Goal: Task Accomplishment & Management: Complete application form

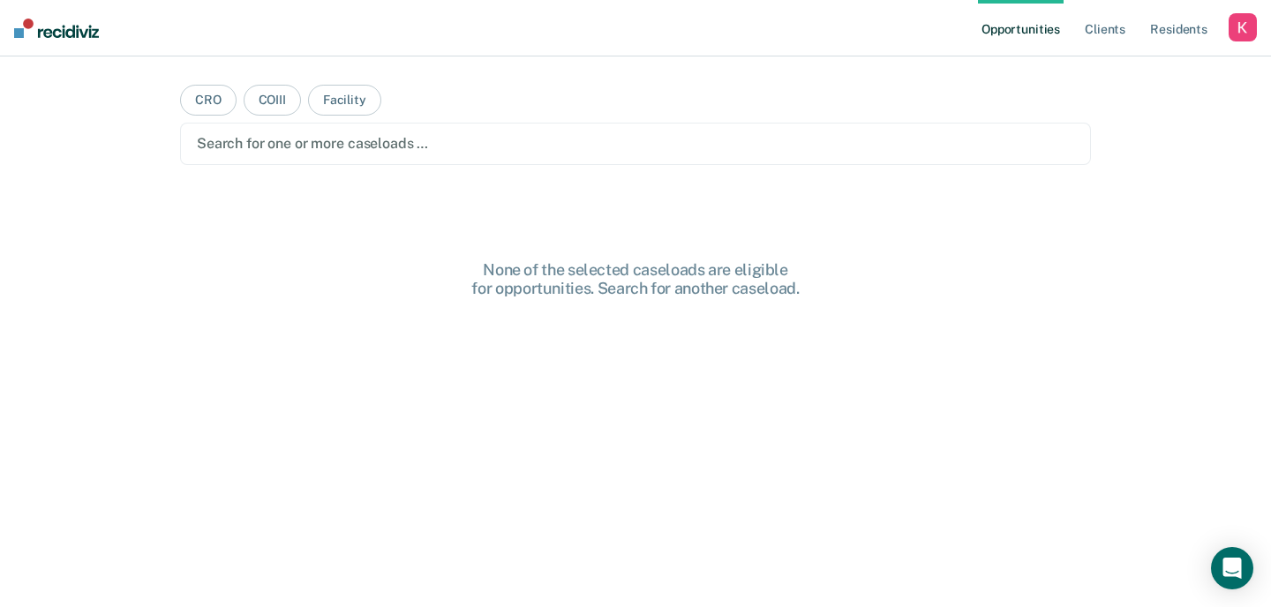
click at [419, 154] on div "Search for one or more caseloads …" at bounding box center [635, 144] width 881 height 24
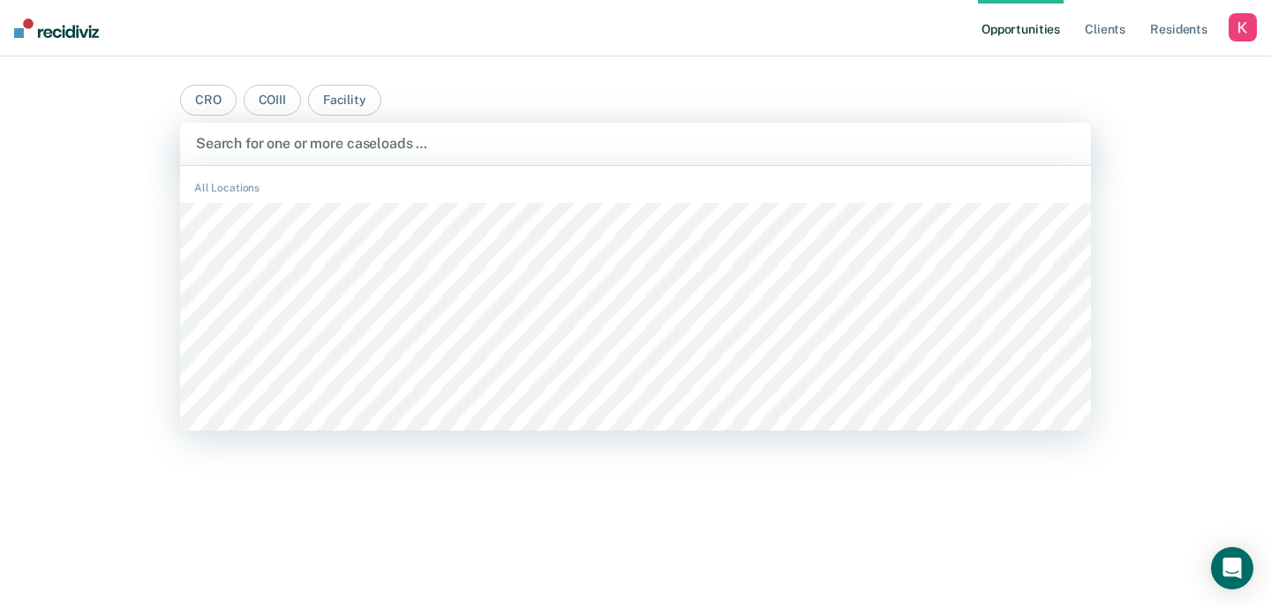
click at [173, 127] on main "CRO COIII Facility CACF, 1 of 491. 491 results available. Use Up and Down to ch…" at bounding box center [636, 311] width 954 height 509
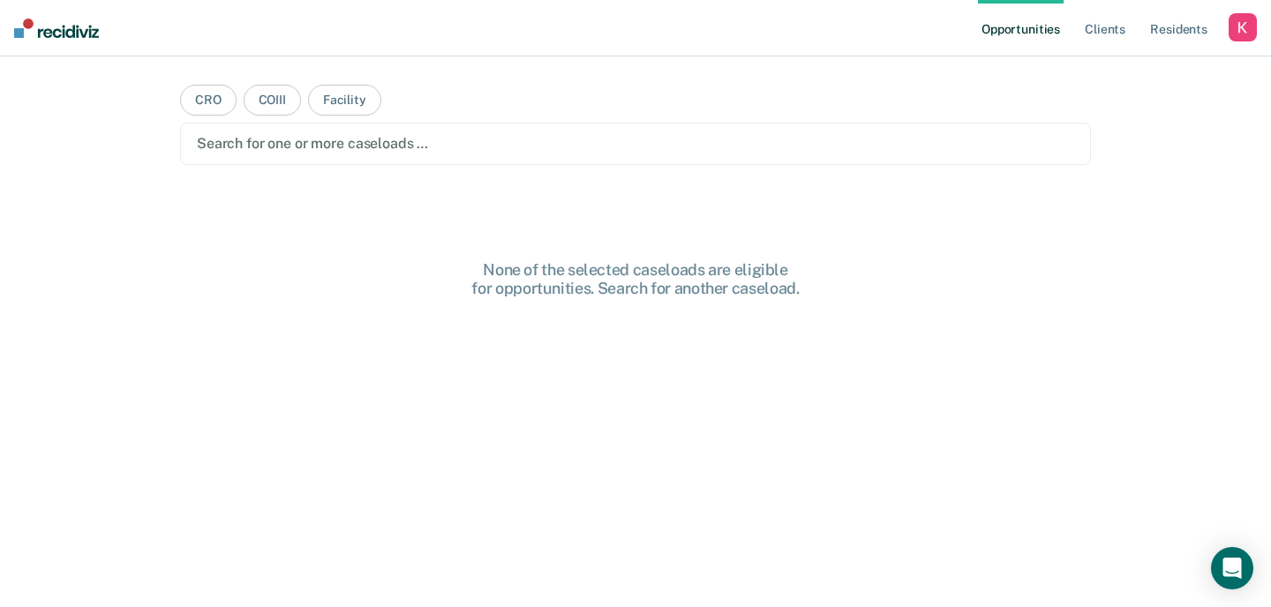
click at [1238, 31] on div "button" at bounding box center [1243, 27] width 28 height 28
click at [1114, 67] on link "Profile" at bounding box center [1172, 71] width 142 height 15
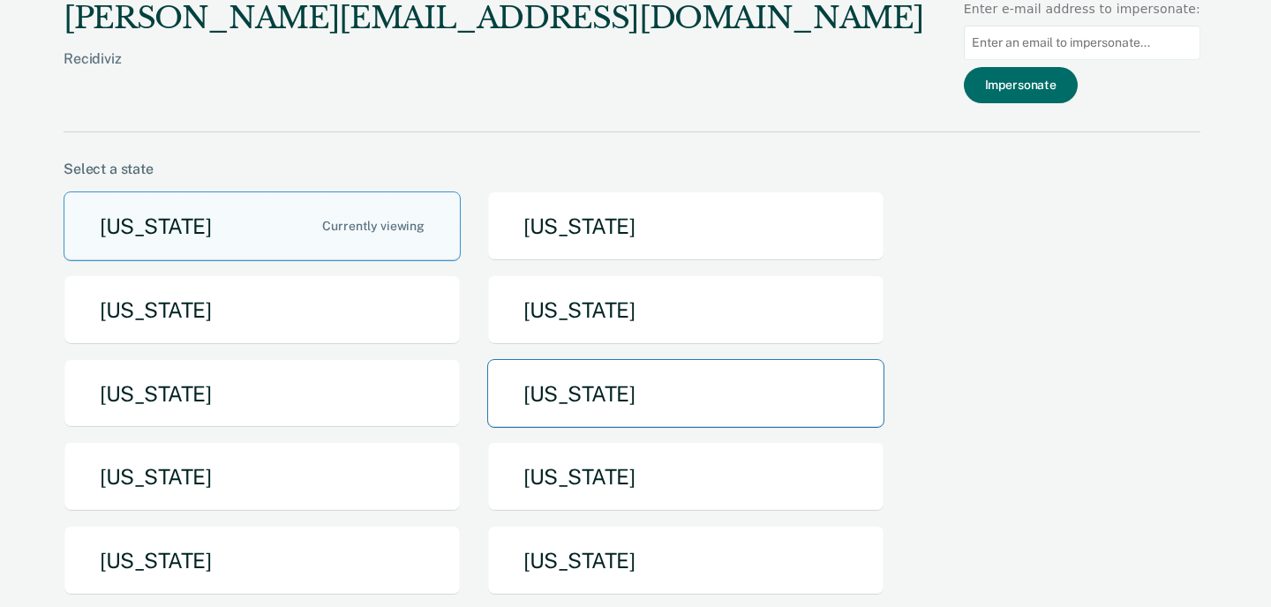
scroll to position [73, 0]
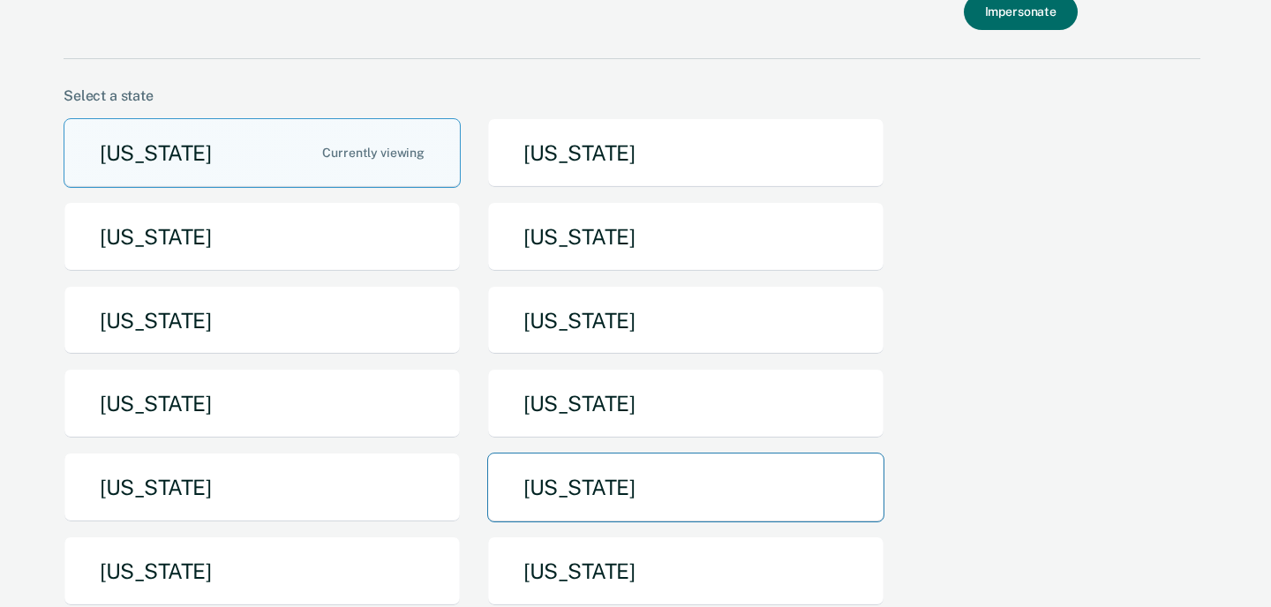
click at [630, 487] on button "[US_STATE]" at bounding box center [685, 488] width 397 height 70
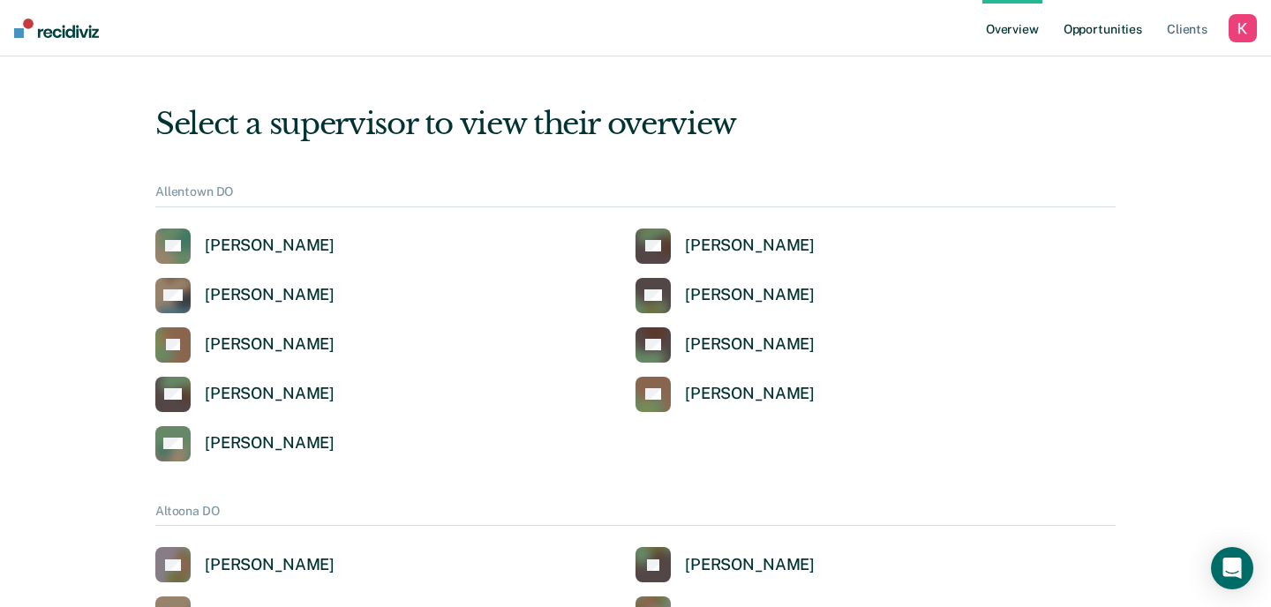
click at [1113, 27] on link "Opportunities" at bounding box center [1103, 28] width 86 height 57
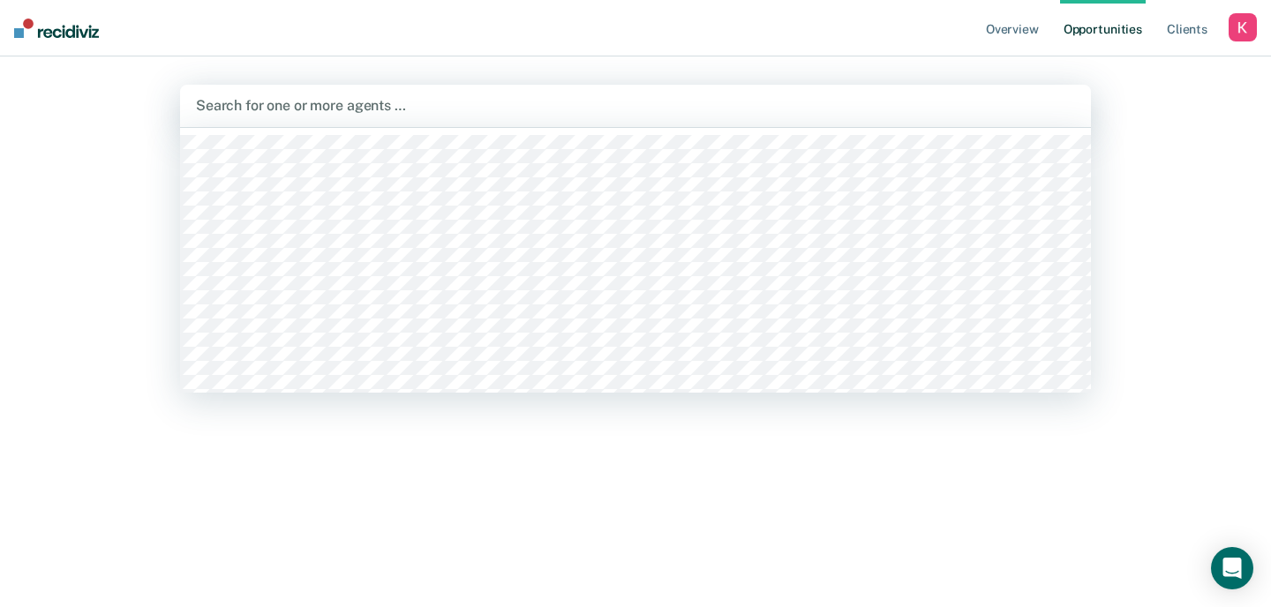
click at [532, 99] on div at bounding box center [635, 105] width 879 height 20
click at [418, 90] on div "Search for one or more agents …" at bounding box center [635, 106] width 911 height 42
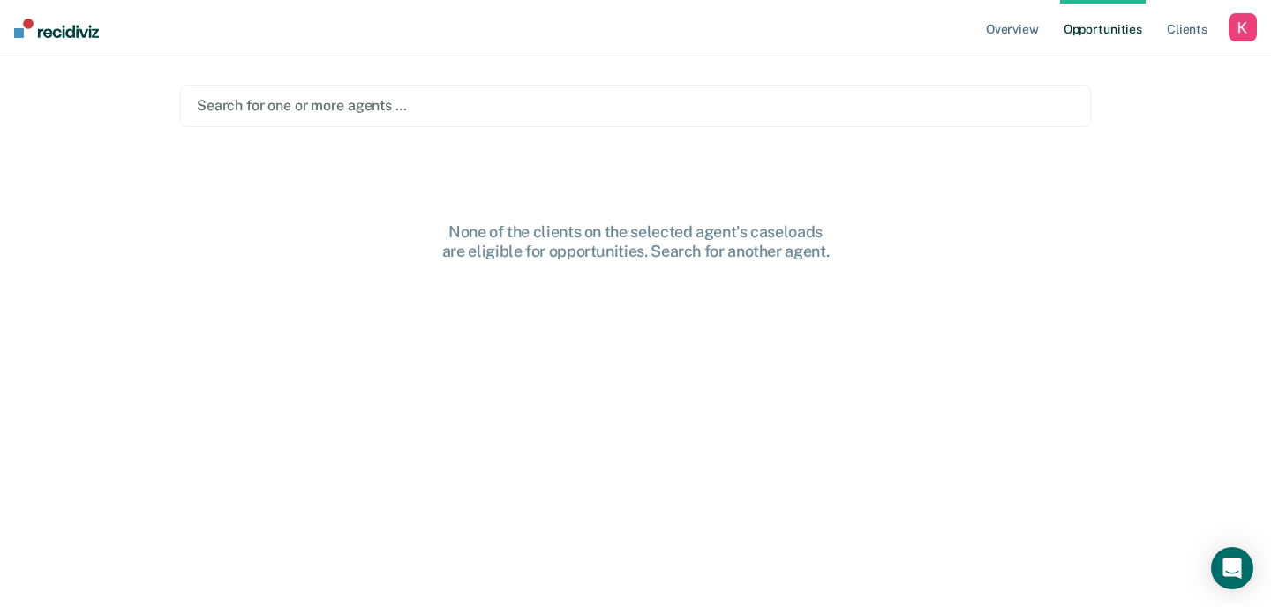
click at [418, 90] on div "Search for one or more agents …" at bounding box center [635, 106] width 911 height 42
click at [410, 102] on div at bounding box center [636, 105] width 878 height 20
click at [348, 116] on div at bounding box center [636, 105] width 878 height 20
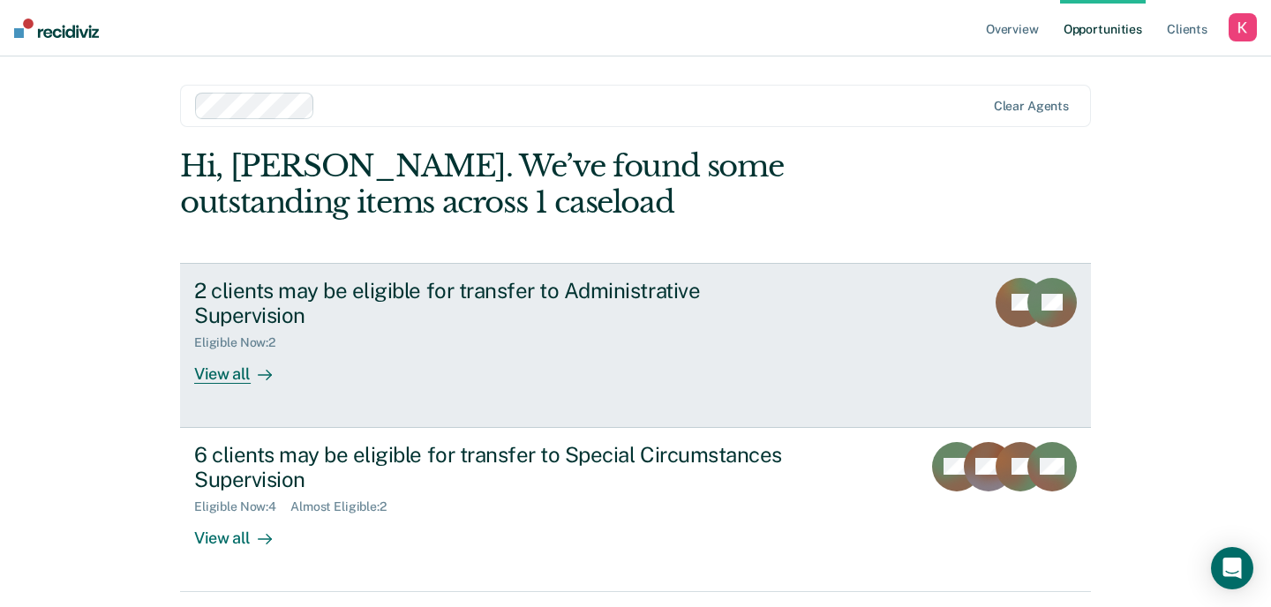
click at [630, 292] on div "2 clients may be eligible for transfer to Administrative Supervision" at bounding box center [504, 303] width 620 height 51
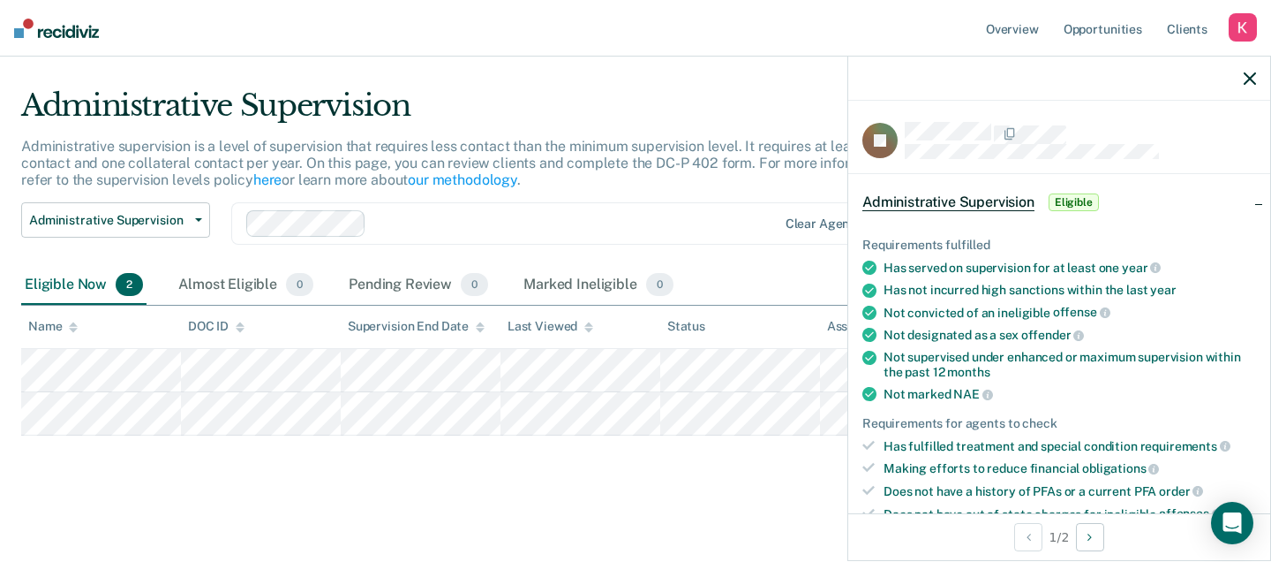
click at [1245, 84] on icon "button" at bounding box center [1250, 78] width 12 height 12
click at [1253, 74] on icon "button" at bounding box center [1250, 78] width 12 height 12
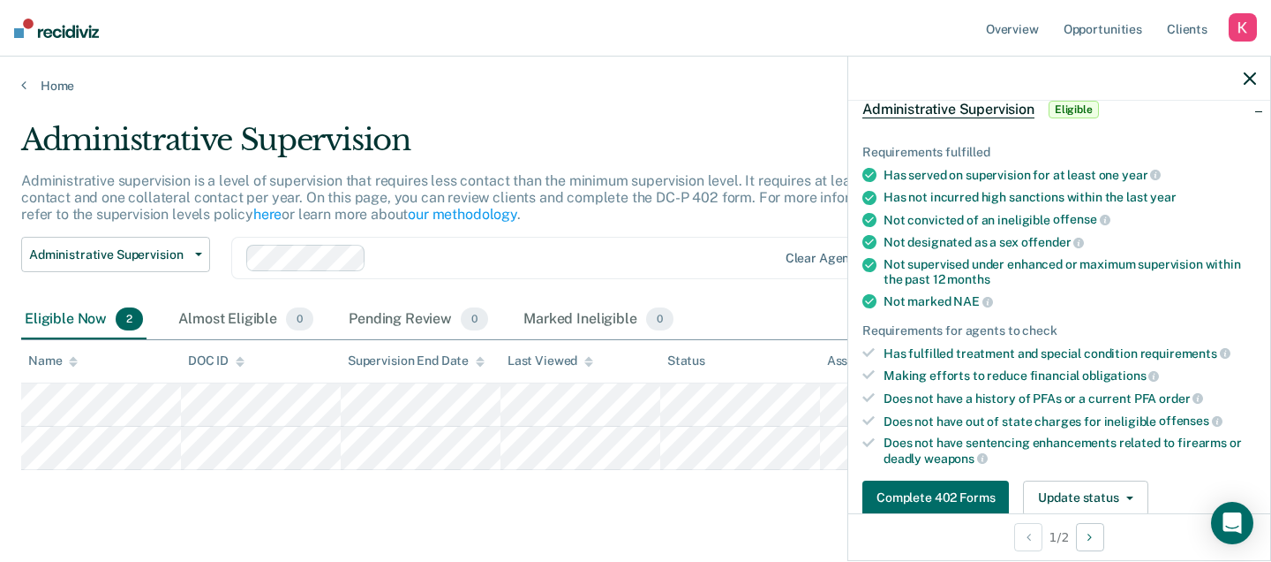
scroll to position [92, 0]
drag, startPoint x: 886, startPoint y: 219, endPoint x: 1132, endPoint y: 225, distance: 246.4
click at [1132, 225] on ul "Requirements fulfilled Has served on supervision for at least one year Has not …" at bounding box center [1060, 306] width 394 height 321
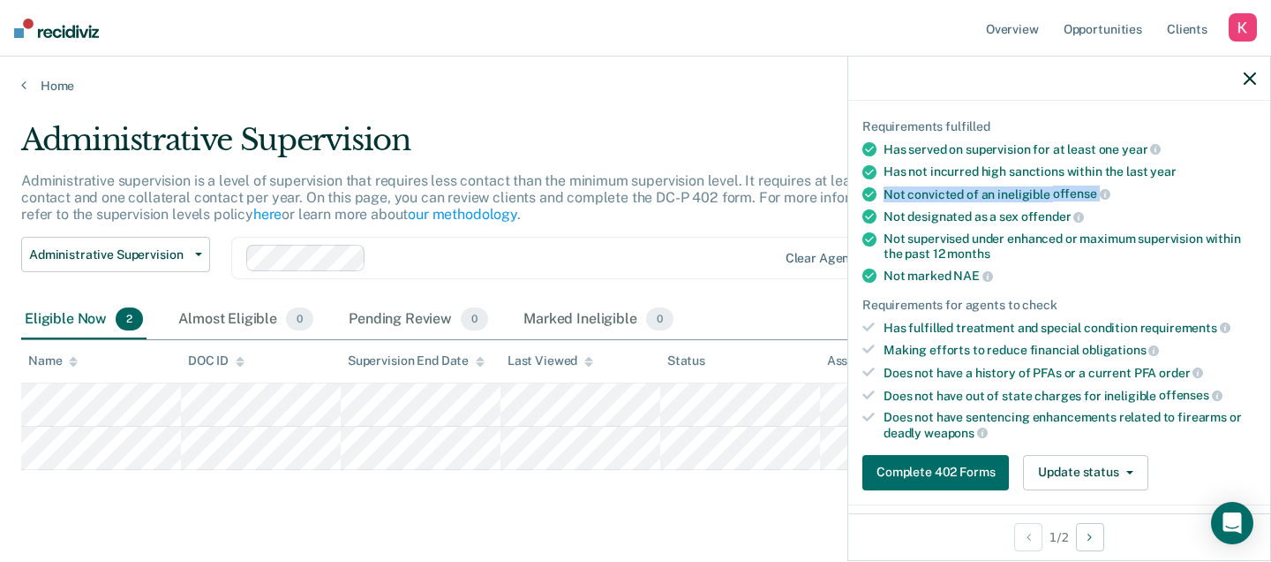
scroll to position [121, 0]
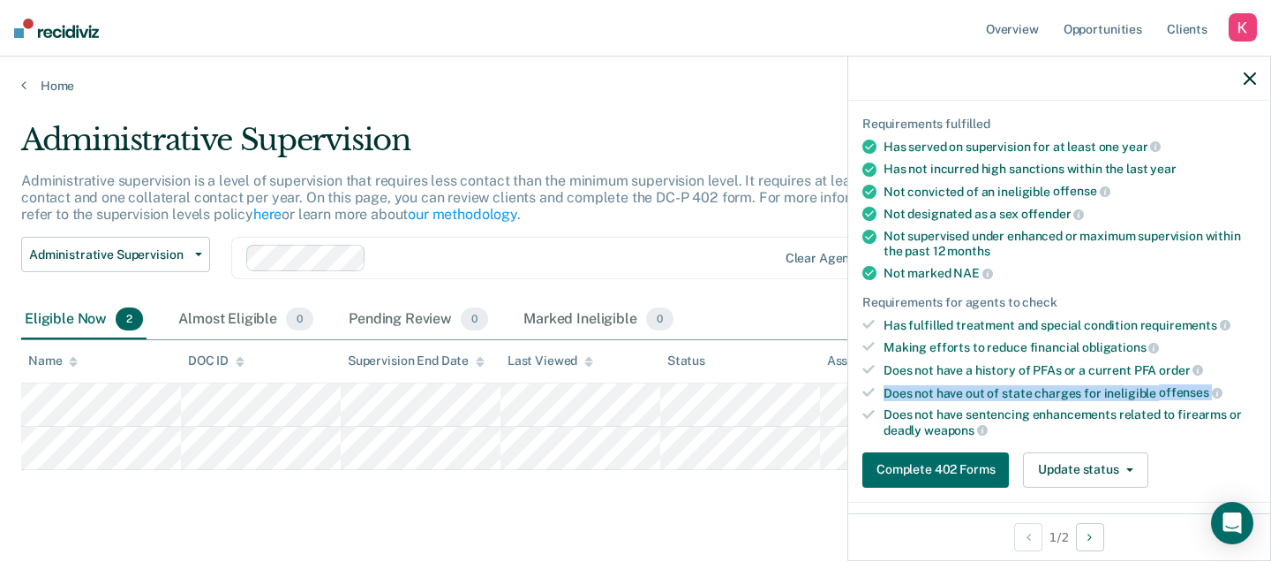
drag, startPoint x: 885, startPoint y: 388, endPoint x: 1230, endPoint y: 400, distance: 345.4
click at [1230, 400] on ul "Requirements fulfilled Has served on supervision for at least one year Has not …" at bounding box center [1060, 277] width 394 height 321
click at [1239, 386] on div "Does not have out of state charges for ineligible offenses" at bounding box center [1070, 393] width 373 height 16
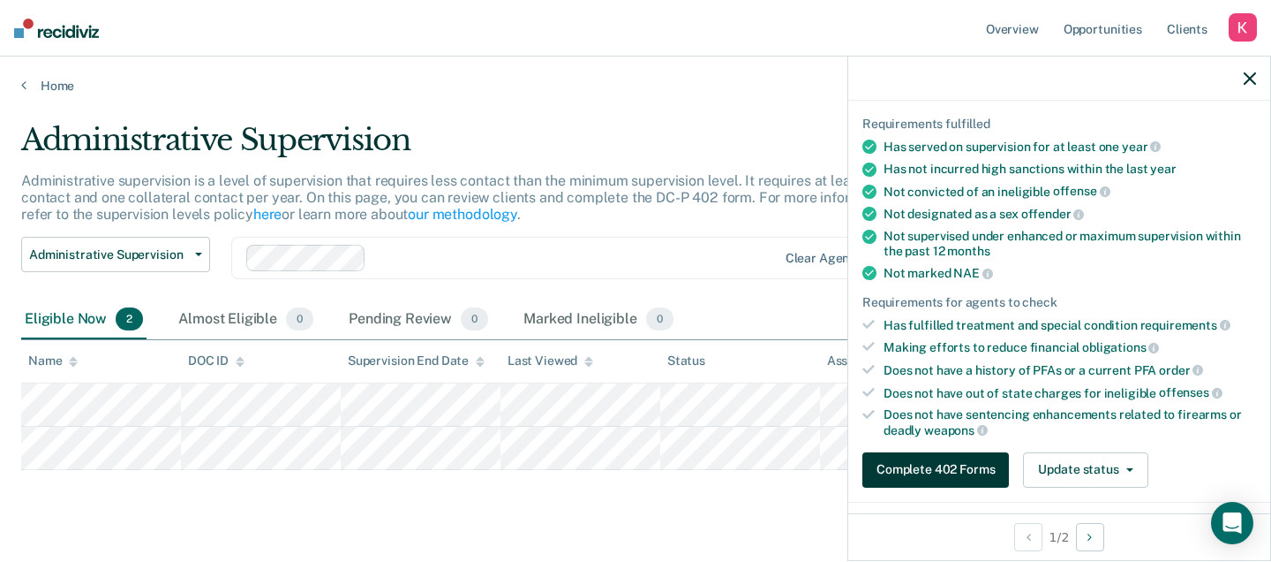
click at [943, 470] on button "Complete 402 Forms" at bounding box center [936, 469] width 147 height 35
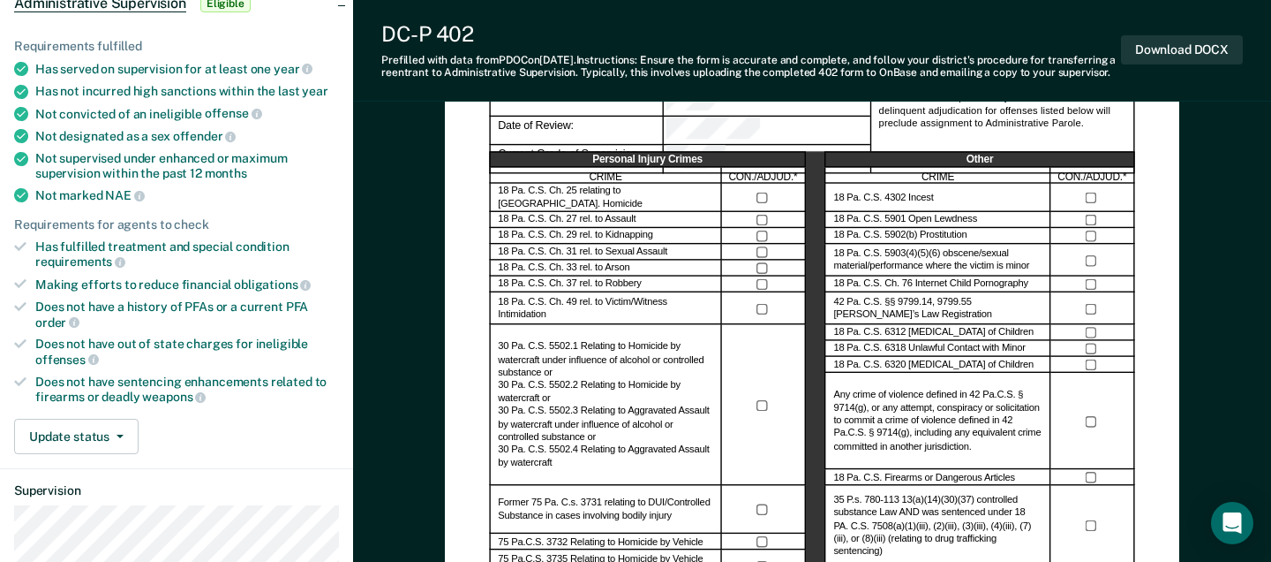
scroll to position [133, 0]
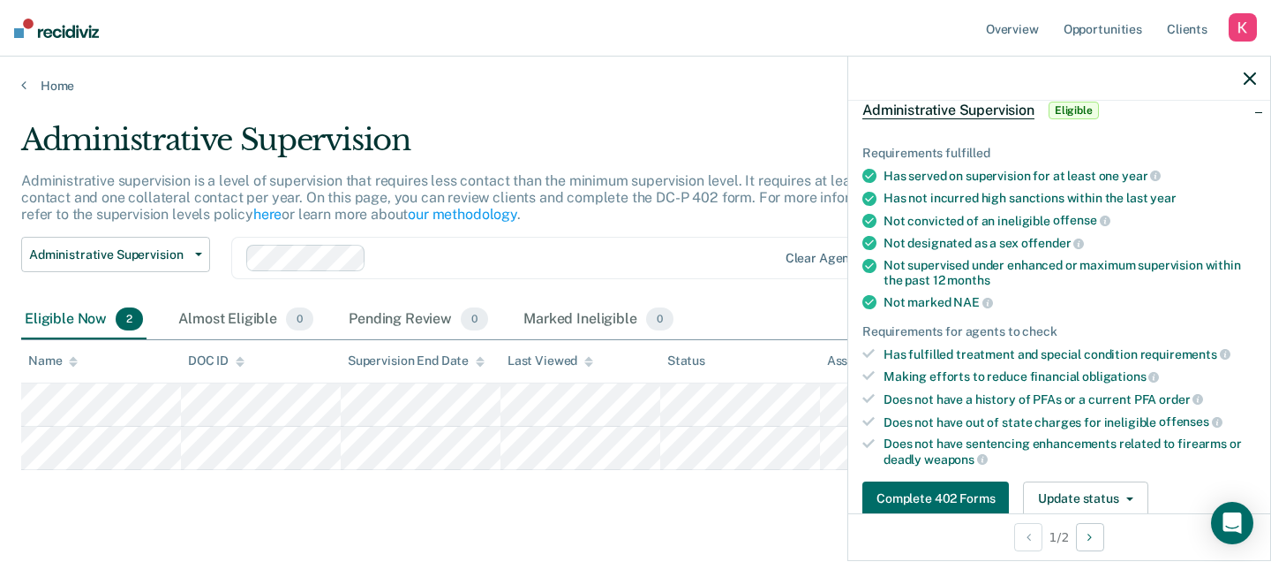
scroll to position [105, 0]
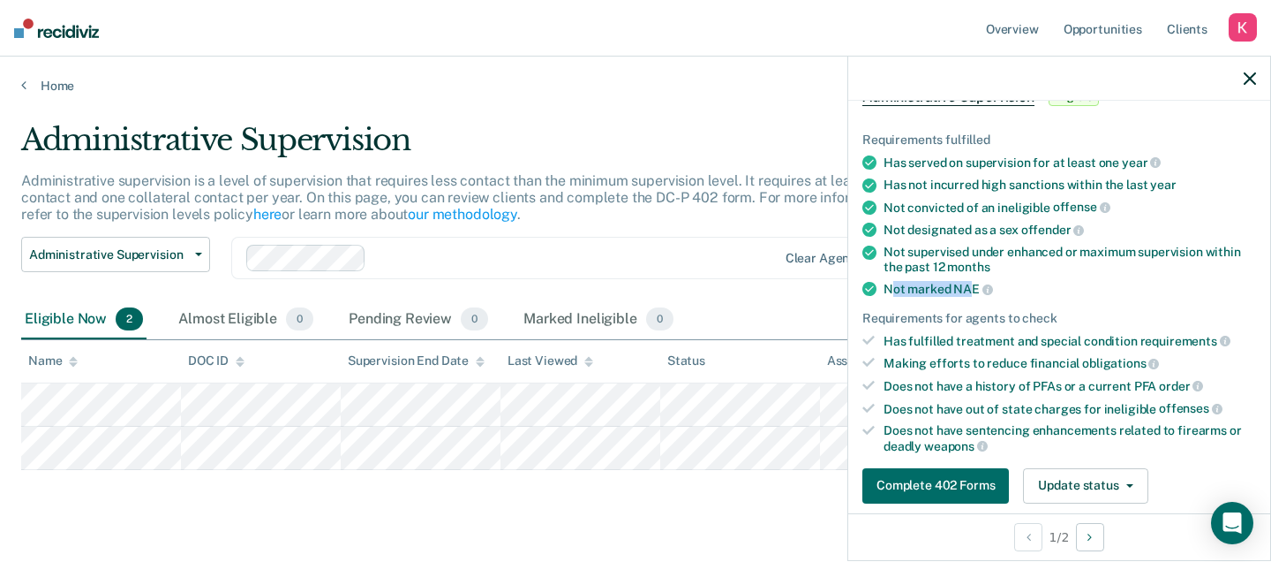
drag, startPoint x: 974, startPoint y: 286, endPoint x: 890, endPoint y: 285, distance: 83.9
click at [889, 285] on div "Not marked NAE" at bounding box center [1070, 289] width 373 height 16
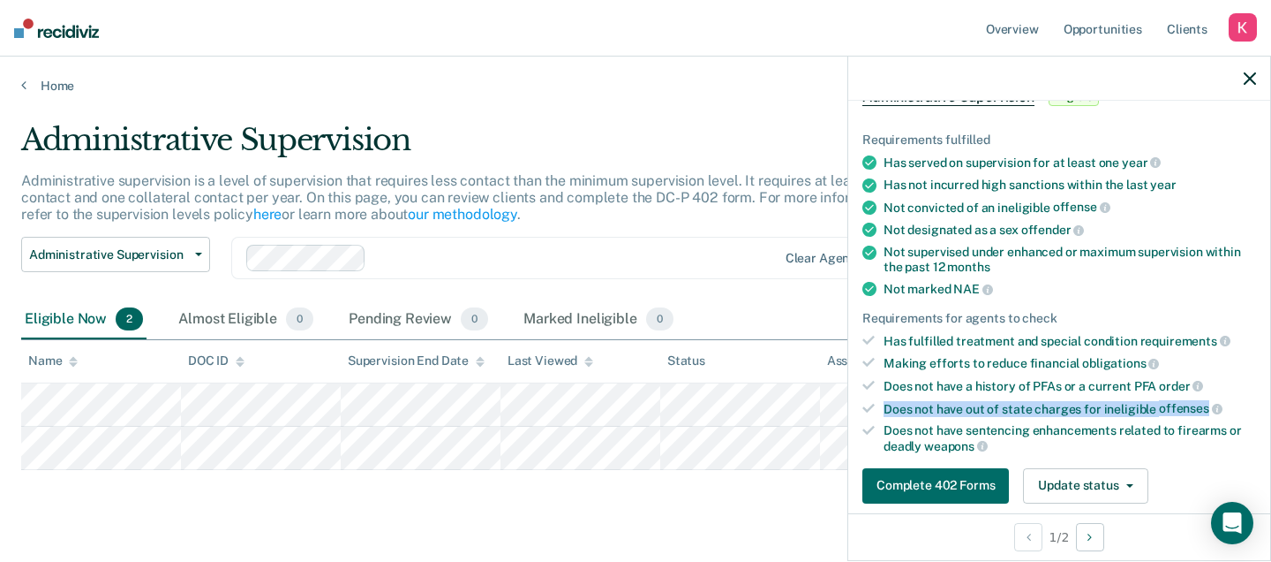
drag, startPoint x: 886, startPoint y: 404, endPoint x: 1202, endPoint y: 405, distance: 315.2
click at [1202, 405] on div "Does not have out of state charges for ineligible offenses" at bounding box center [1070, 409] width 373 height 16
click at [1202, 405] on span "offenses" at bounding box center [1191, 408] width 64 height 14
drag, startPoint x: 1202, startPoint y: 406, endPoint x: 892, endPoint y: 400, distance: 310.0
click at [890, 401] on div "Does not have out of state charges for ineligible offenses" at bounding box center [1070, 409] width 373 height 16
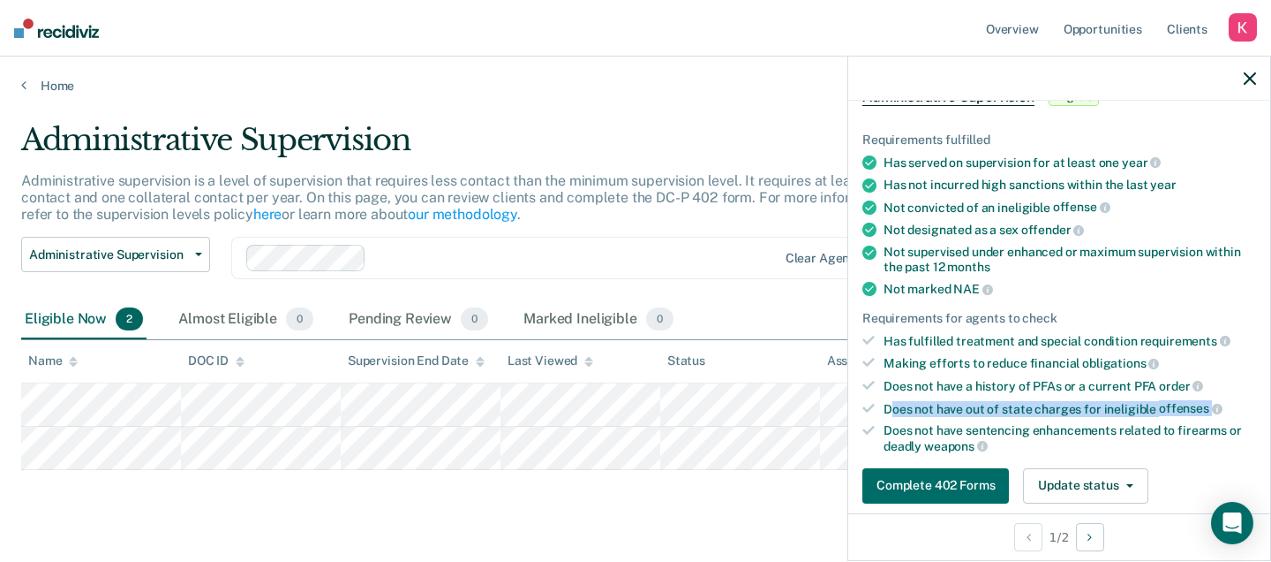
drag, startPoint x: 888, startPoint y: 400, endPoint x: 1221, endPoint y: 405, distance: 332.9
click at [1221, 405] on div "Does not have out of state charges for ineligible offenses" at bounding box center [1070, 409] width 373 height 16
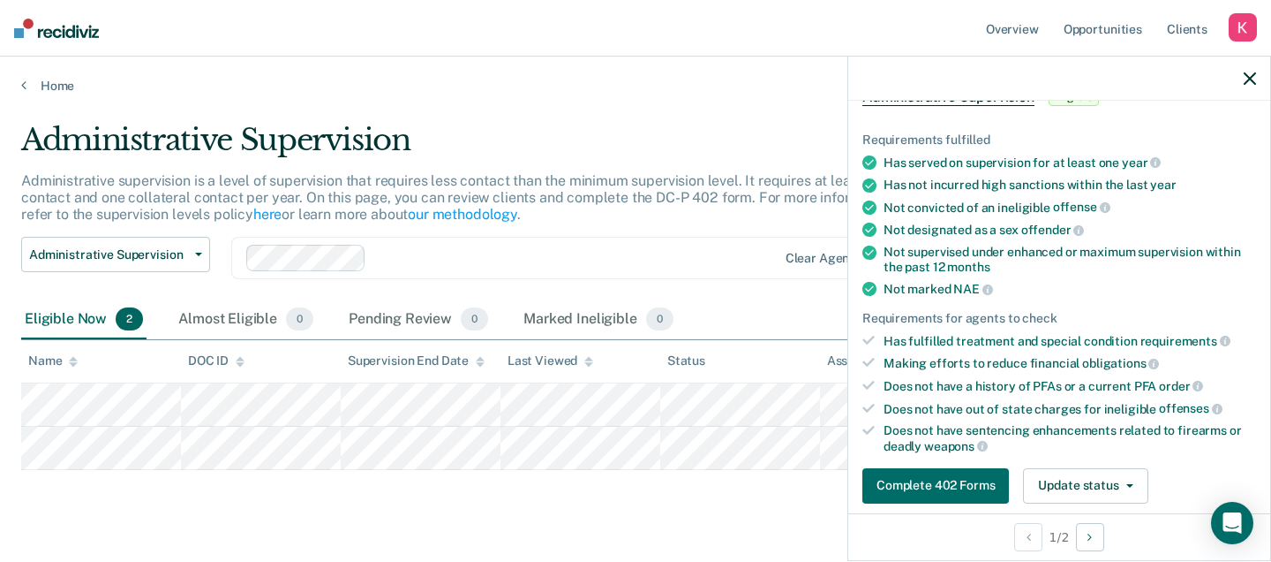
click at [950, 285] on div "Not marked NAE" at bounding box center [1070, 289] width 373 height 16
drag, startPoint x: 978, startPoint y: 287, endPoint x: 887, endPoint y: 285, distance: 91.0
click at [886, 285] on div "Not marked NAE" at bounding box center [1070, 289] width 373 height 16
drag, startPoint x: 886, startPoint y: 403, endPoint x: 1004, endPoint y: 404, distance: 117.4
click at [1004, 404] on div "Does not have out of state charges for ineligible offenses" at bounding box center [1070, 409] width 373 height 16
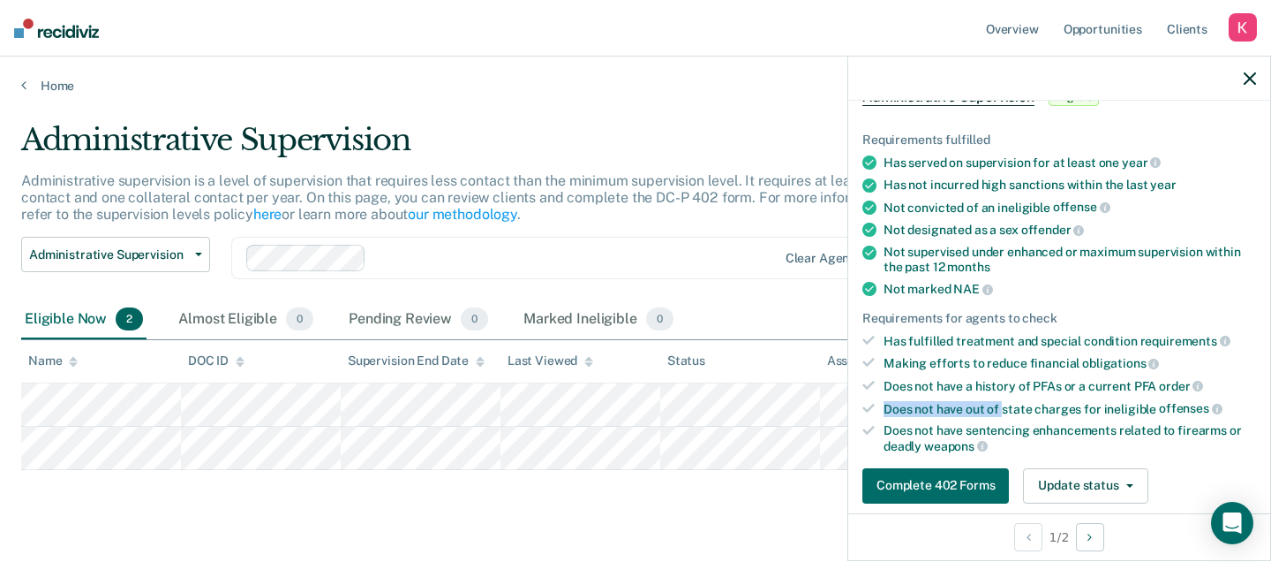
click at [1004, 404] on div "Does not have out of state charges for ineligible offenses" at bounding box center [1070, 409] width 373 height 16
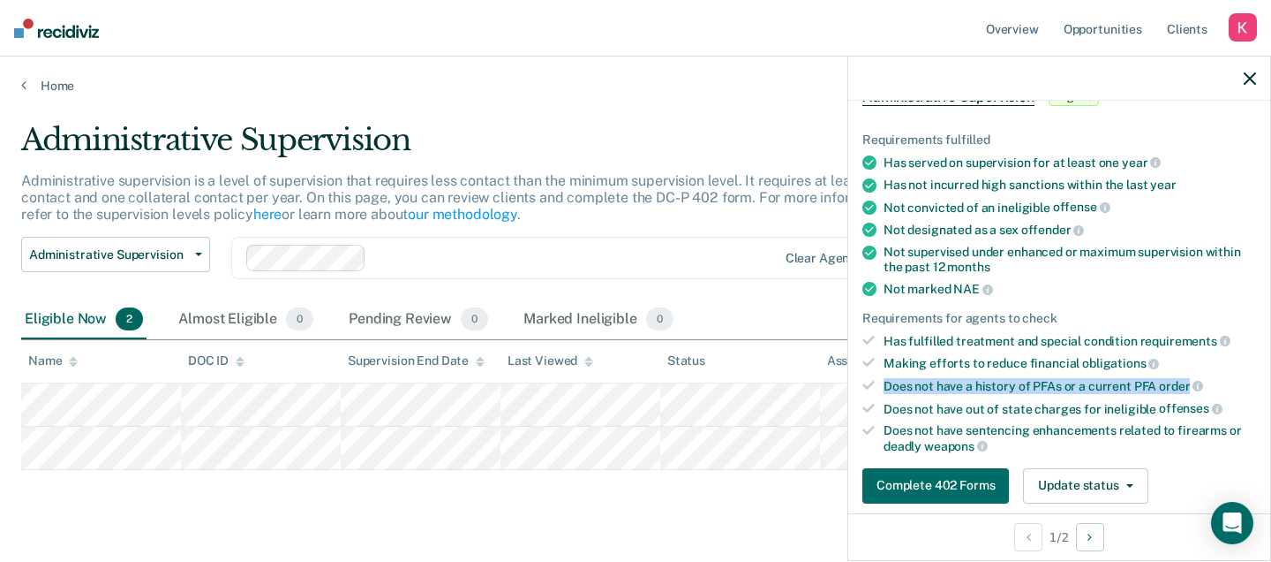
drag, startPoint x: 886, startPoint y: 384, endPoint x: 1186, endPoint y: 388, distance: 299.3
click at [1186, 388] on div "Does not have a history of PFAs or a current PFA order" at bounding box center [1070, 386] width 373 height 16
click at [1007, 411] on ul "Requirements fulfilled Has served on supervision for at least one year Has not …" at bounding box center [1060, 292] width 394 height 321
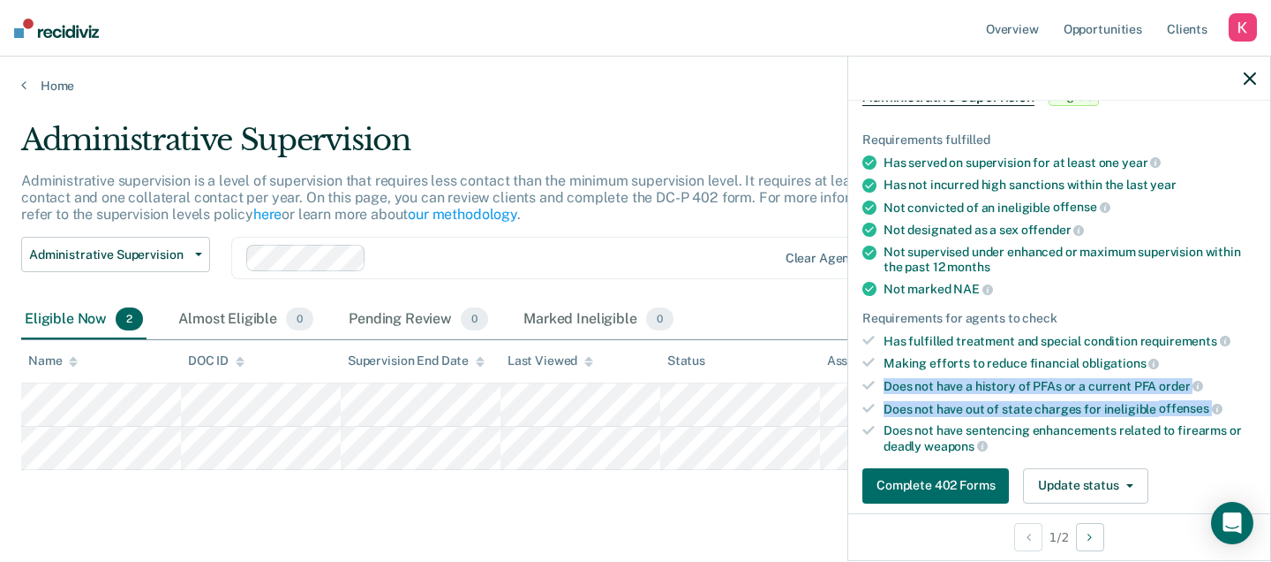
drag, startPoint x: 884, startPoint y: 384, endPoint x: 1245, endPoint y: 400, distance: 361.5
click at [1245, 400] on ul "Requirements fulfilled Has served on supervision for at least one year Has not …" at bounding box center [1060, 292] width 394 height 321
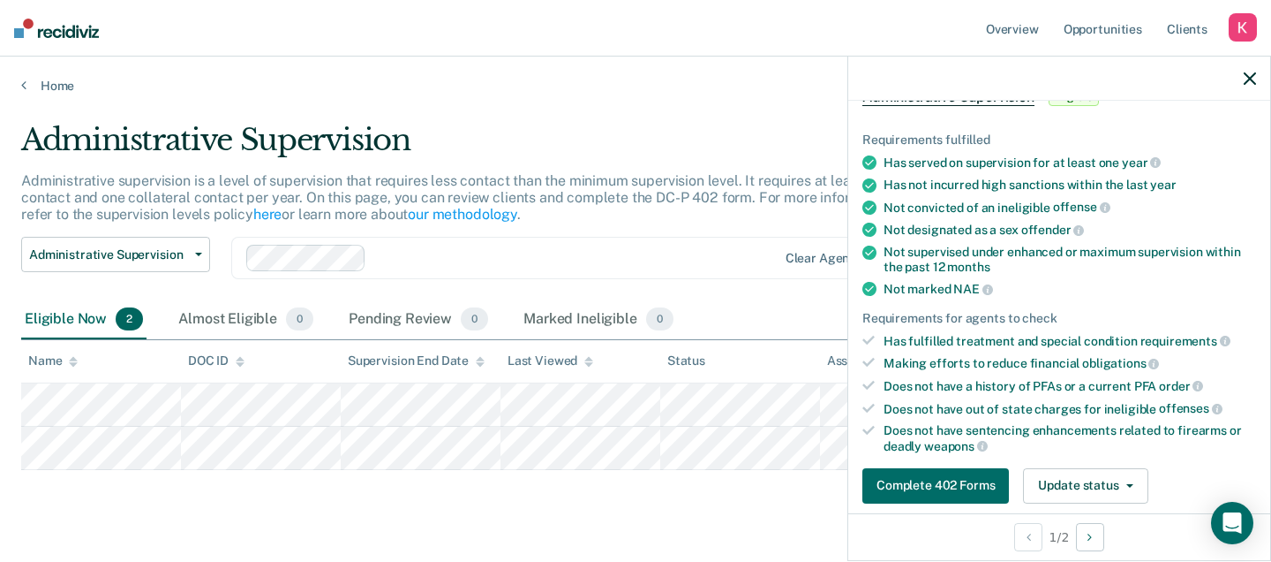
click at [1245, 401] on div "Does not have out of state charges for ineligible offenses" at bounding box center [1070, 409] width 373 height 16
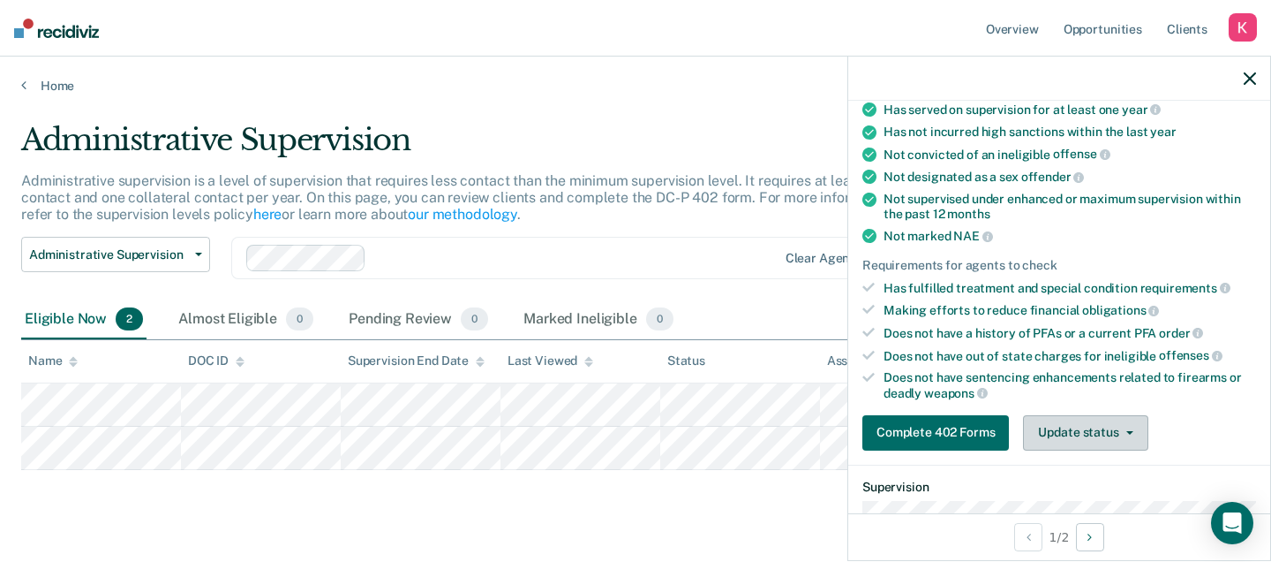
scroll to position [169, 0]
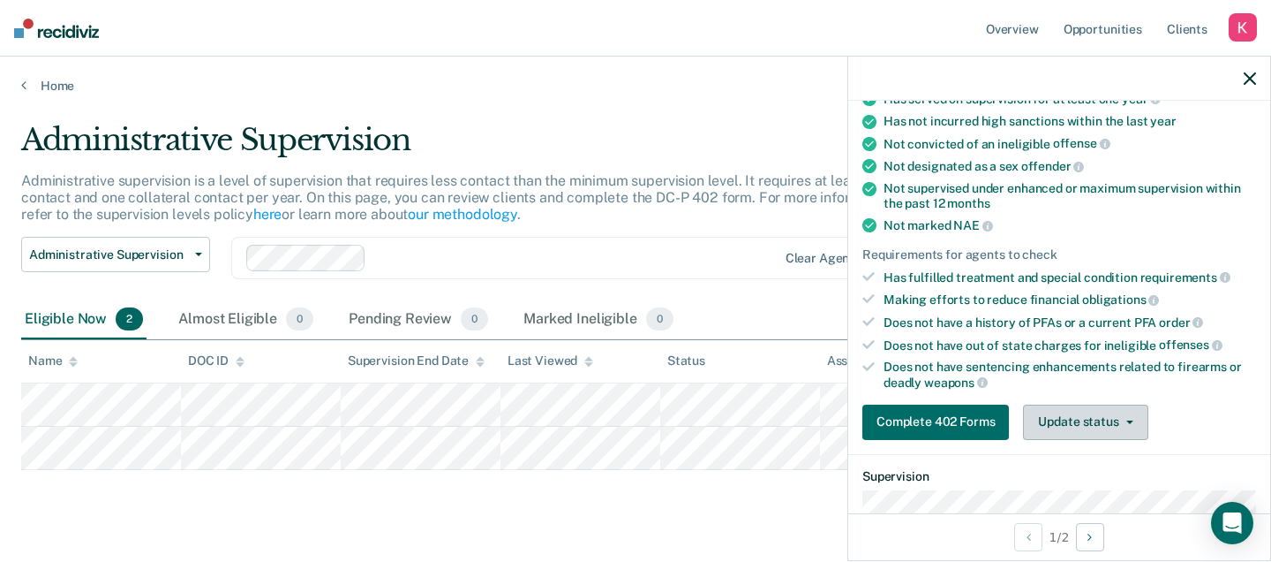
click at [1127, 420] on icon "button" at bounding box center [1130, 422] width 7 height 4
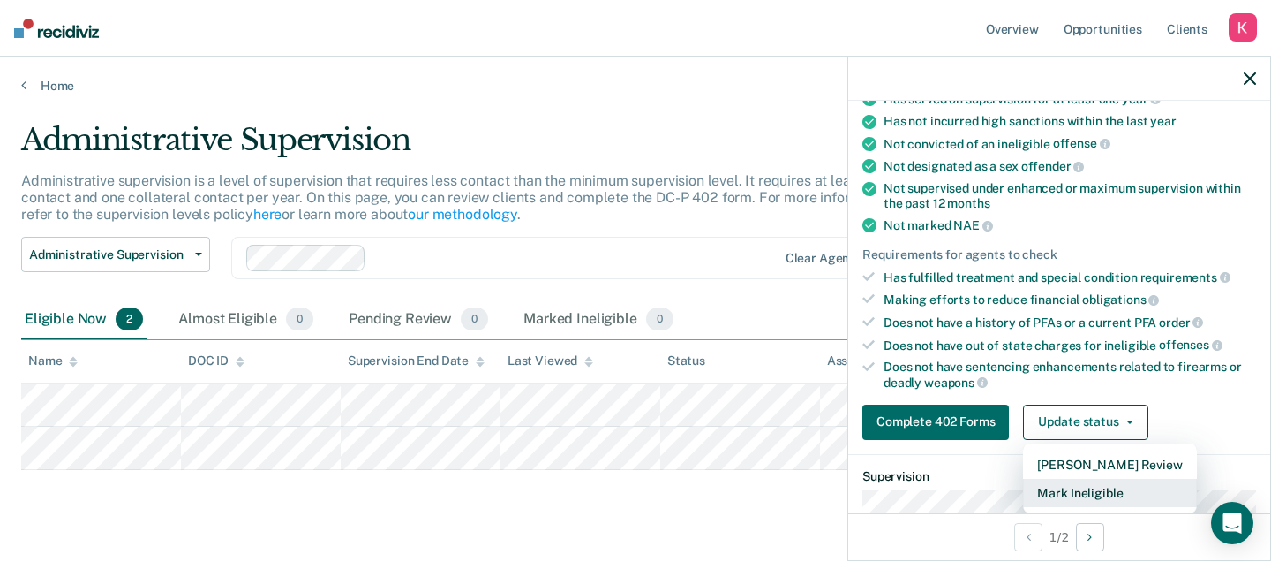
click at [1127, 494] on button "Mark Ineligible" at bounding box center [1109, 493] width 173 height 28
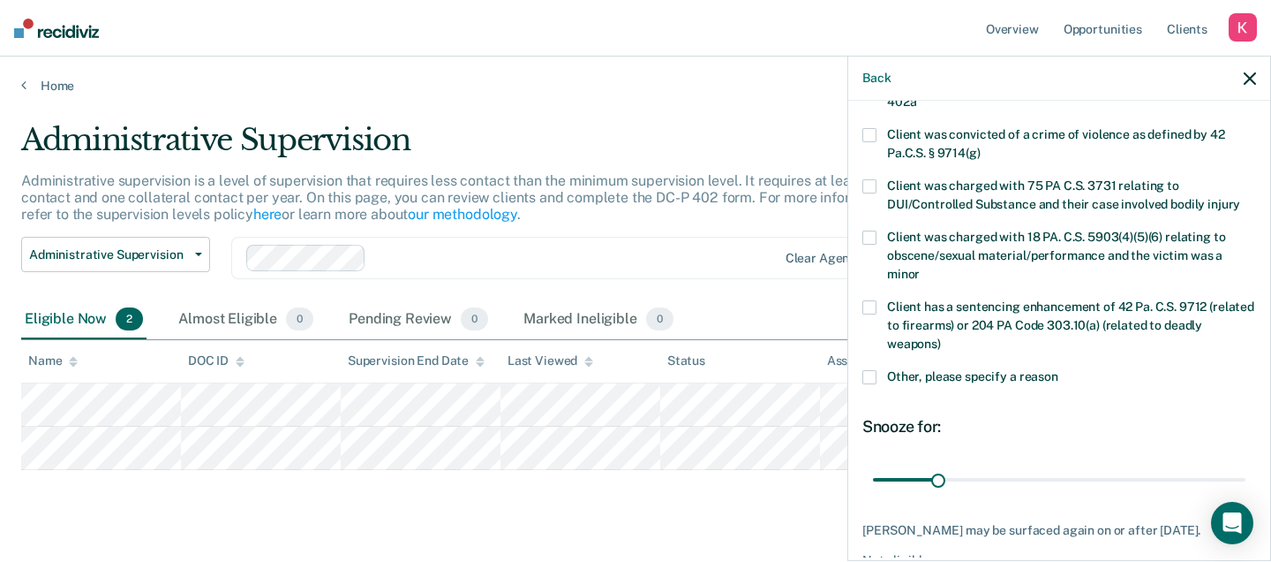
scroll to position [365, 0]
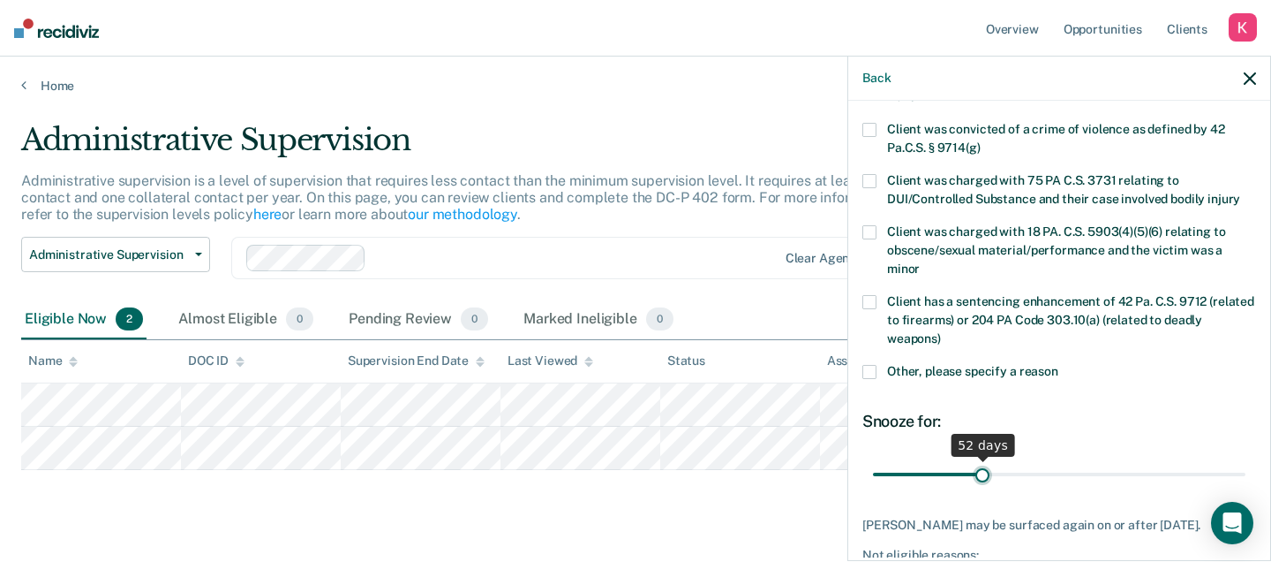
drag, startPoint x: 936, startPoint y: 454, endPoint x: 982, endPoint y: 464, distance: 46.9
type input "52"
click at [981, 464] on input "range" at bounding box center [1059, 473] width 373 height 31
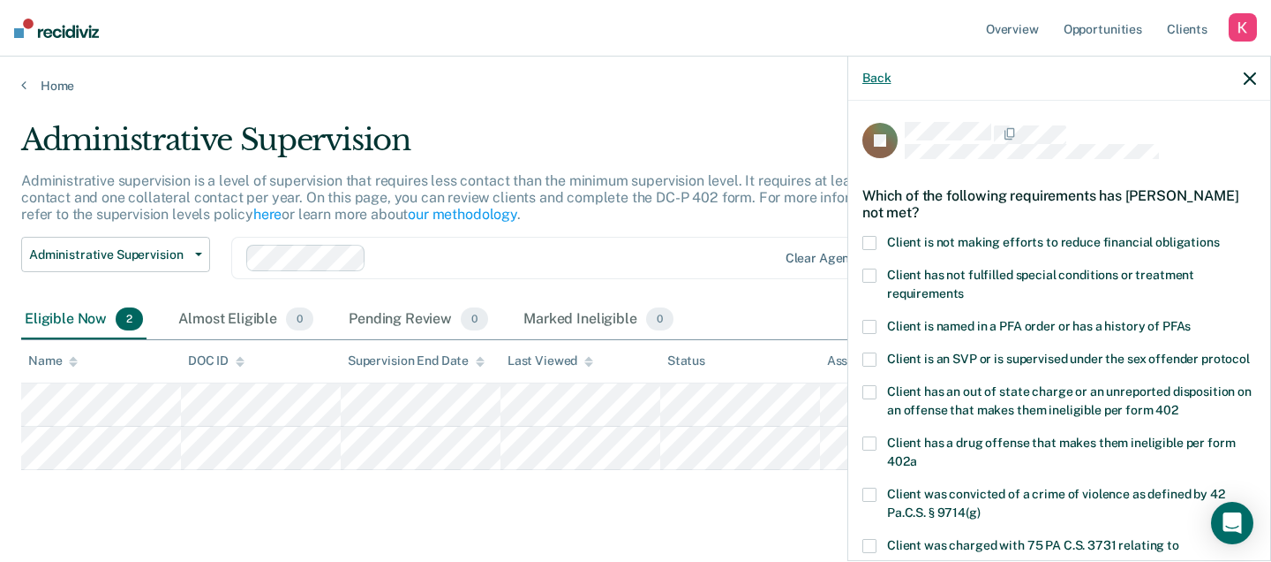
click at [873, 76] on button "Back" at bounding box center [877, 78] width 28 height 15
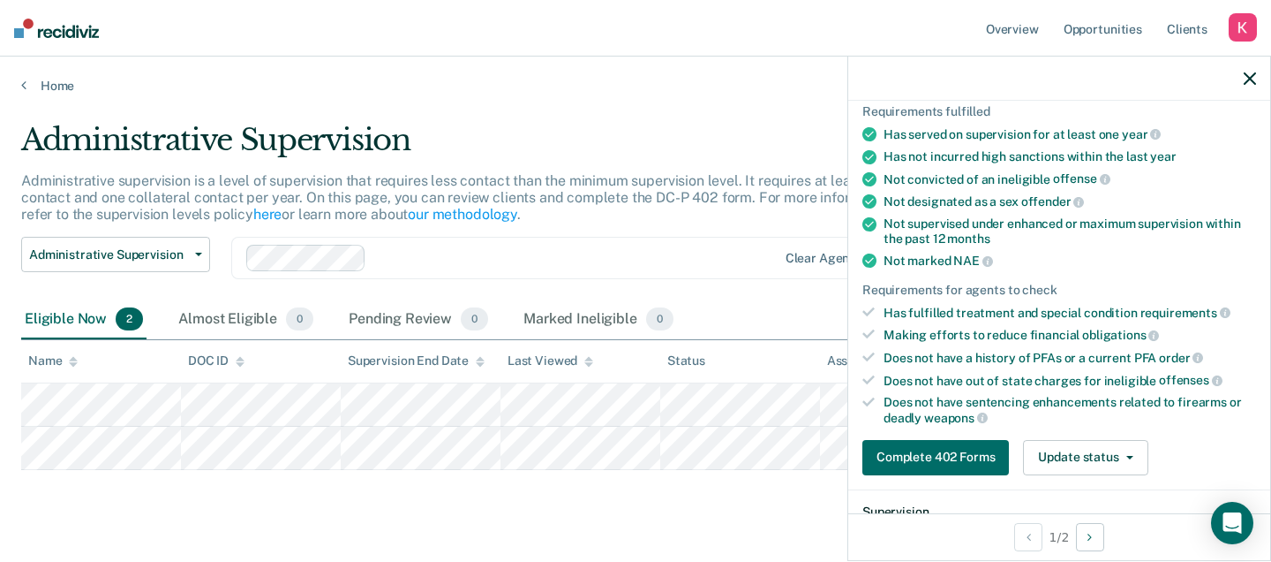
scroll to position [141, 0]
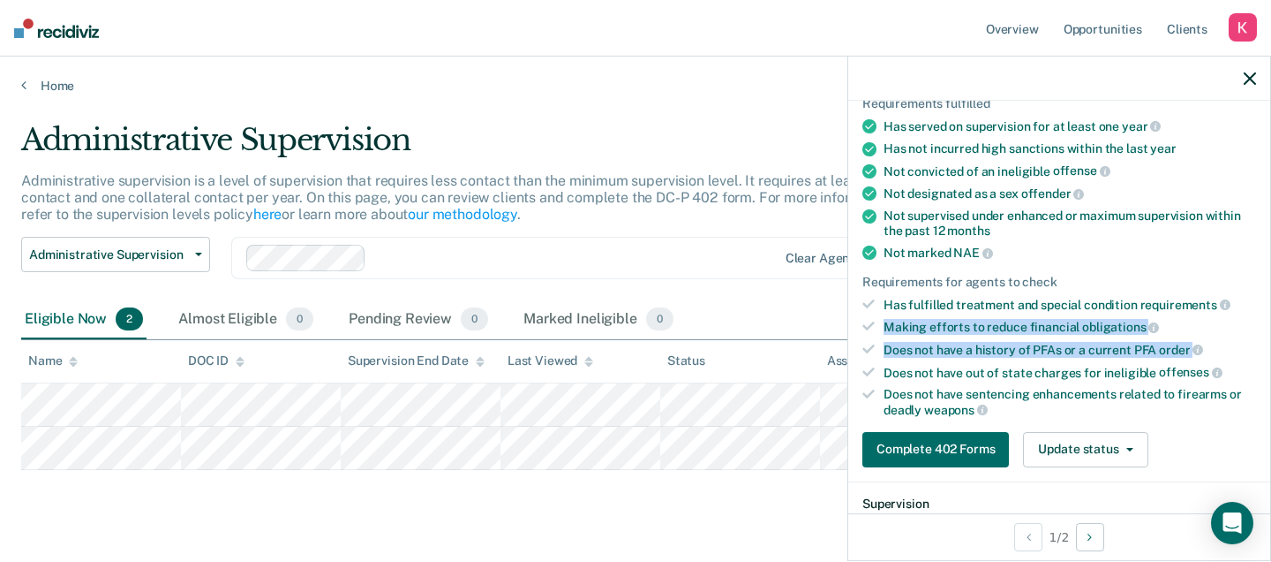
drag, startPoint x: 888, startPoint y: 320, endPoint x: 1206, endPoint y: 351, distance: 319.4
click at [1207, 352] on ul "Requirements fulfilled Has served on supervision for at least one year Has not …" at bounding box center [1060, 256] width 394 height 321
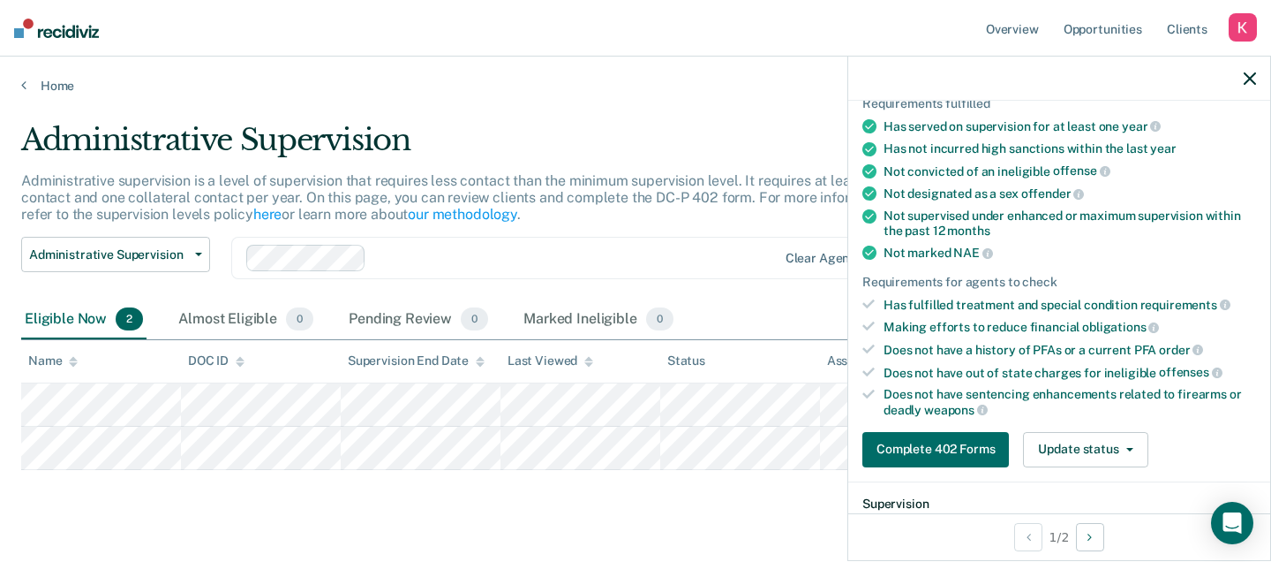
click at [1221, 348] on div "Does not have a history of PFAs or a current PFA order" at bounding box center [1070, 350] width 373 height 16
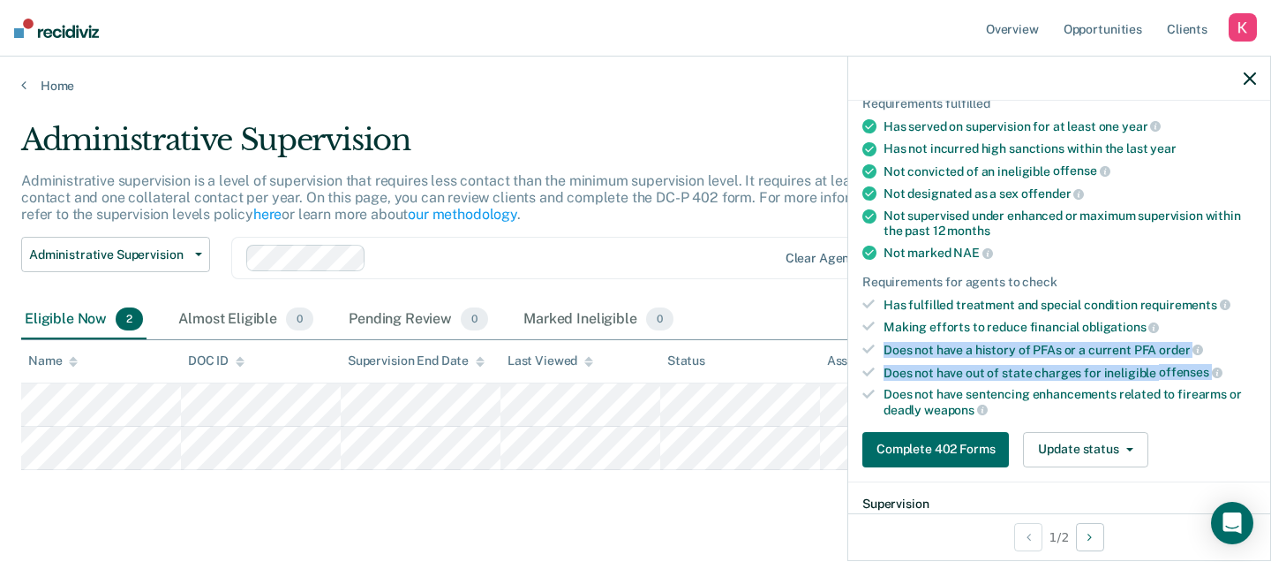
drag, startPoint x: 1225, startPoint y: 372, endPoint x: 882, endPoint y: 348, distance: 343.4
click at [882, 348] on ul "Requirements fulfilled Has served on supervision for at least one year Has not …" at bounding box center [1060, 256] width 394 height 321
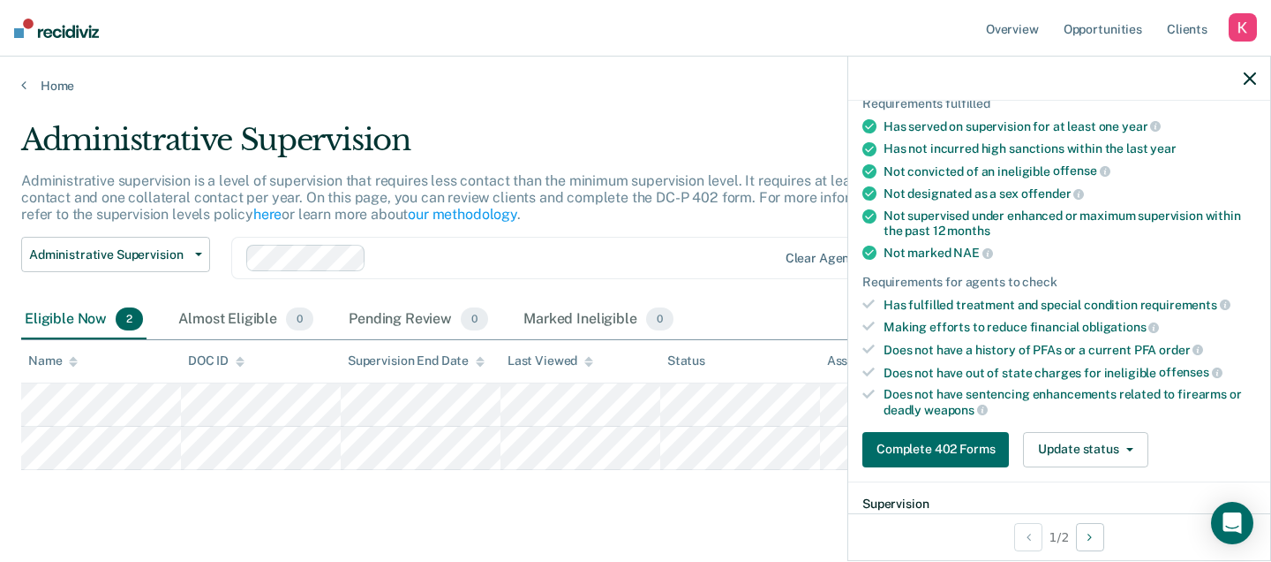
click at [1167, 323] on div "Making efforts to reduce financial obligations" at bounding box center [1070, 327] width 373 height 16
drag, startPoint x: 961, startPoint y: 319, endPoint x: 1121, endPoint y: 333, distance: 161.3
click at [1121, 333] on ul "Requirements fulfilled Has served on supervision for at least one year Has not …" at bounding box center [1060, 256] width 394 height 321
drag, startPoint x: 886, startPoint y: 301, endPoint x: 1198, endPoint y: 308, distance: 312.6
click at [1198, 308] on ul "Requirements fulfilled Has served on supervision for at least one year Has not …" at bounding box center [1060, 256] width 394 height 321
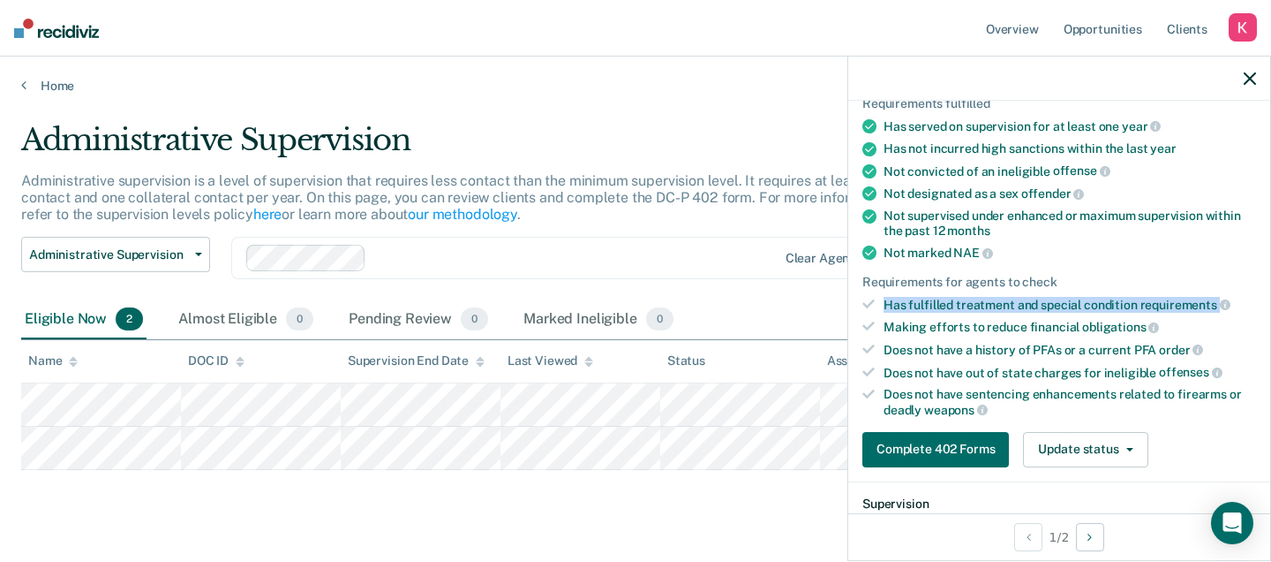
click at [1203, 300] on span "requirements" at bounding box center [1186, 305] width 90 height 14
drag, startPoint x: 1209, startPoint y: 304, endPoint x: 891, endPoint y: 297, distance: 317.9
click at [891, 297] on div "Has fulfilled treatment and special condition requirements" at bounding box center [1070, 305] width 373 height 16
drag, startPoint x: 886, startPoint y: 298, endPoint x: 1147, endPoint y: 299, distance: 260.5
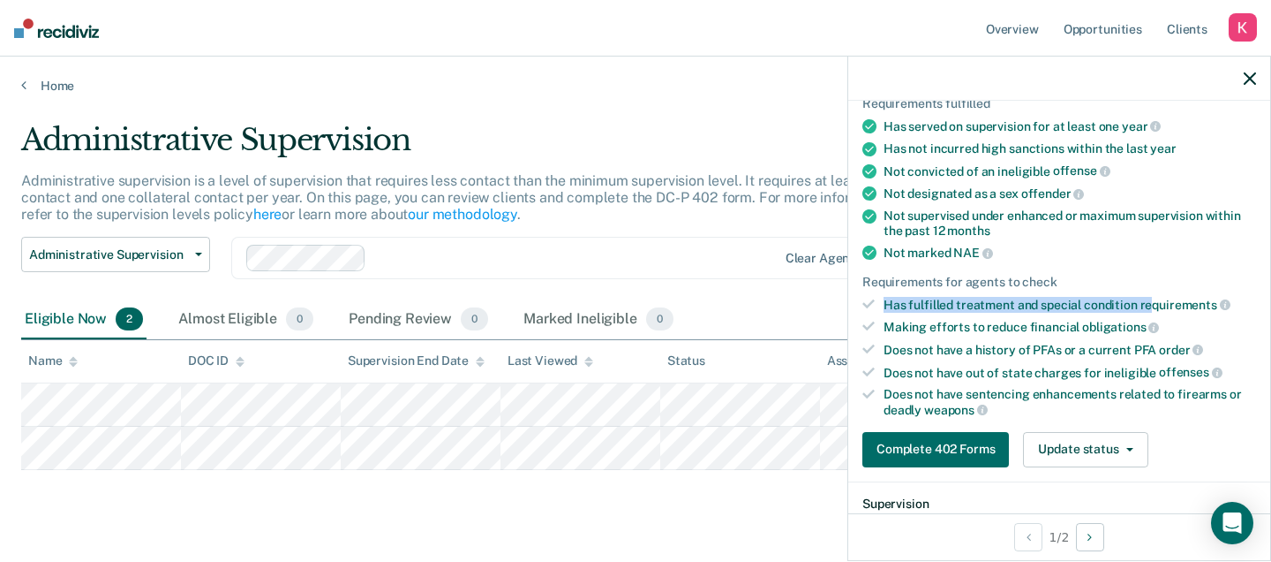
click at [1147, 299] on div "Has fulfilled treatment and special condition requirements" at bounding box center [1070, 305] width 373 height 16
click at [1147, 299] on span "requirements" at bounding box center [1186, 305] width 90 height 14
drag, startPoint x: 1192, startPoint y: 300, endPoint x: 919, endPoint y: 302, distance: 272.8
click at [919, 302] on div "Has fulfilled treatment and special condition requirements" at bounding box center [1070, 305] width 373 height 16
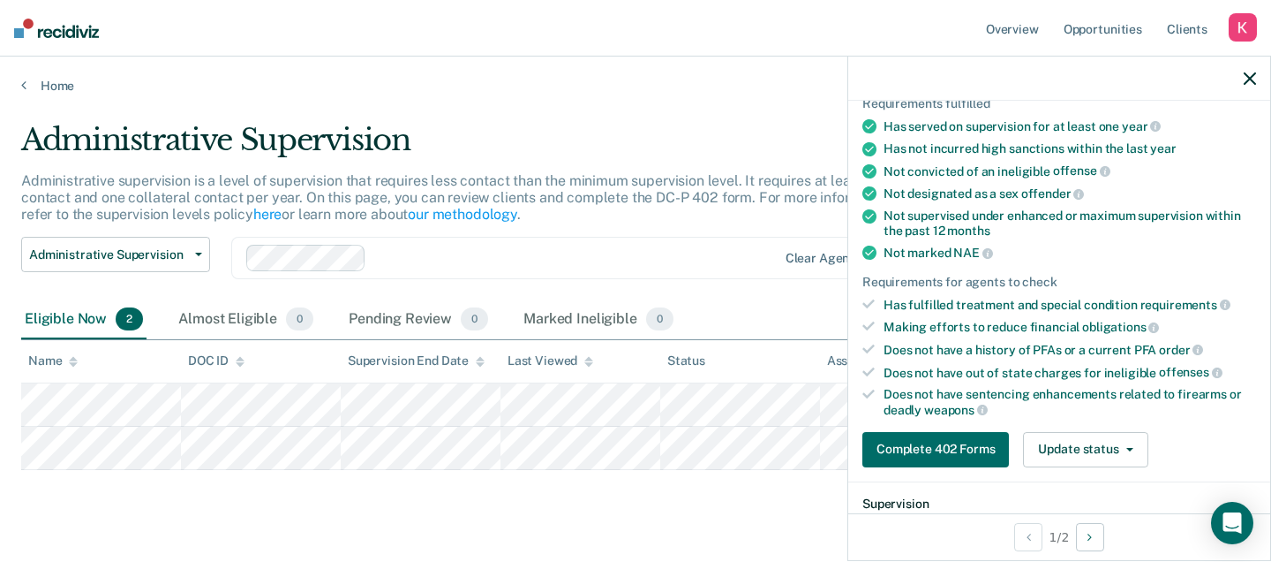
click at [992, 304] on div "Has fulfilled treatment and special condition requirements" at bounding box center [1070, 305] width 373 height 16
drag, startPoint x: 970, startPoint y: 304, endPoint x: 1033, endPoint y: 304, distance: 62.7
click at [1033, 304] on div "Has fulfilled treatment and special condition requirements" at bounding box center [1070, 305] width 373 height 16
drag, startPoint x: 1013, startPoint y: 302, endPoint x: 1048, endPoint y: 302, distance: 35.3
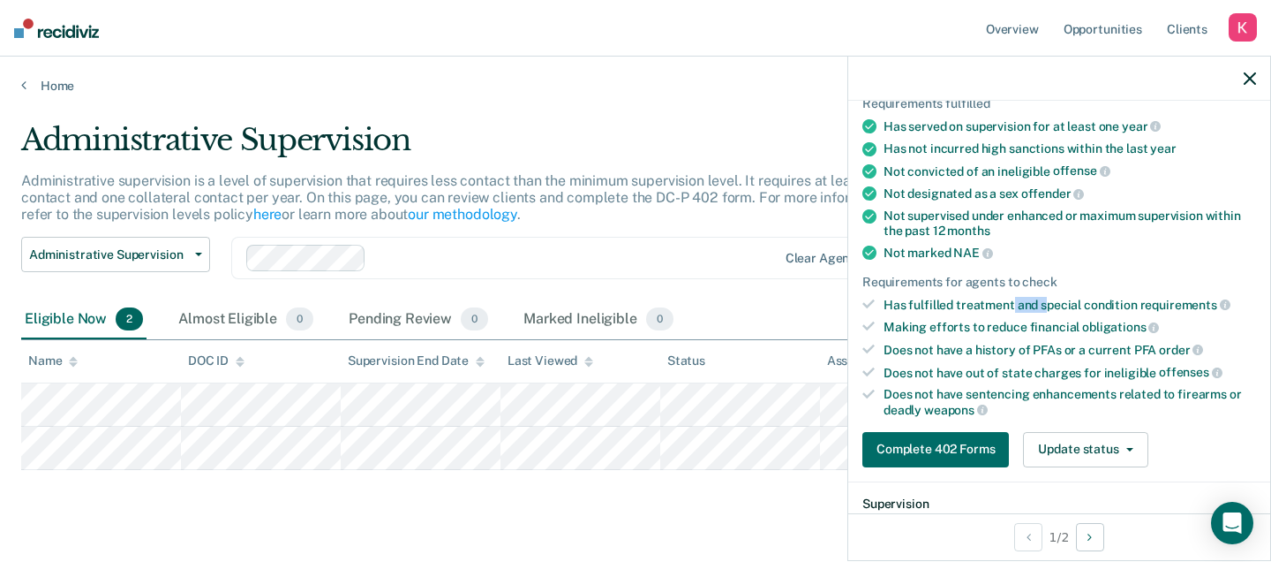
click at [1048, 302] on div "Has fulfilled treatment and special condition requirements" at bounding box center [1070, 305] width 373 height 16
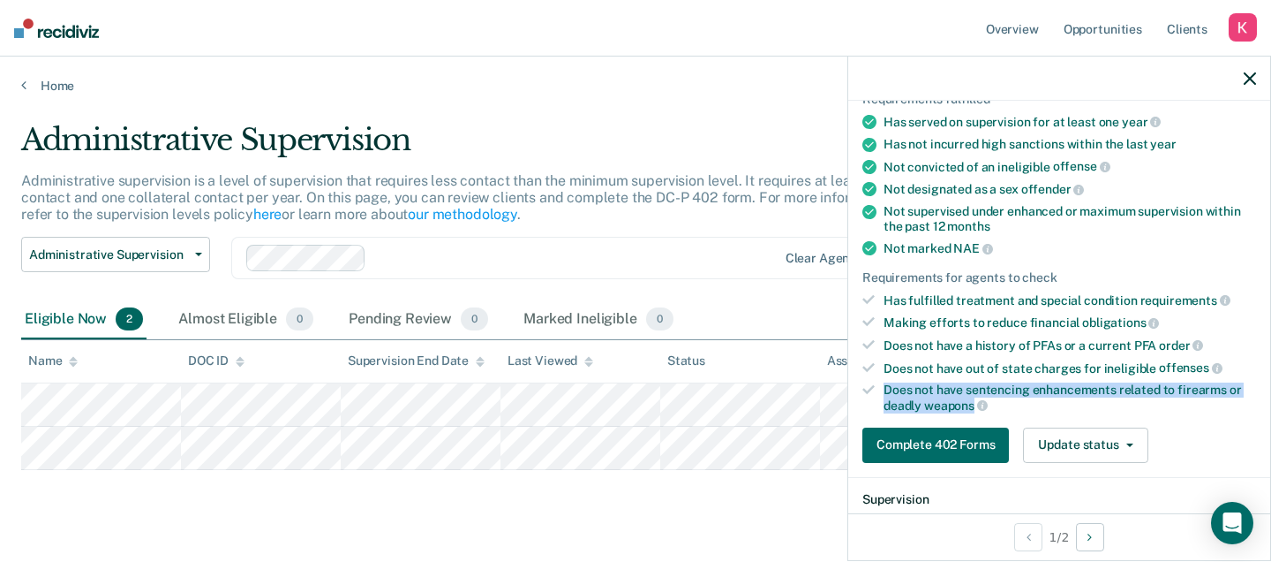
drag, startPoint x: 885, startPoint y: 386, endPoint x: 975, endPoint y: 399, distance: 91.0
click at [975, 399] on div "Does not have sentencing enhancements related to firearms or deadly weapons" at bounding box center [1070, 397] width 373 height 30
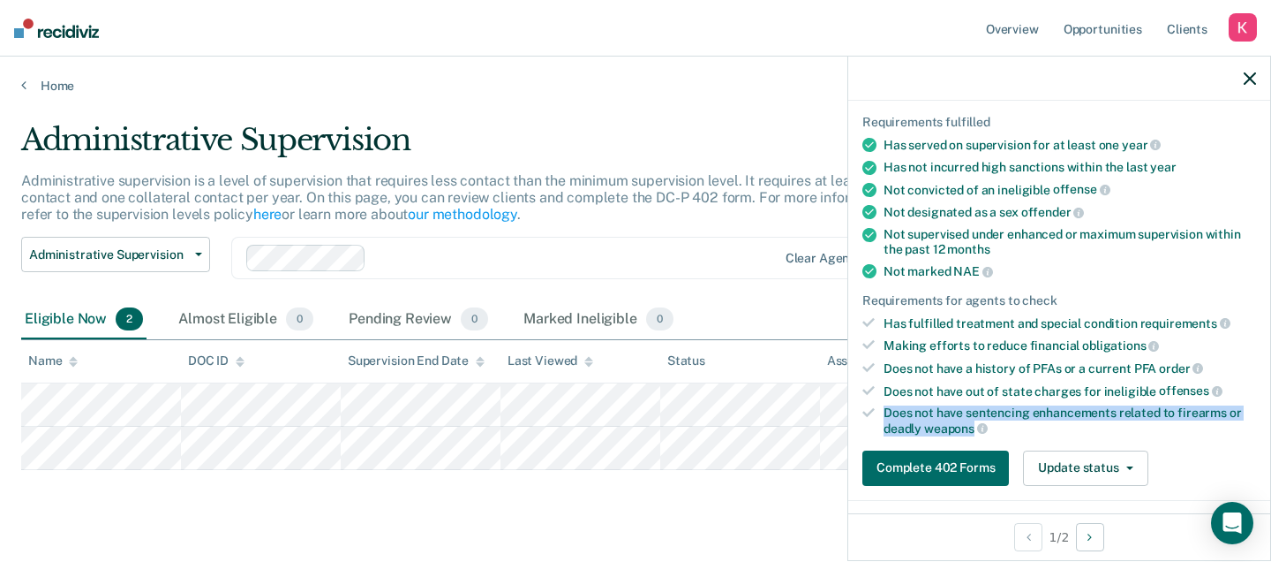
scroll to position [124, 0]
click at [955, 458] on button "Complete 402 Forms" at bounding box center [936, 466] width 147 height 35
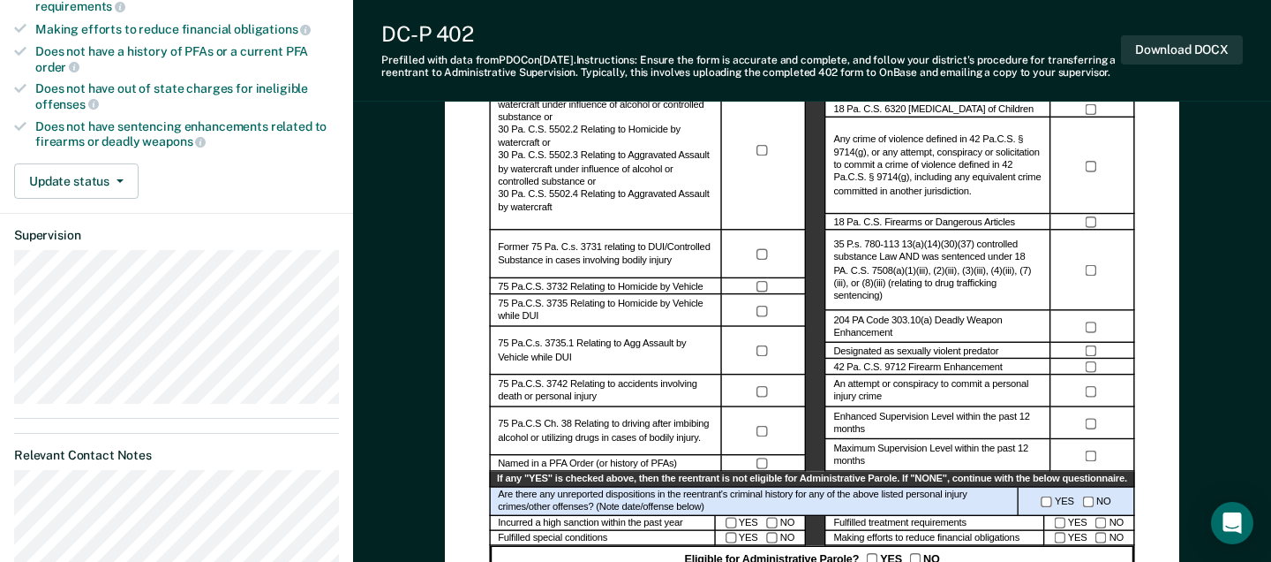
scroll to position [448, 0]
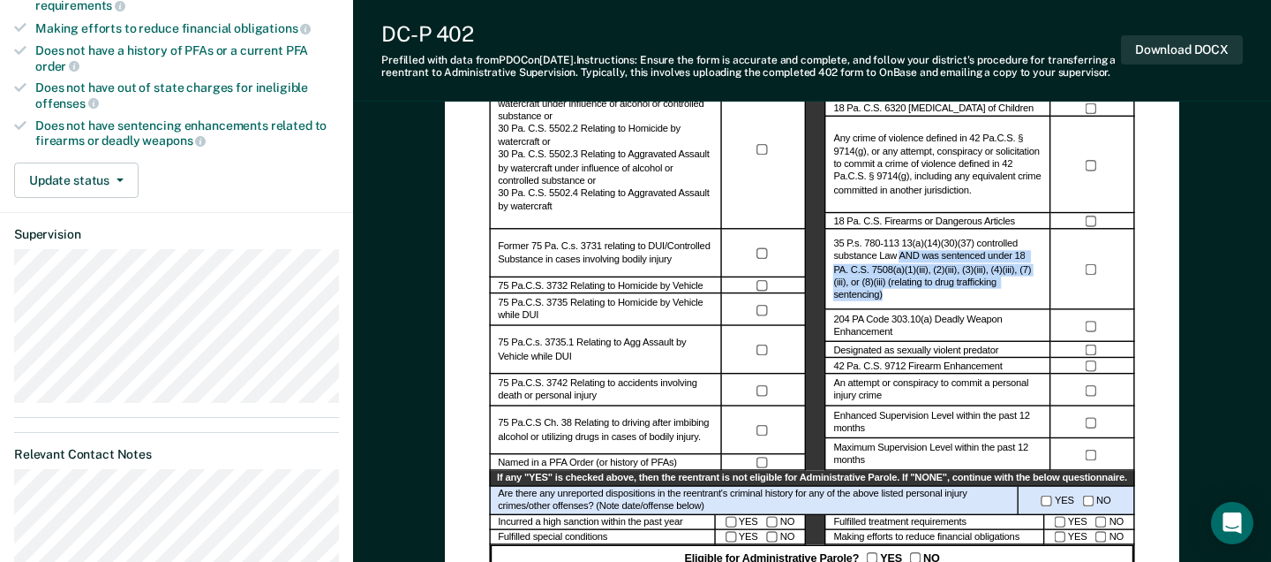
drag, startPoint x: 1028, startPoint y: 298, endPoint x: 898, endPoint y: 272, distance: 132.5
click at [898, 272] on label "35 P.s. 780-113 13(a)(14)(30)(37) controlled substance Law AND was sentenced un…" at bounding box center [937, 270] width 208 height 64
click at [1027, 338] on label "204 PA Code 303.10(a) Deadly Weapon Enhancement" at bounding box center [937, 326] width 208 height 26
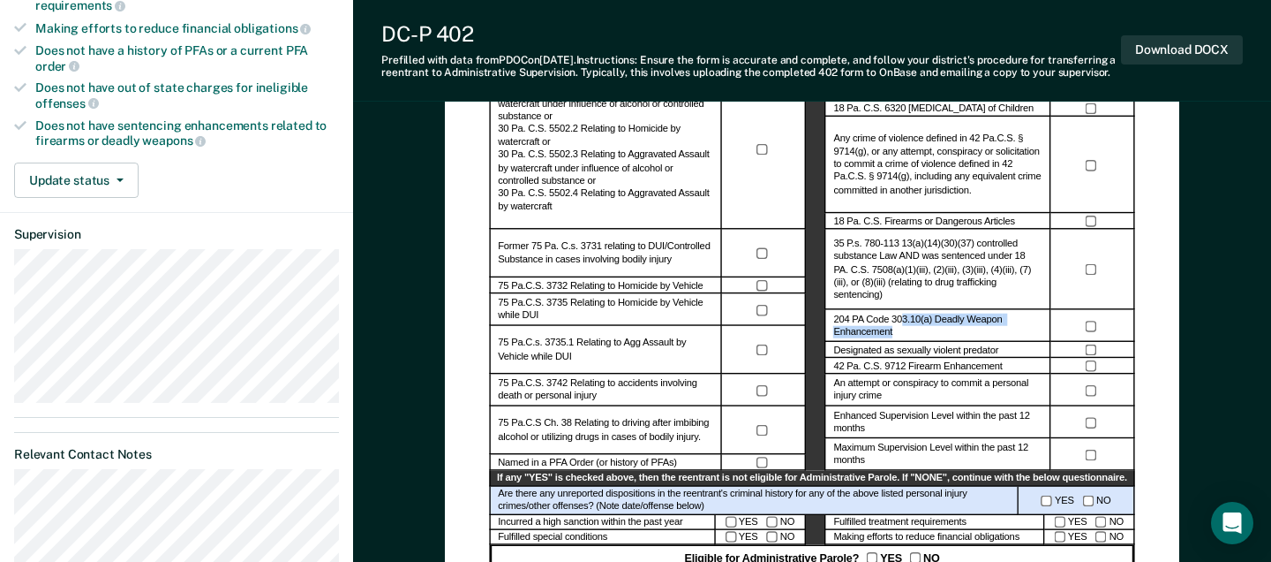
drag, startPoint x: 975, startPoint y: 344, endPoint x: 905, endPoint y: 331, distance: 71.0
click at [904, 331] on label "204 PA Code 303.10(a) Deadly Weapon Enhancement" at bounding box center [937, 326] width 208 height 26
click at [908, 337] on label "204 PA Code 303.10(a) Deadly Weapon Enhancement" at bounding box center [937, 326] width 208 height 26
click at [914, 351] on div "Designated as sexually violent predator" at bounding box center [939, 350] width 226 height 16
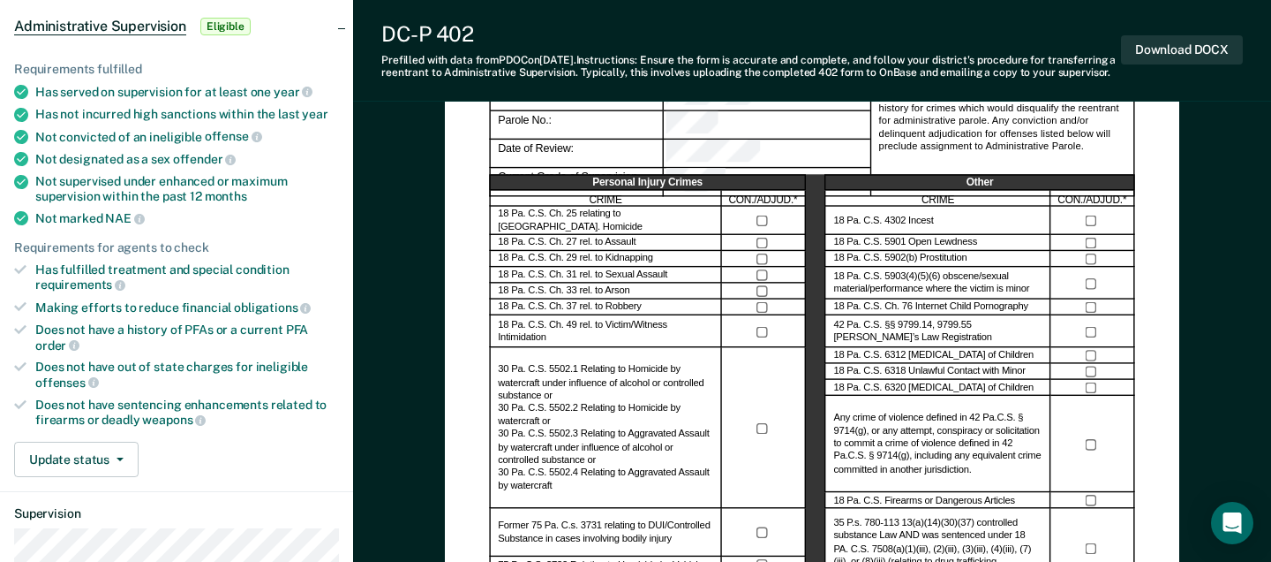
scroll to position [161, 0]
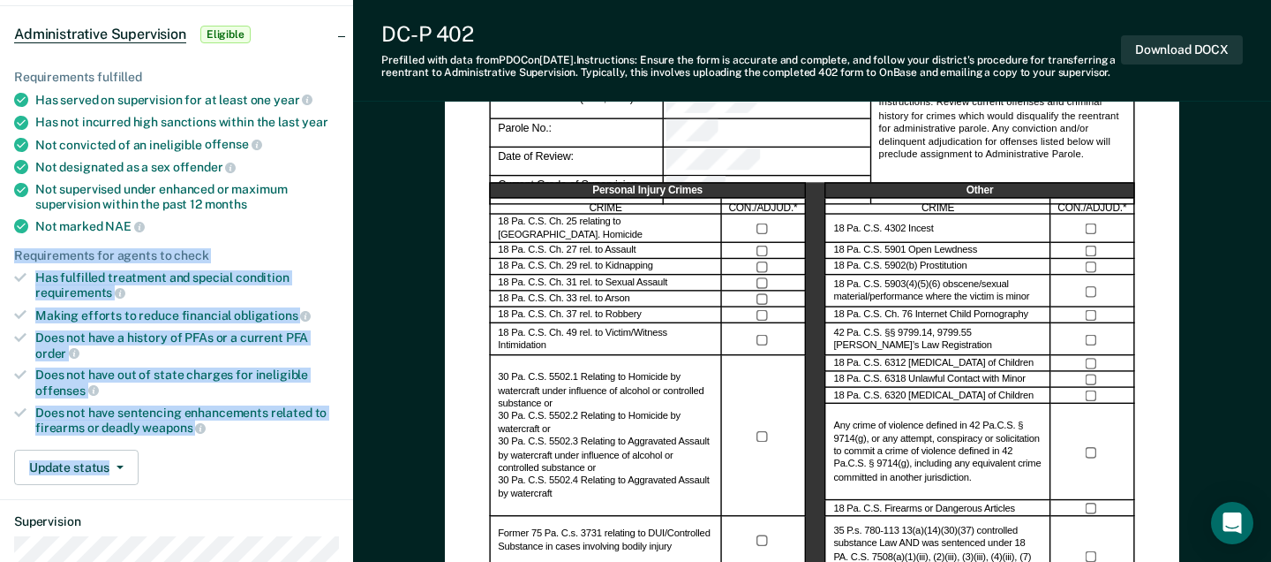
drag, startPoint x: 291, startPoint y: 431, endPoint x: 10, endPoint y: 251, distance: 334.3
click at [9, 251] on div "Requirements fulfilled Has served on supervision for at least one year Has not …" at bounding box center [176, 269] width 353 height 457
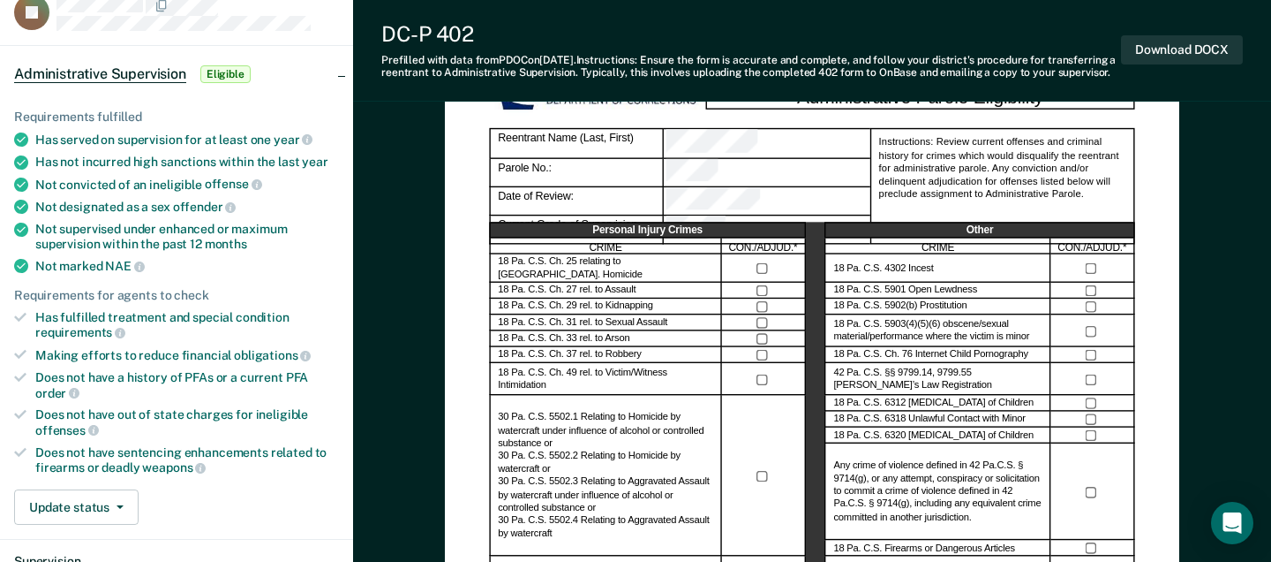
click at [222, 471] on div "Requirements fulfilled Has served on supervision for at least one year Has not …" at bounding box center [176, 309] width 353 height 457
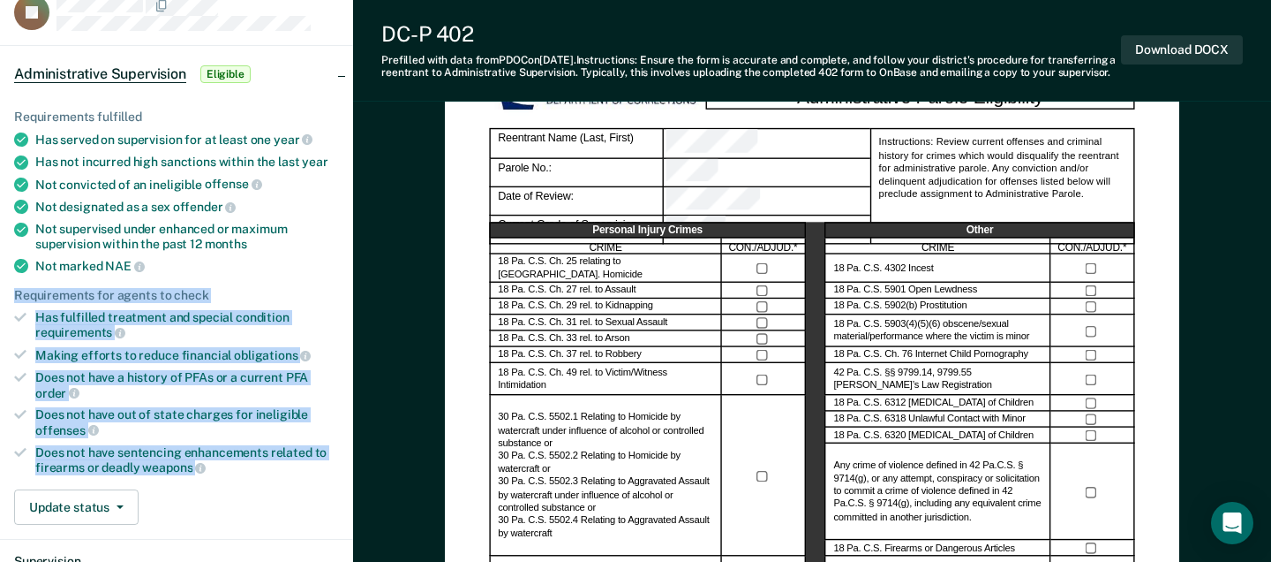
drag, startPoint x: 244, startPoint y: 466, endPoint x: 2, endPoint y: 283, distance: 303.2
click at [2, 283] on div "Requirements fulfilled Has served on supervision for at least one year Has not …" at bounding box center [176, 309] width 353 height 457
click at [22, 316] on icon at bounding box center [20, 317] width 12 height 12
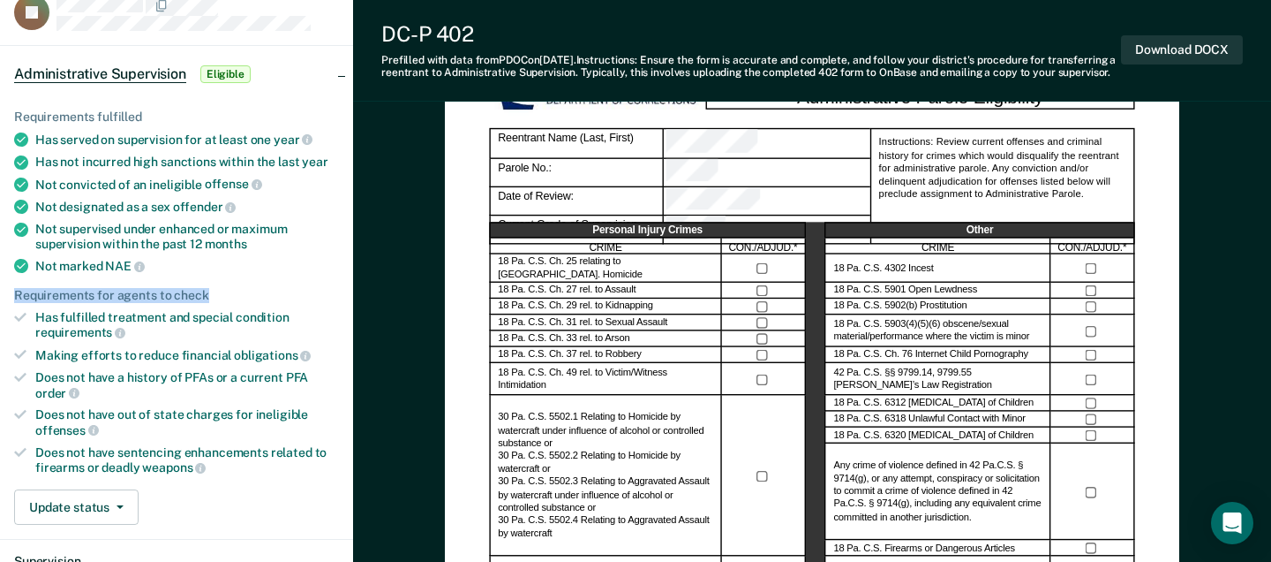
drag, startPoint x: 215, startPoint y: 294, endPoint x: 4, endPoint y: 293, distance: 210.1
click at [4, 293] on div "Requirements fulfilled Has served on supervision for at least one year Has not …" at bounding box center [176, 309] width 353 height 457
click at [236, 460] on div "Does not have sentencing enhancements related to firearms or deadly weapons" at bounding box center [187, 460] width 304 height 30
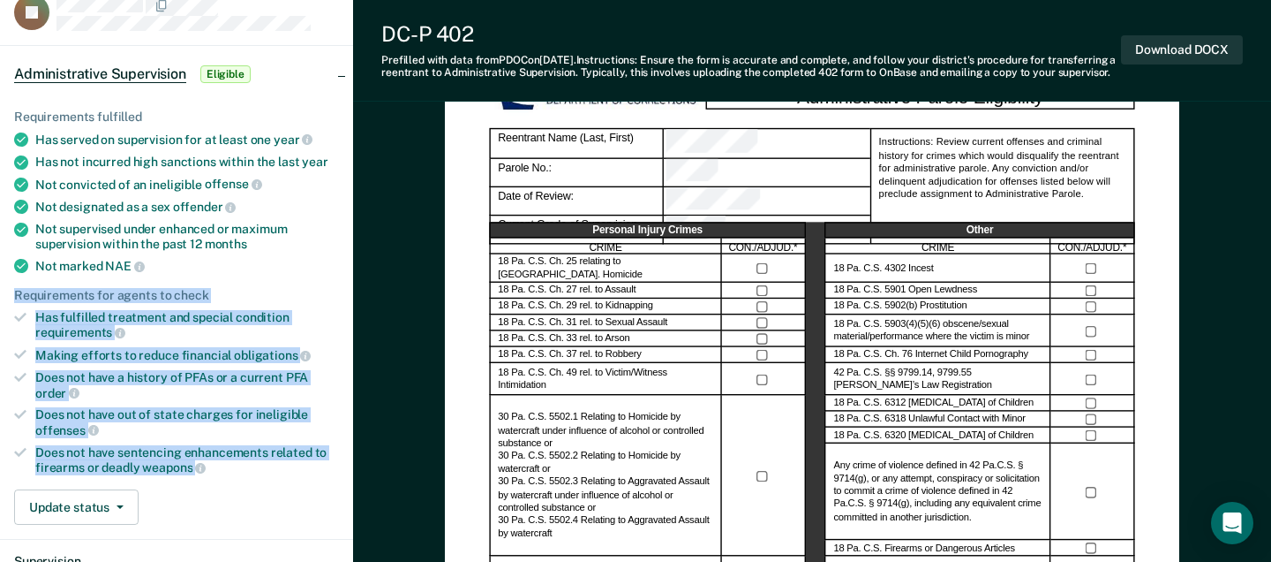
drag, startPoint x: 240, startPoint y: 464, endPoint x: 0, endPoint y: 290, distance: 296.5
click at [0, 290] on div "Requirements fulfilled Has served on supervision for at least one year Has not …" at bounding box center [176, 309] width 353 height 457
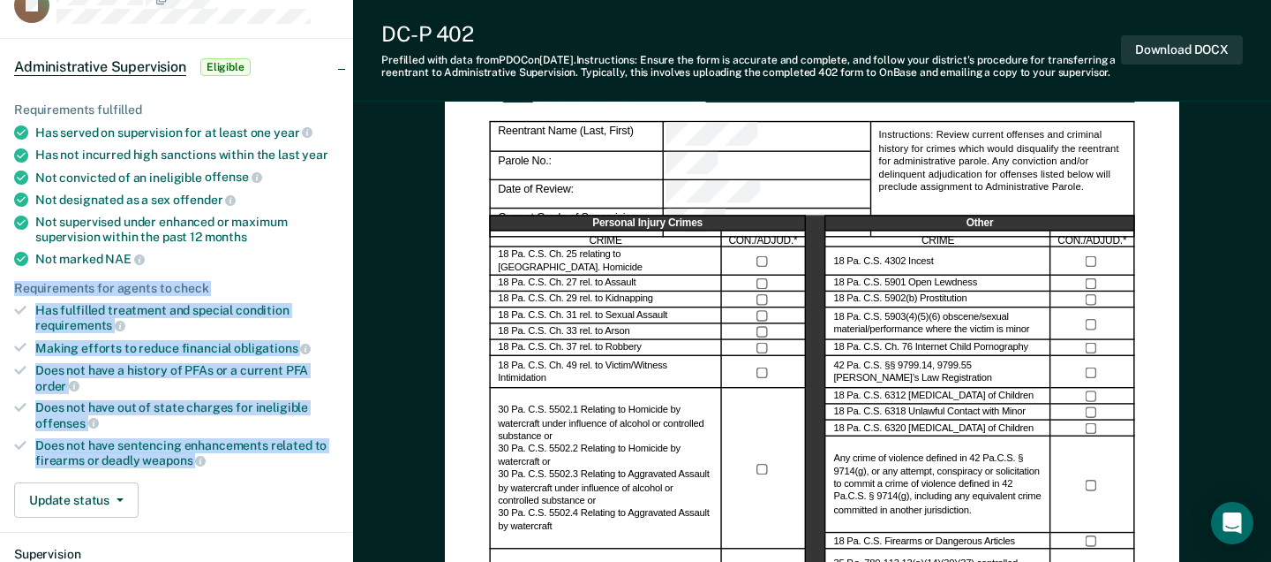
scroll to position [133, 0]
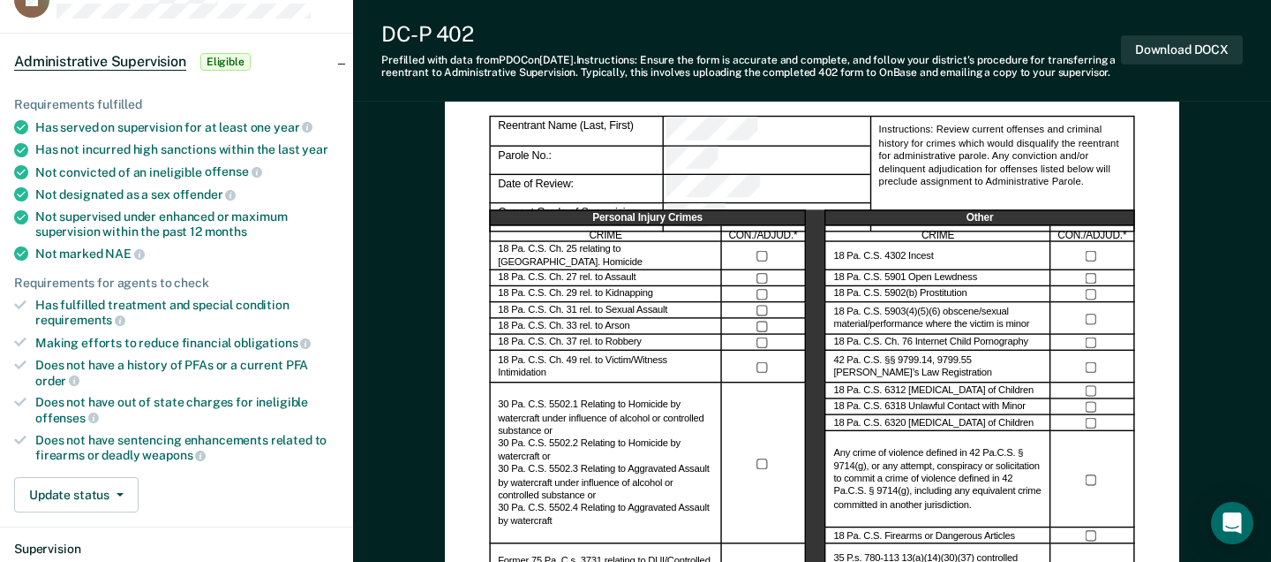
click at [166, 252] on div "Not marked NAE" at bounding box center [187, 253] width 304 height 16
click at [179, 253] on div "Not marked NAE" at bounding box center [187, 253] width 304 height 16
drag, startPoint x: 50, startPoint y: 245, endPoint x: 114, endPoint y: 253, distance: 64.0
click at [114, 253] on div "Not marked NAE" at bounding box center [187, 253] width 304 height 16
click at [114, 253] on span "NAE" at bounding box center [124, 253] width 39 height 14
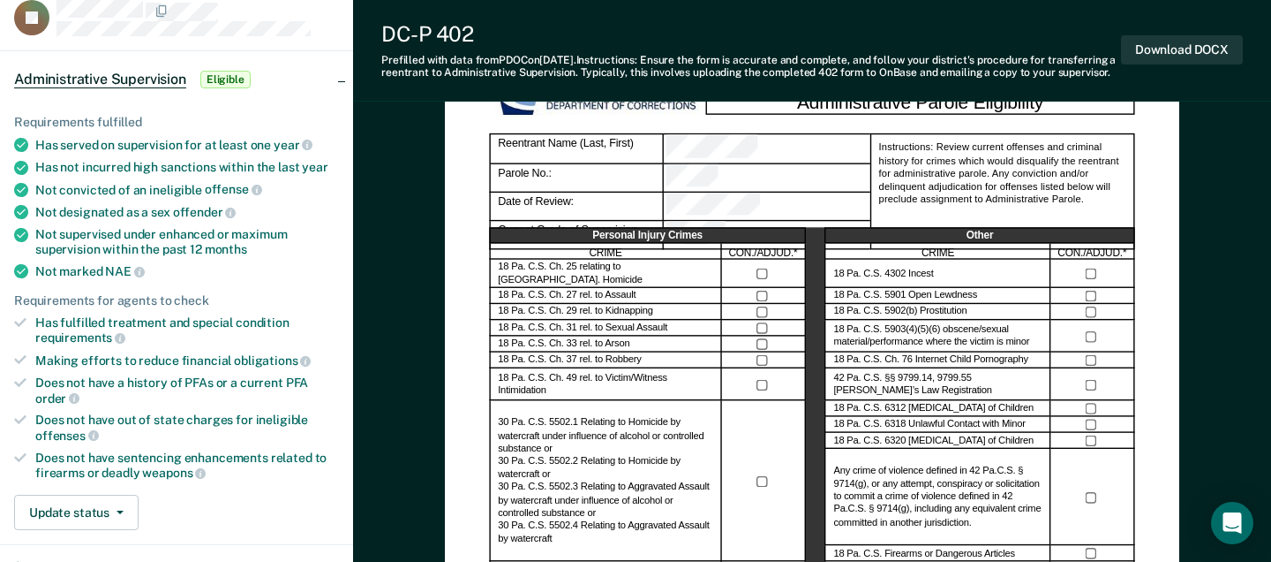
scroll to position [112, 0]
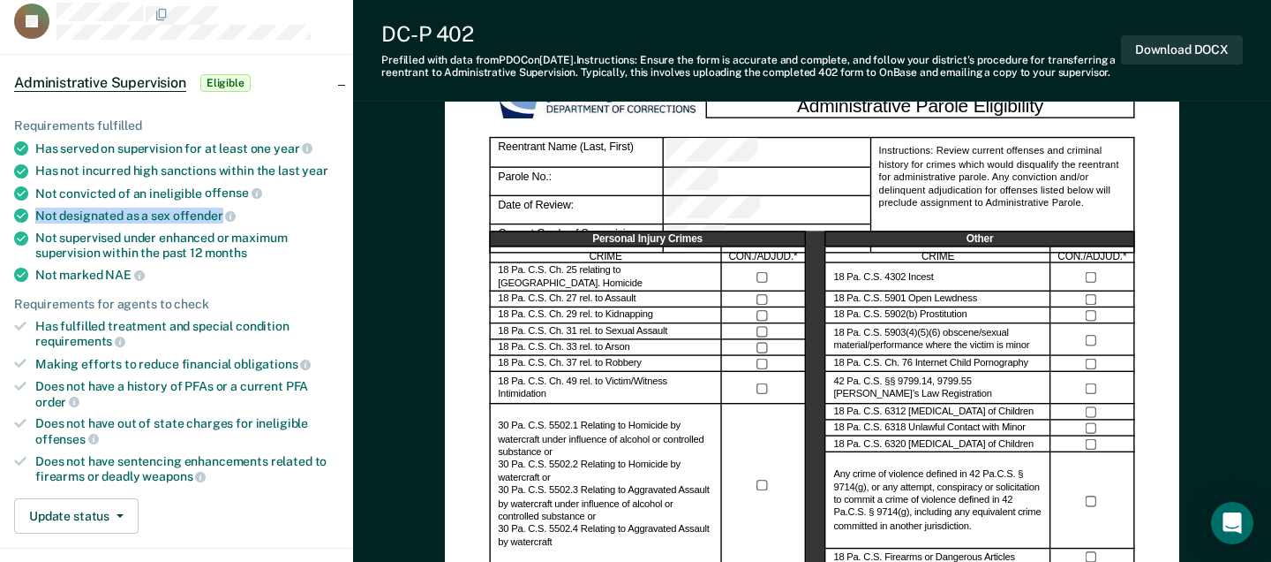
drag, startPoint x: 37, startPoint y: 213, endPoint x: 219, endPoint y: 215, distance: 181.9
click at [219, 215] on div "Not designated as a sex offender" at bounding box center [187, 215] width 304 height 16
click at [219, 215] on span "offender" at bounding box center [205, 215] width 64 height 14
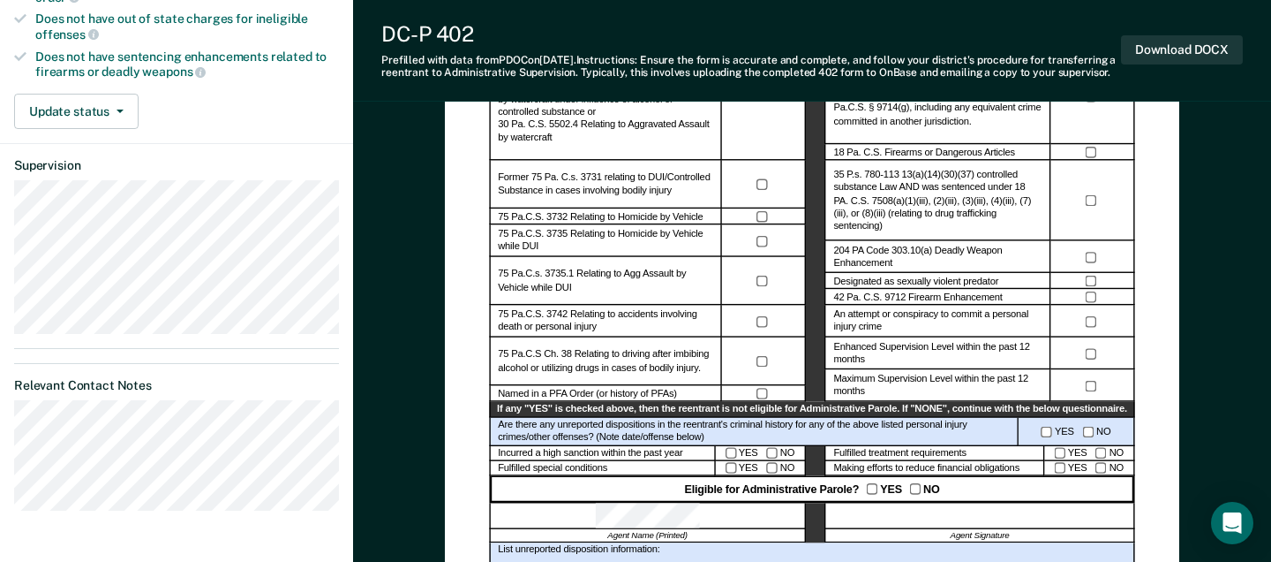
scroll to position [545, 0]
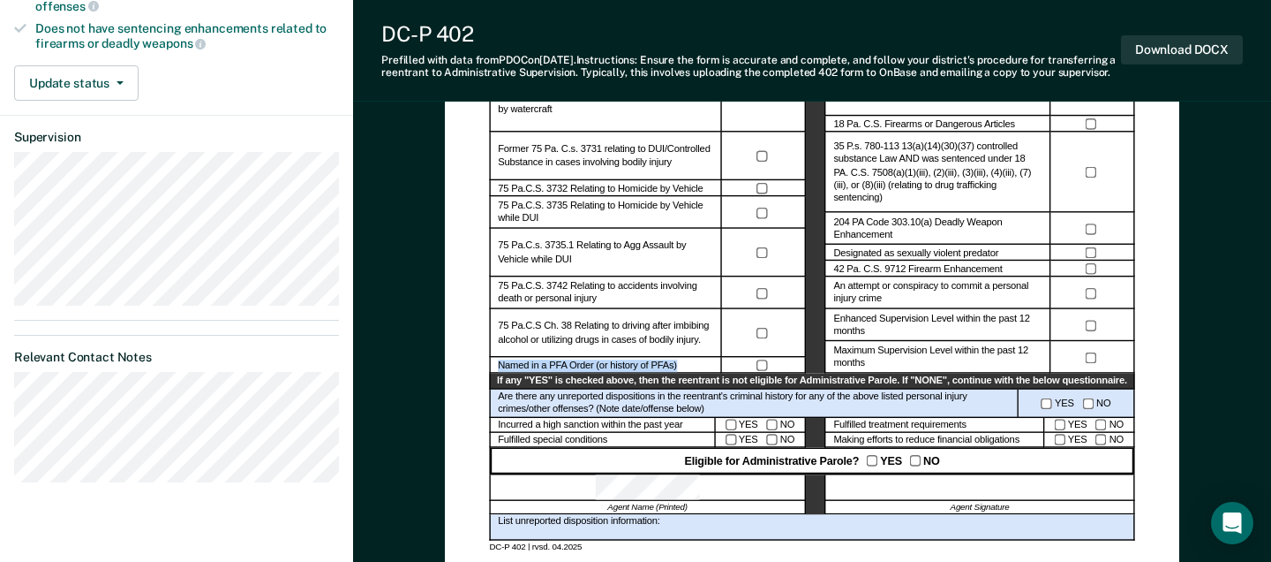
drag, startPoint x: 797, startPoint y: 381, endPoint x: 479, endPoint y: 377, distance: 317.9
click at [479, 377] on div "Administrative Parole Eligibility Reentrant Name (Last, First) Parole No.: Date…" at bounding box center [812, 93] width 690 height 913
click at [523, 372] on label "Named in a PFA Order (or history of PFAs)" at bounding box center [587, 364] width 179 height 13
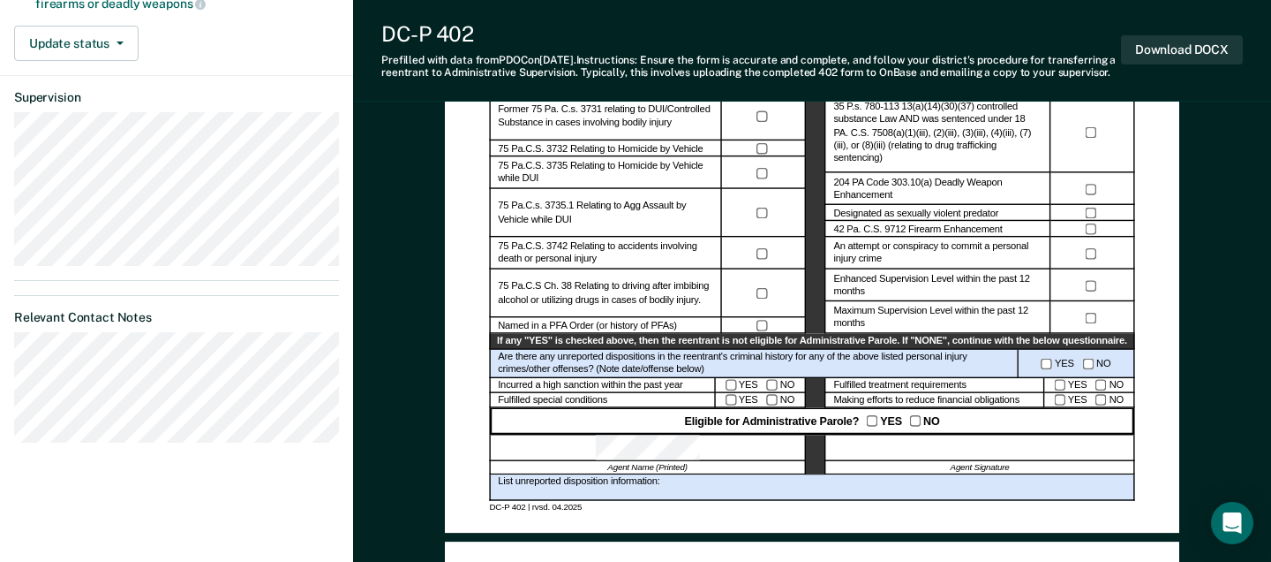
scroll to position [602, 0]
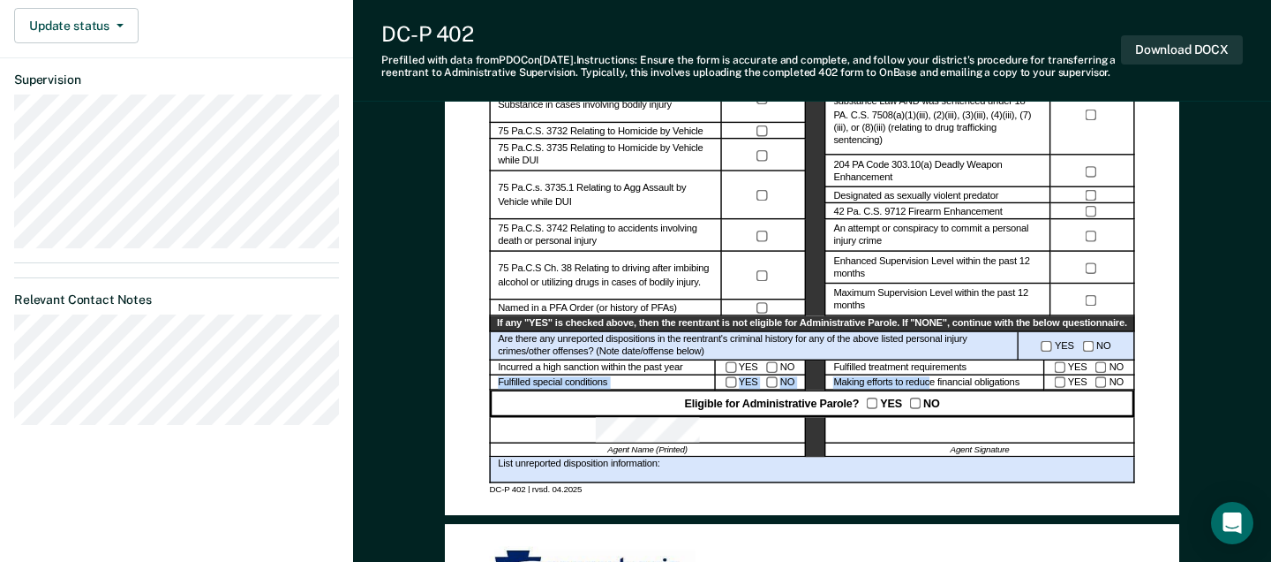
drag, startPoint x: 498, startPoint y: 390, endPoint x: 928, endPoint y: 391, distance: 430.0
click at [928, 390] on div "If any "YES" is checked above, then the reentrant is not eligible for Administr…" at bounding box center [811, 353] width 645 height 74
click at [928, 389] on div "Making efforts to reduce financial obligations" at bounding box center [936, 381] width 220 height 15
click at [833, 374] on div "Fulfilled treatment requirements" at bounding box center [936, 366] width 220 height 15
drag, startPoint x: 833, startPoint y: 383, endPoint x: 915, endPoint y: 399, distance: 83.6
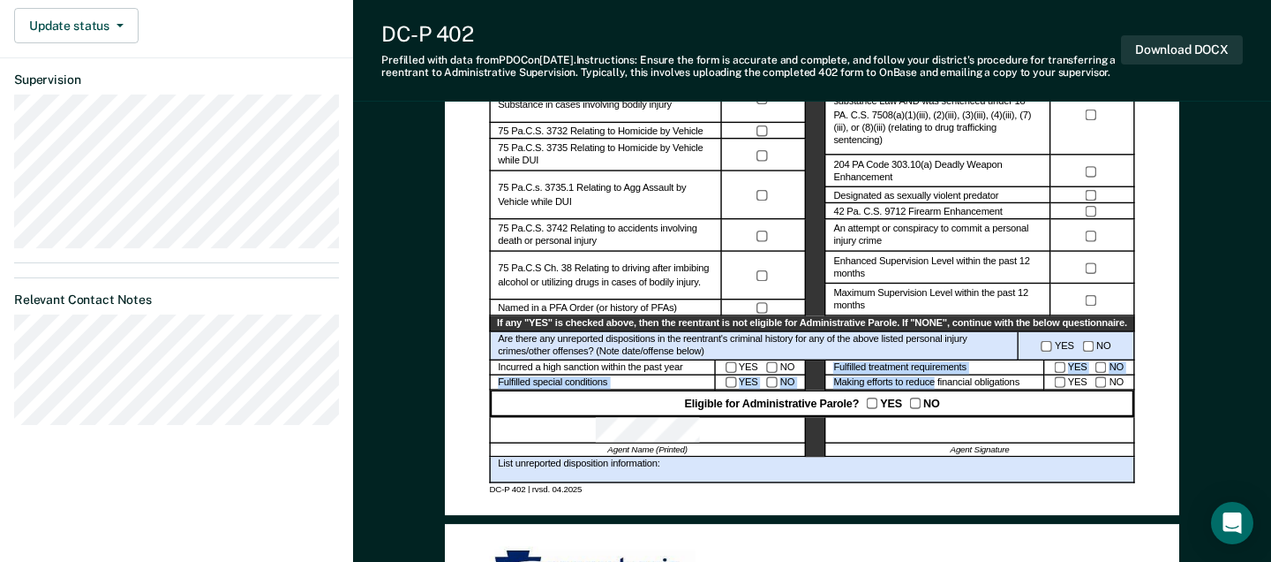
click at [915, 390] on div "If any "YES" is checked above, then the reentrant is not eligible for Administr…" at bounding box center [811, 353] width 645 height 74
click at [915, 389] on div "Making efforts to reduce financial obligations" at bounding box center [936, 381] width 220 height 15
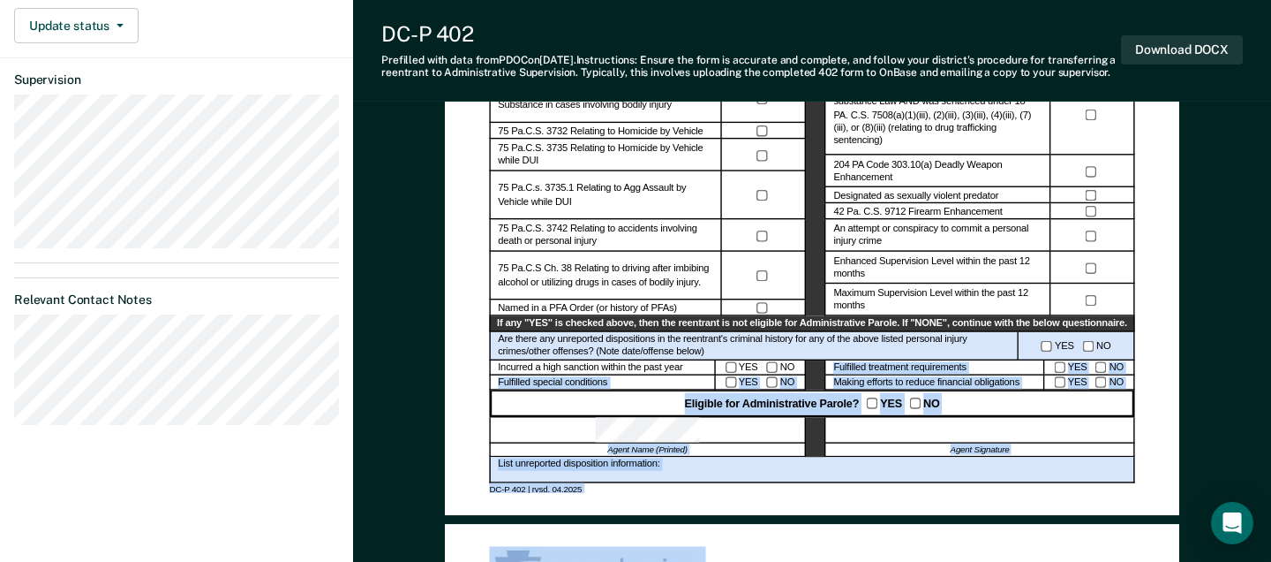
drag, startPoint x: 835, startPoint y: 381, endPoint x: 1189, endPoint y: 401, distance: 354.6
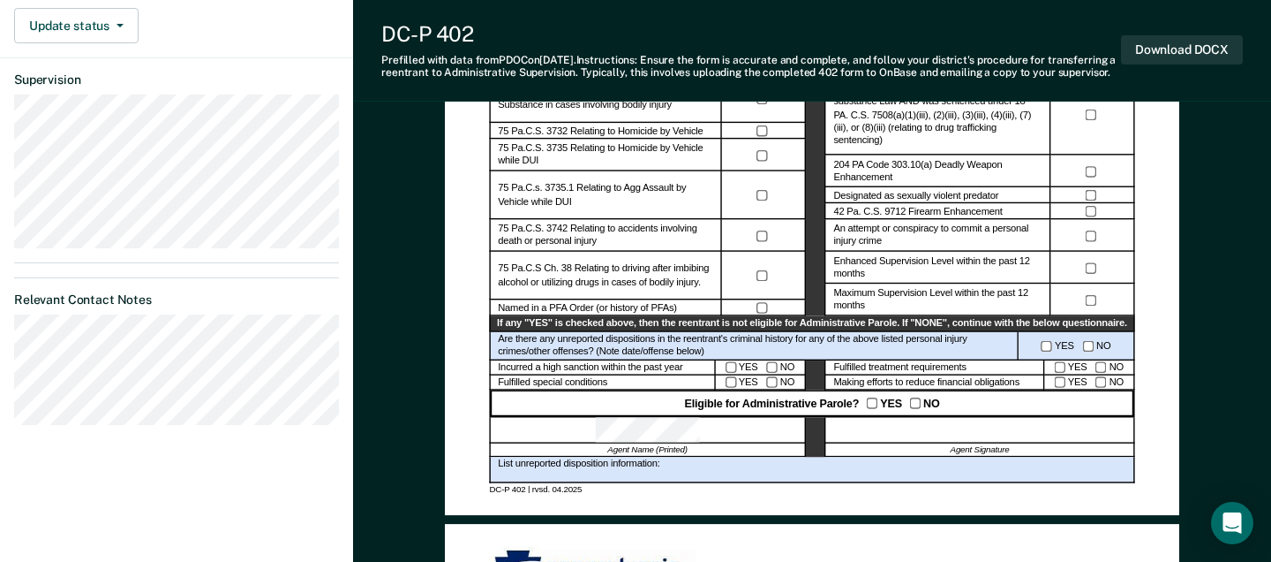
click at [555, 314] on label "Named in a PFA Order (or history of PFAs)" at bounding box center [587, 307] width 179 height 13
drag, startPoint x: 494, startPoint y: 316, endPoint x: 781, endPoint y: 318, distance: 287.8
click at [781, 315] on div "Personal Injury Crimes CRIME CON./ADJUD.* 18 Pa. C.S. Ch. 25 relating to Crim. …" at bounding box center [811, 27] width 645 height 575
click at [781, 313] on div at bounding box center [763, 307] width 68 height 11
drag, startPoint x: 693, startPoint y: 321, endPoint x: 483, endPoint y: 319, distance: 210.1
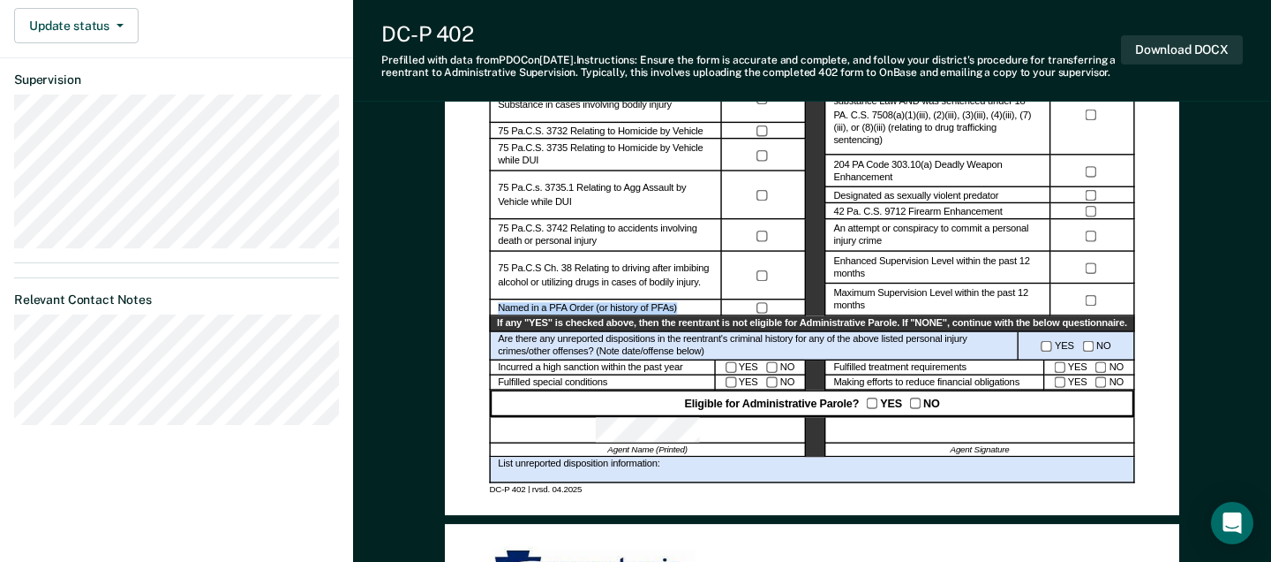
click at [483, 319] on div "Administrative Parole Eligibility Reentrant Name (Last, First) Parole No.: Date…" at bounding box center [812, 36] width 690 height 913
click at [509, 314] on label "Named in a PFA Order (or history of PFAs)" at bounding box center [587, 307] width 179 height 13
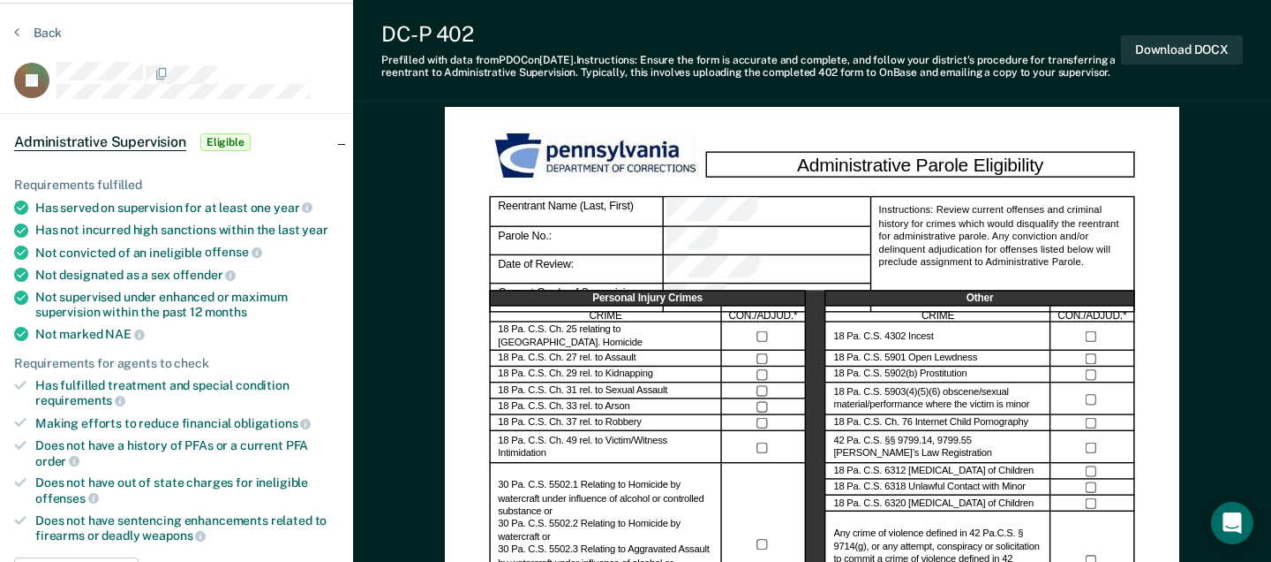
scroll to position [57, 0]
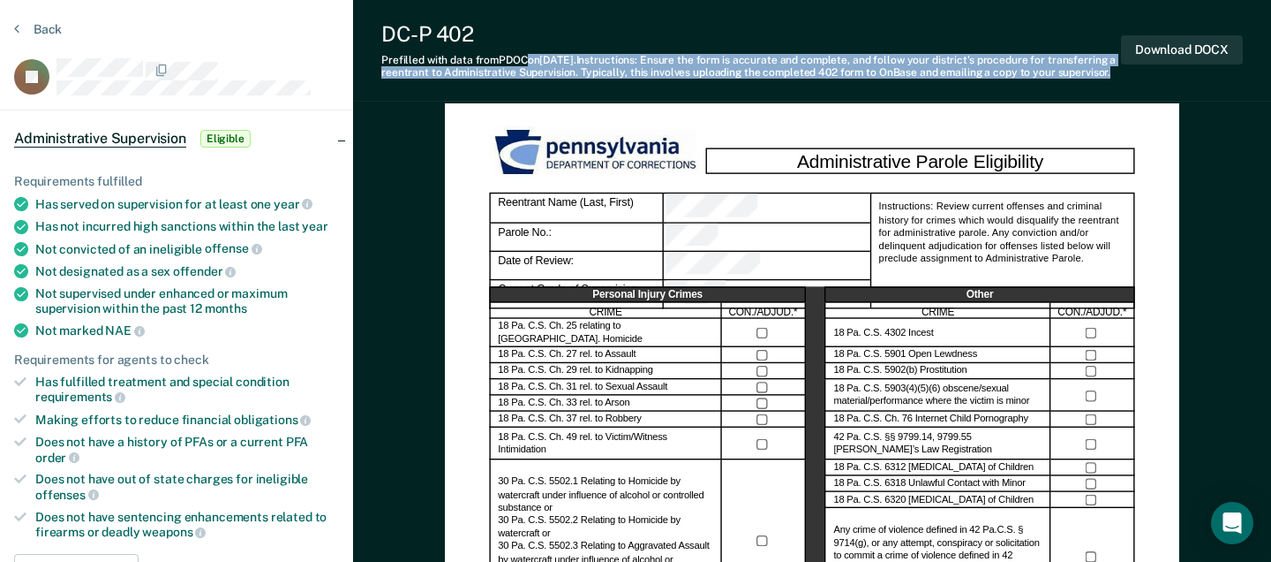
drag, startPoint x: 524, startPoint y: 58, endPoint x: 760, endPoint y: 94, distance: 239.4
click at [760, 94] on div "DC-P 402 Prefilled with data from PDOC on 08-14-2025 . Instructions: Ensure the…" at bounding box center [812, 51] width 918 height 102
drag, startPoint x: 762, startPoint y: 97, endPoint x: 672, endPoint y: 59, distance: 97.7
click at [672, 59] on div "DC-P 402 Prefilled with data from PDOC on 08-14-2025 . Instructions: Ensure the…" at bounding box center [812, 51] width 918 height 102
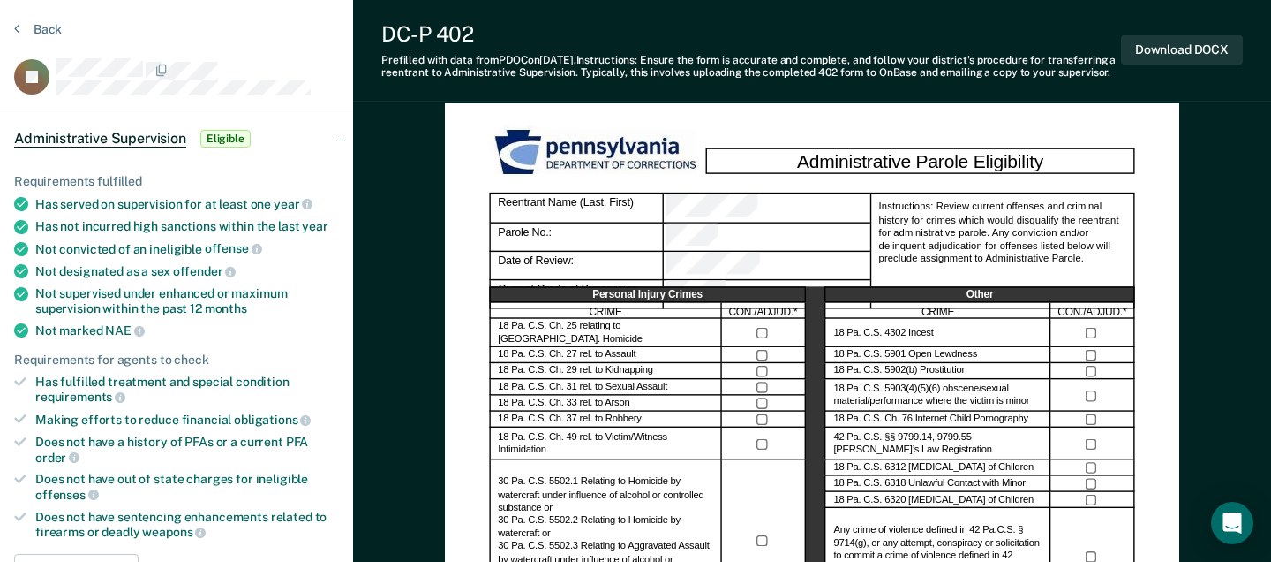
click at [670, 61] on div "Prefilled with data from PDOC on 08-14-2025 . Instructions: Ensure the form is …" at bounding box center [751, 67] width 740 height 26
click at [35, 25] on button "Back" at bounding box center [38, 29] width 48 height 16
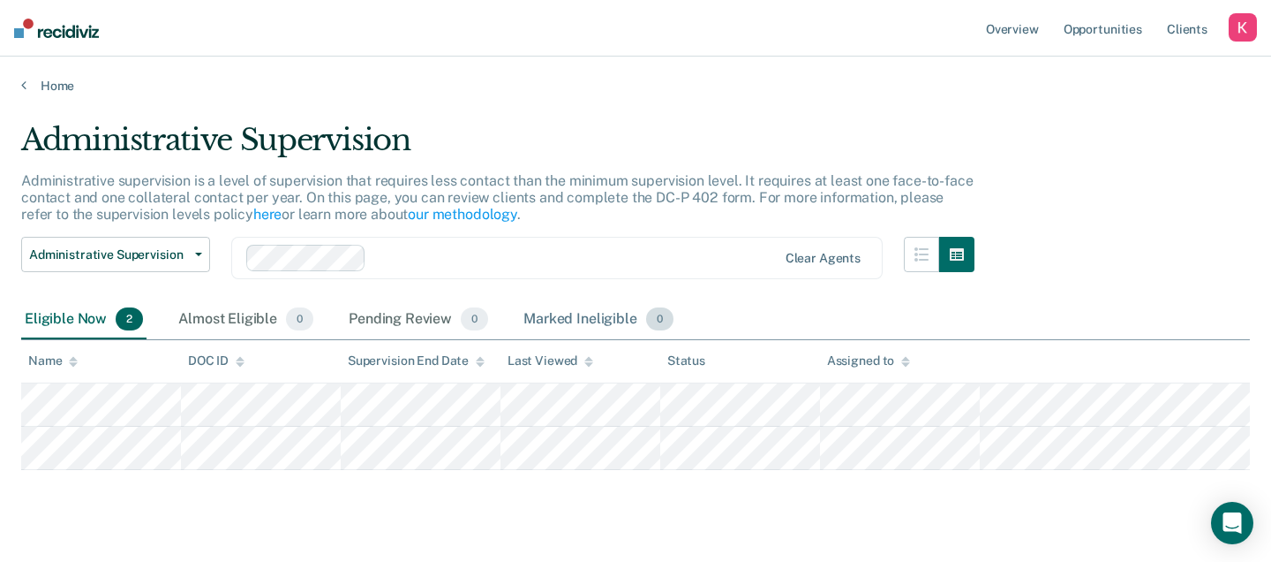
click at [590, 316] on div "Marked Ineligible 0" at bounding box center [598, 319] width 157 height 39
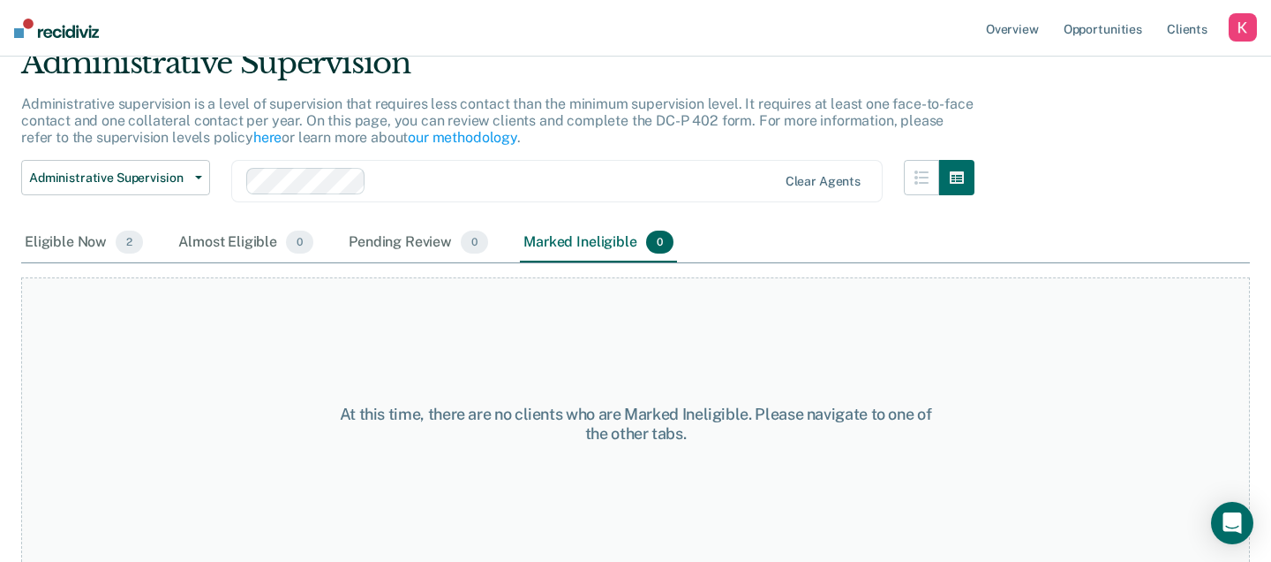
scroll to position [85, 0]
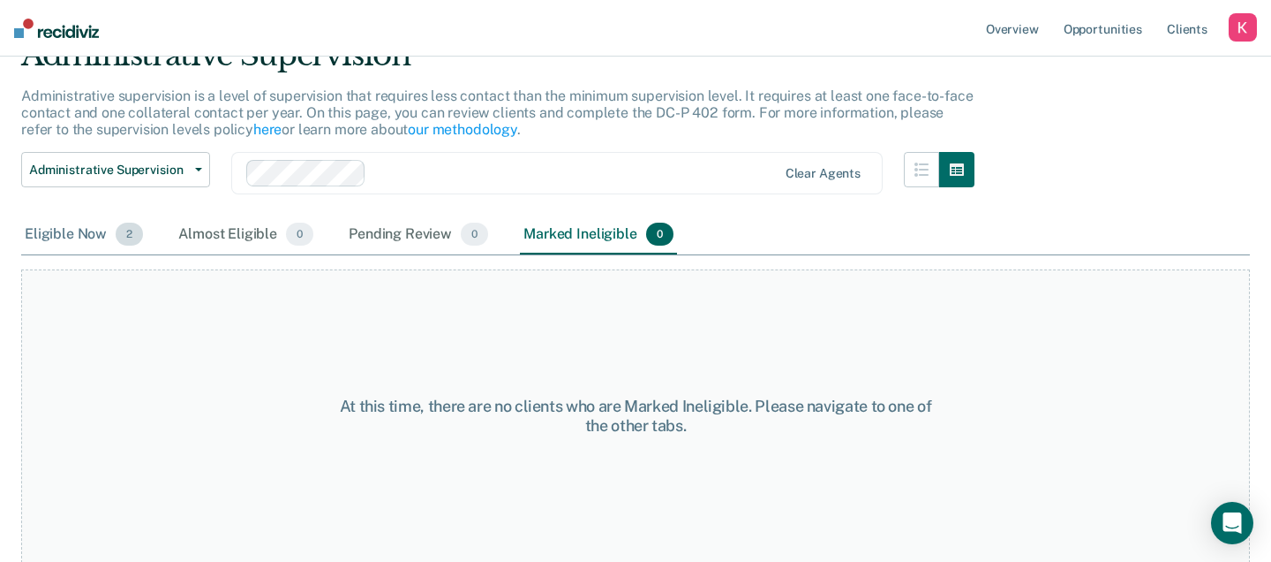
click at [89, 239] on div "Eligible Now 2" at bounding box center [83, 234] width 125 height 39
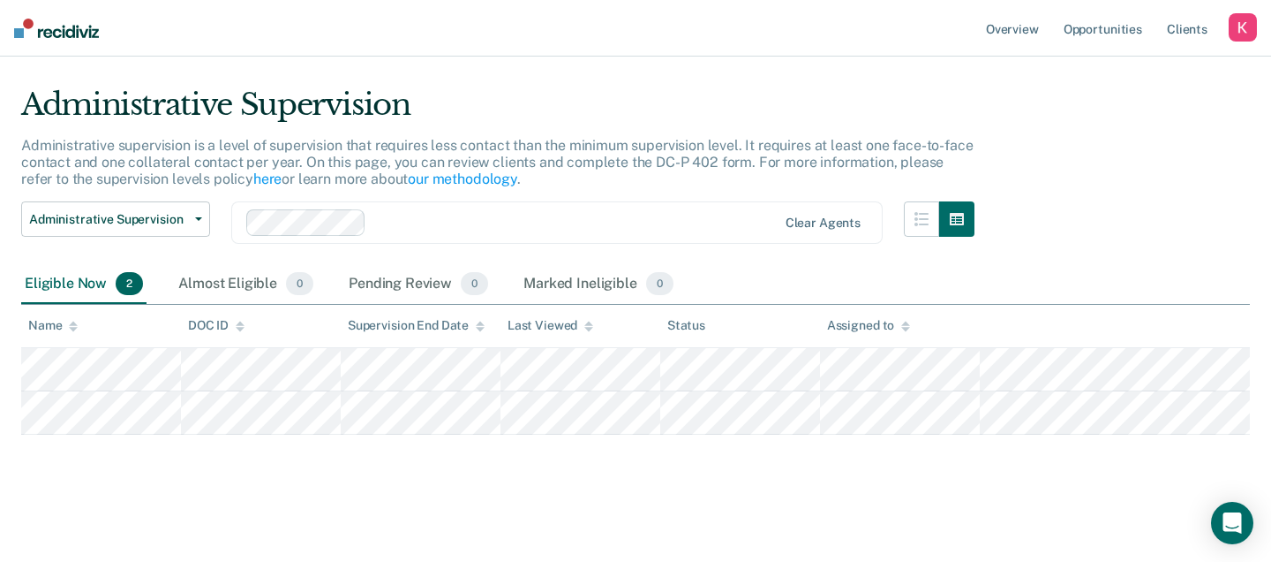
scroll to position [34, 0]
click at [568, 148] on p "Administrative supervision is a level of supervision that requires less contact…" at bounding box center [497, 163] width 953 height 50
click at [575, 167] on p "Administrative supervision is a level of supervision that requires less contact…" at bounding box center [497, 163] width 953 height 50
click at [566, 179] on div "Administrative supervision is a level of supervision that requires less contact…" at bounding box center [498, 170] width 954 height 65
click at [145, 228] on button "Administrative Supervision" at bounding box center [115, 219] width 189 height 35
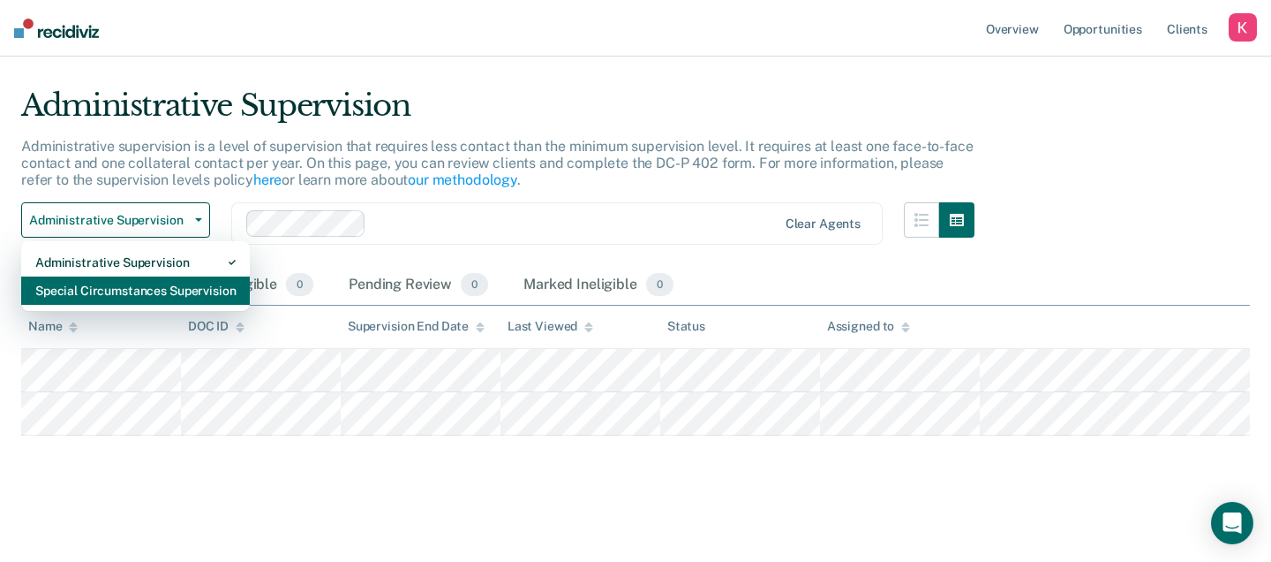
click at [150, 283] on div "Special Circumstances Supervision" at bounding box center [135, 290] width 200 height 28
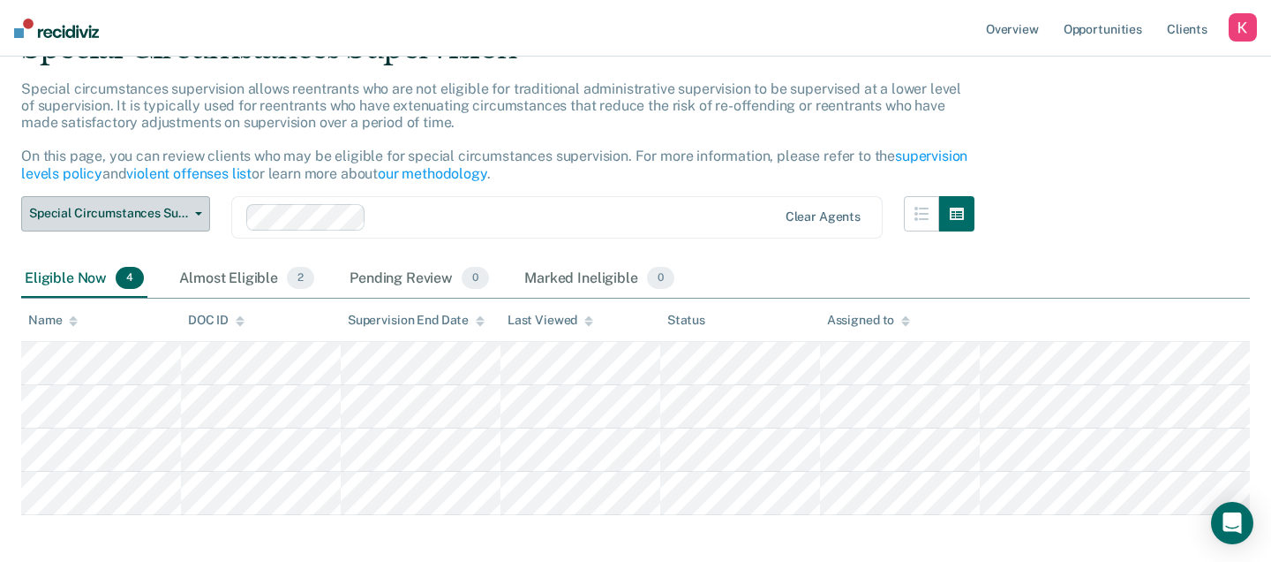
scroll to position [87, 0]
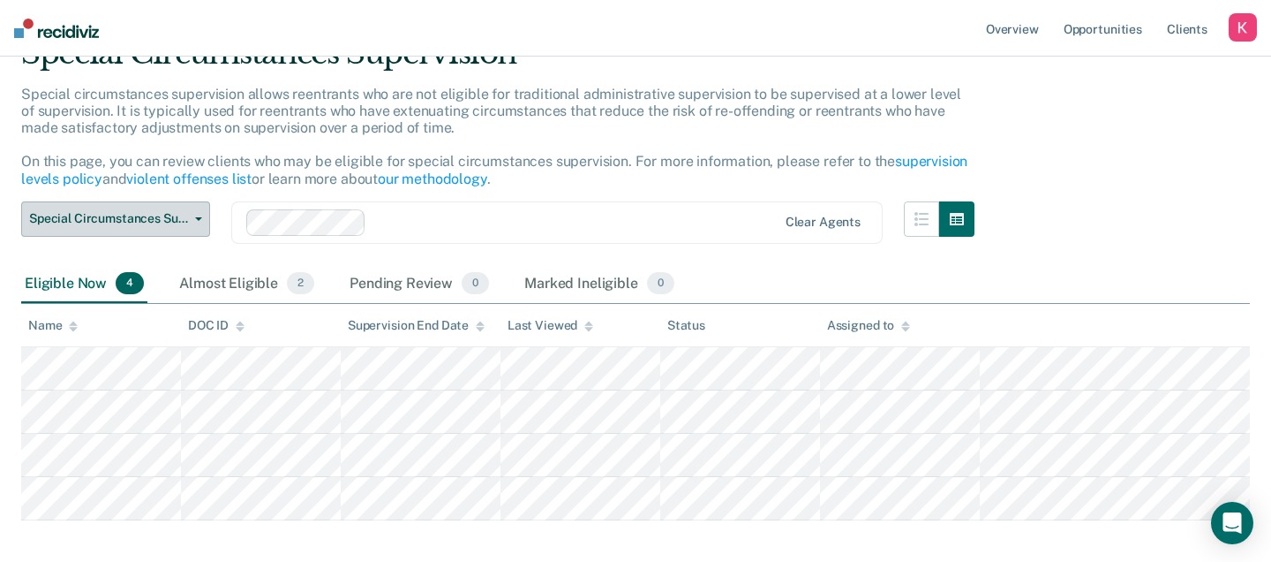
click at [180, 220] on span "Special Circumstances Supervision" at bounding box center [108, 218] width 159 height 15
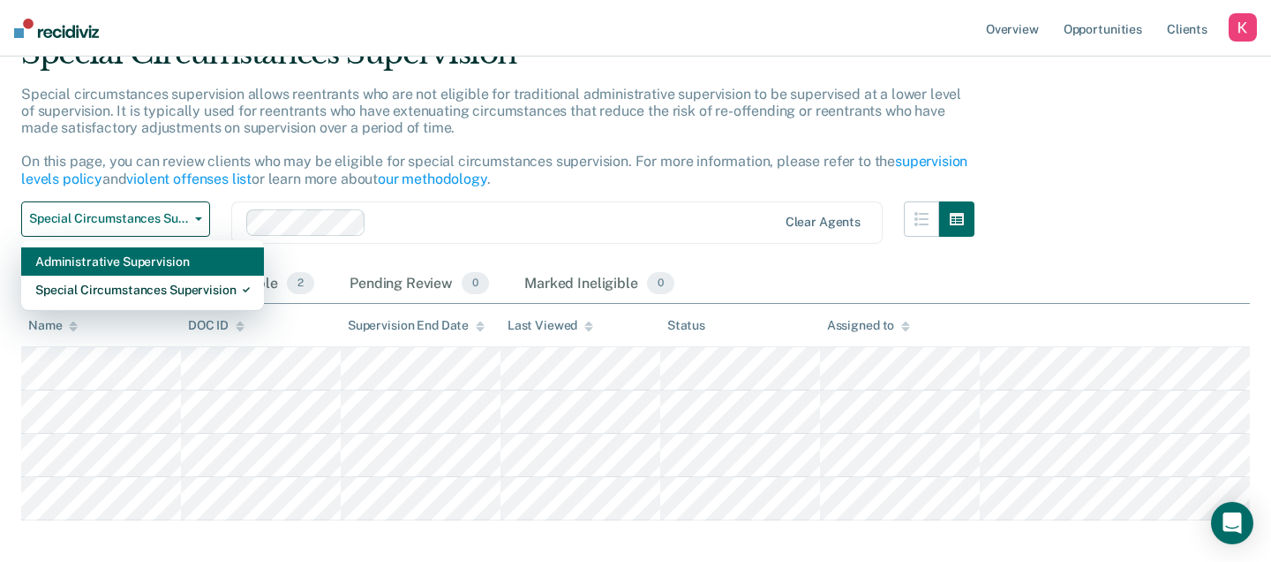
click at [170, 264] on div "Administrative Supervision" at bounding box center [142, 261] width 215 height 28
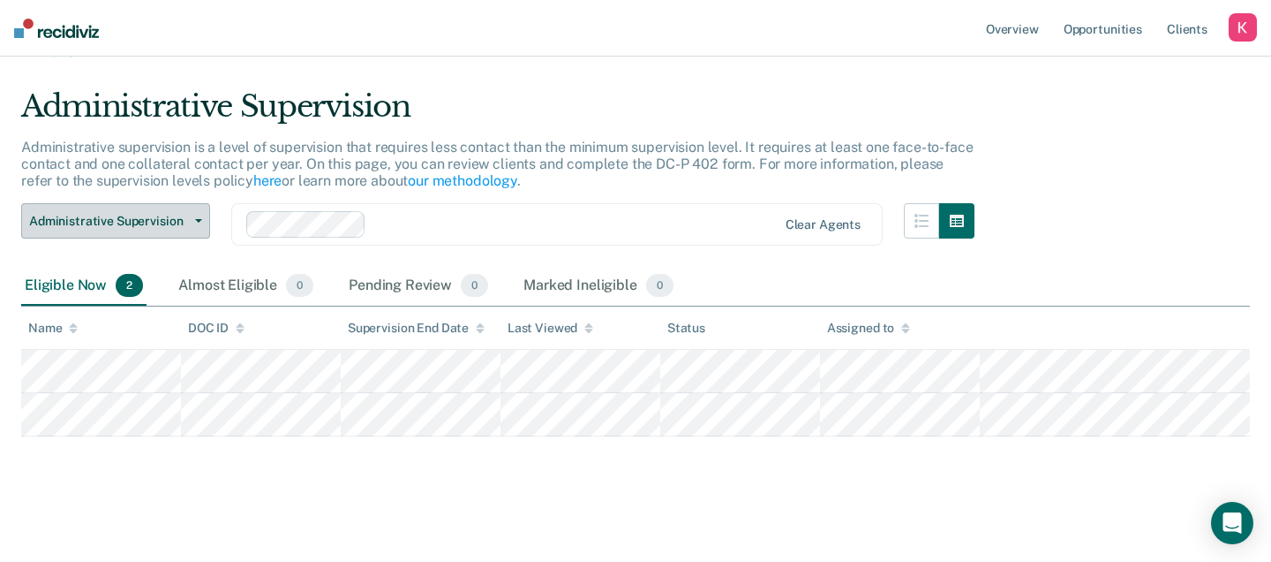
scroll to position [34, 0]
click at [108, 221] on span "Administrative Supervision" at bounding box center [108, 220] width 159 height 15
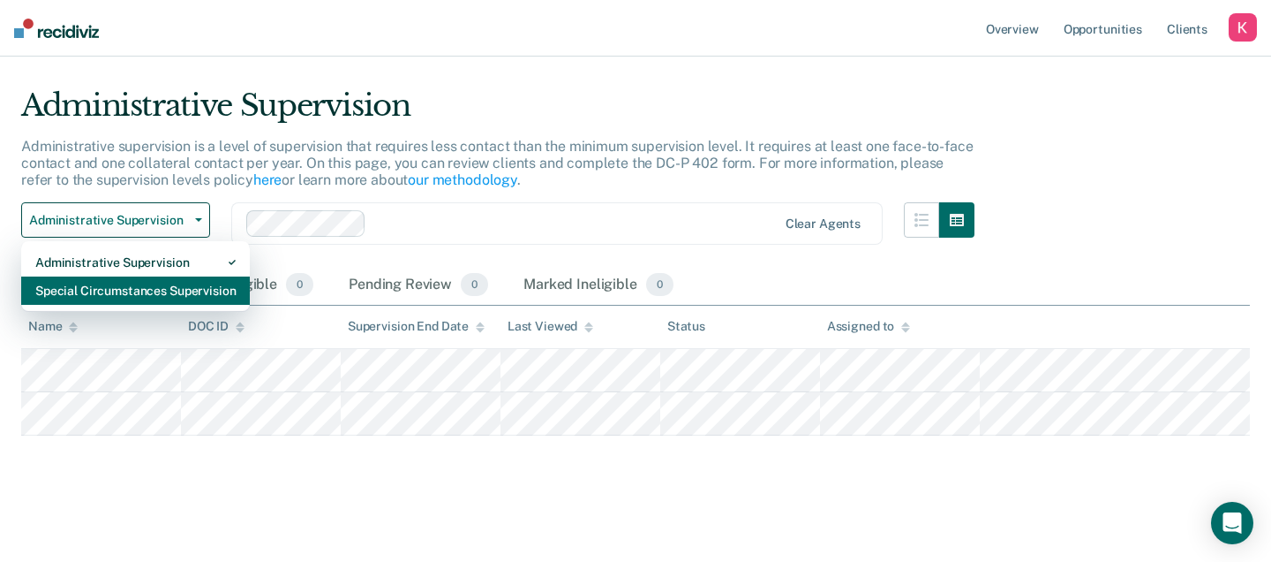
click at [102, 284] on div "Special Circumstances Supervision" at bounding box center [135, 290] width 200 height 28
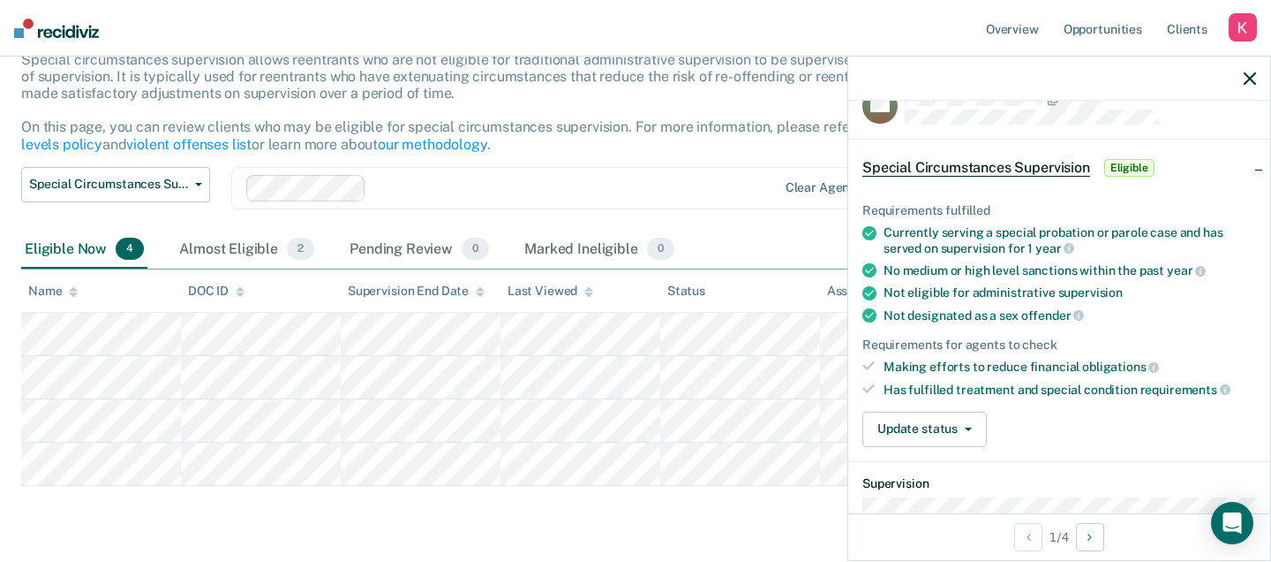
scroll to position [59, 0]
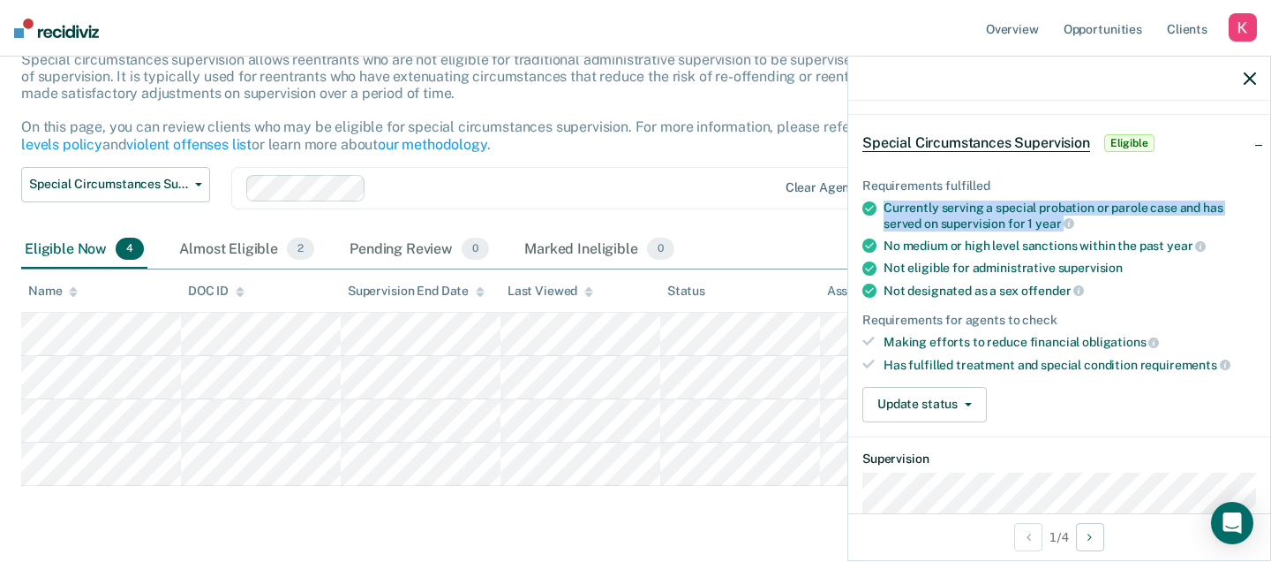
drag, startPoint x: 886, startPoint y: 207, endPoint x: 1052, endPoint y: 231, distance: 168.7
click at [1052, 231] on ul "Requirements fulfilled Currently serving a special probation or parole case and…" at bounding box center [1060, 274] width 394 height 193
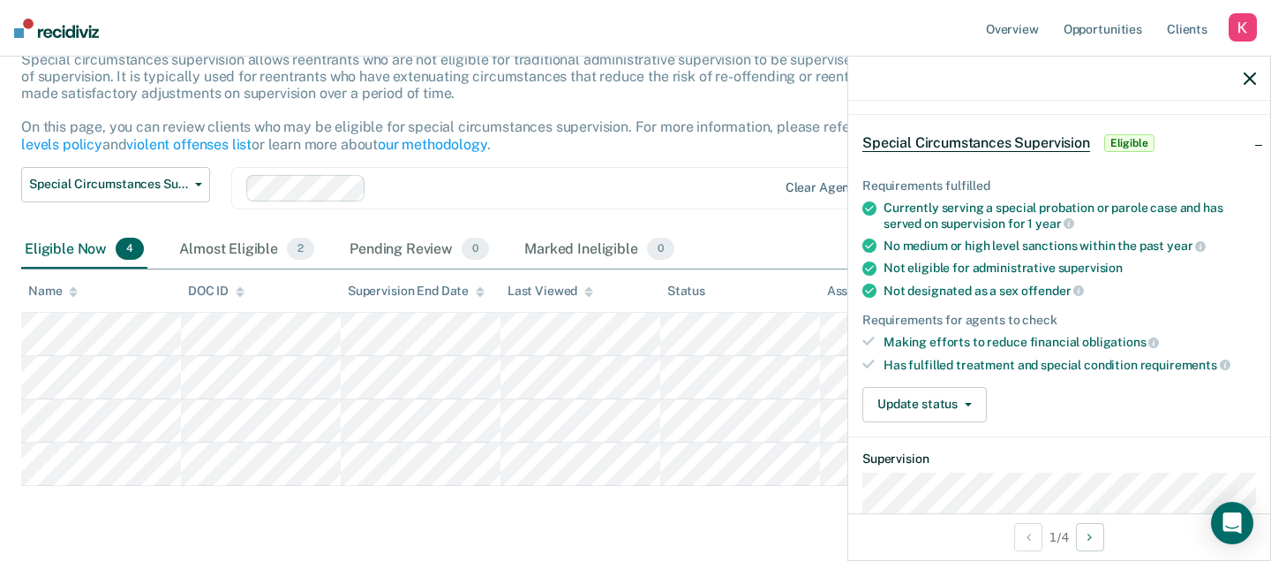
click at [1061, 225] on span "year" at bounding box center [1055, 223] width 39 height 14
drag, startPoint x: 886, startPoint y: 244, endPoint x: 1189, endPoint y: 244, distance: 302.8
click at [1189, 244] on div "No medium or high level sanctions within the past year" at bounding box center [1070, 246] width 373 height 16
click at [1189, 244] on span "year" at bounding box center [1186, 245] width 39 height 14
drag, startPoint x: 884, startPoint y: 260, endPoint x: 1152, endPoint y: 259, distance: 268.4
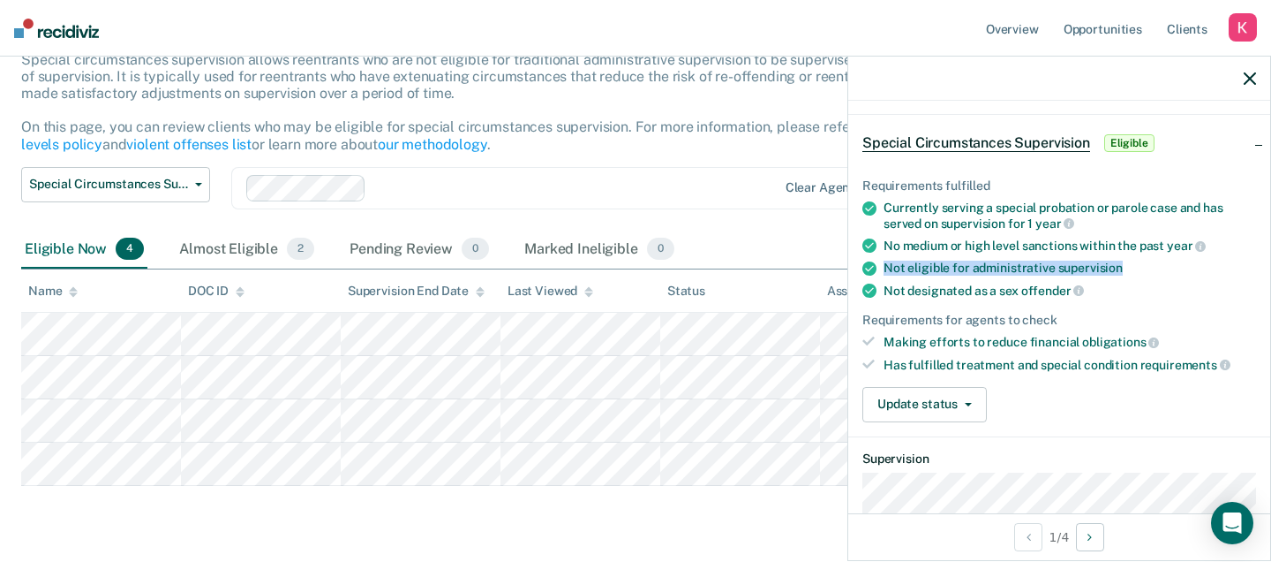
click at [1152, 260] on div "Not eligible for administrative supervision" at bounding box center [1070, 267] width 373 height 15
click at [160, 185] on span "Special Circumstances Supervision" at bounding box center [108, 184] width 159 height 15
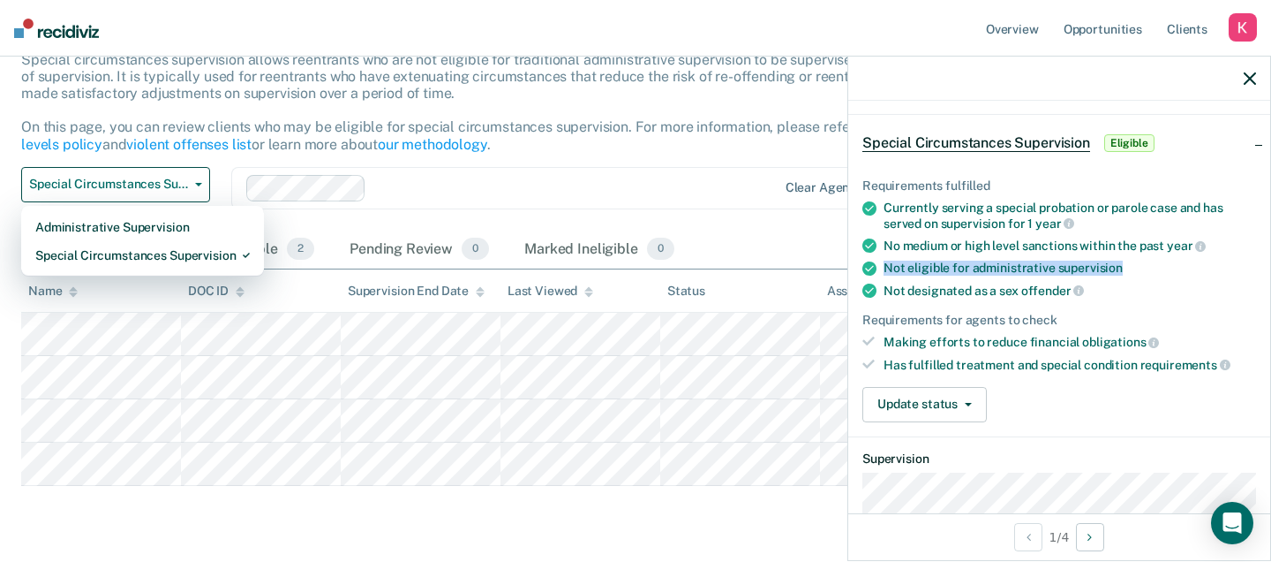
click at [1173, 267] on div "Not eligible for administrative supervision" at bounding box center [1070, 267] width 373 height 15
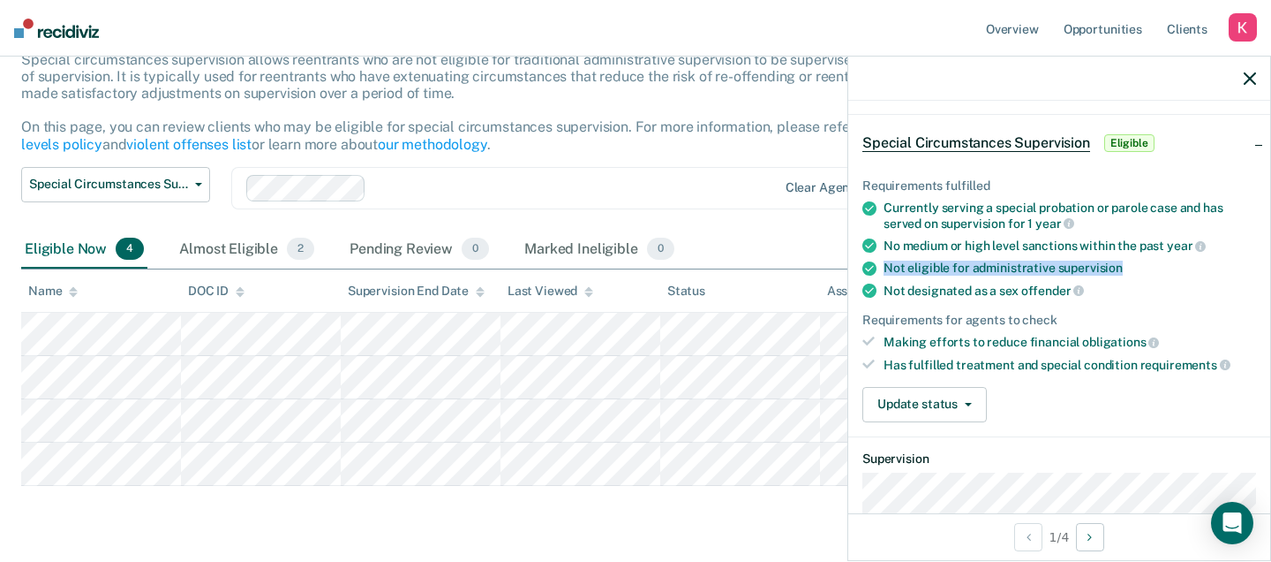
drag, startPoint x: 886, startPoint y: 267, endPoint x: 1157, endPoint y: 268, distance: 270.2
click at [1157, 268] on div "Not eligible for administrative supervision" at bounding box center [1070, 267] width 373 height 15
click at [1156, 268] on div "Not eligible for administrative supervision" at bounding box center [1070, 267] width 373 height 15
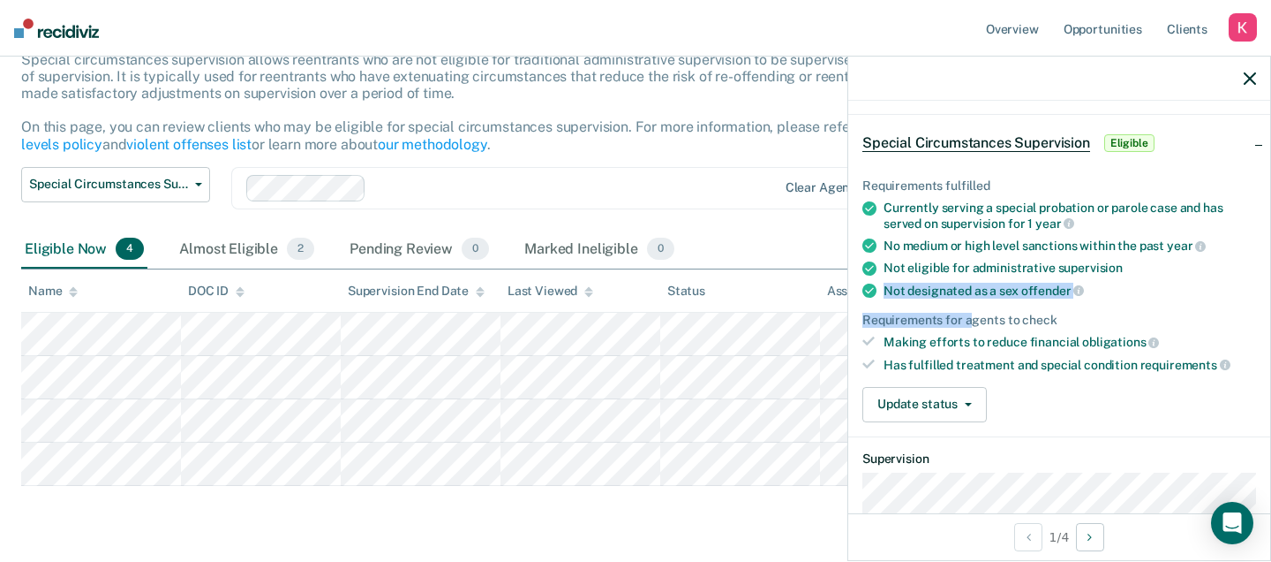
drag, startPoint x: 886, startPoint y: 288, endPoint x: 972, endPoint y: 308, distance: 88.0
click at [972, 309] on ul "Requirements fulfilled Currently serving a special probation or parole case and…" at bounding box center [1060, 274] width 394 height 193
click at [1027, 344] on div "Making efforts to reduce financial obligations" at bounding box center [1070, 342] width 373 height 16
click at [1045, 366] on div "Has fulfilled treatment and special condition requirements" at bounding box center [1070, 365] width 373 height 16
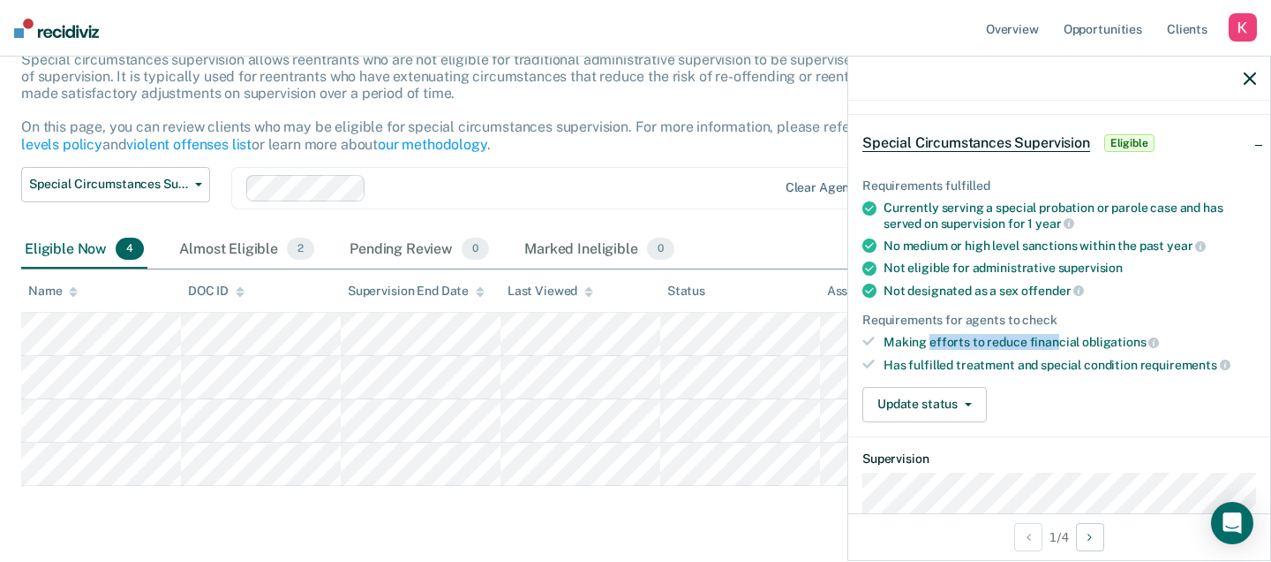
drag, startPoint x: 929, startPoint y: 341, endPoint x: 1058, endPoint y: 343, distance: 128.9
click at [1058, 343] on div "Making efforts to reduce financial obligations" at bounding box center [1070, 342] width 373 height 16
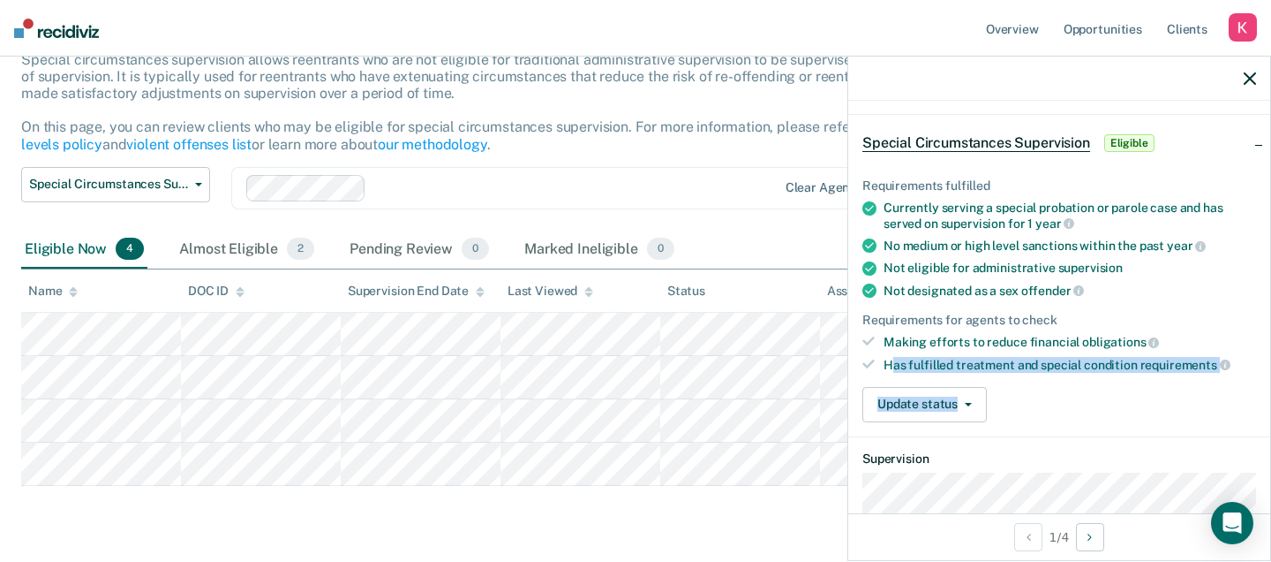
drag, startPoint x: 896, startPoint y: 359, endPoint x: 1147, endPoint y: 381, distance: 251.7
click at [1147, 381] on div "Requirements fulfilled Currently serving a special probation or parole case and…" at bounding box center [1060, 292] width 422 height 285
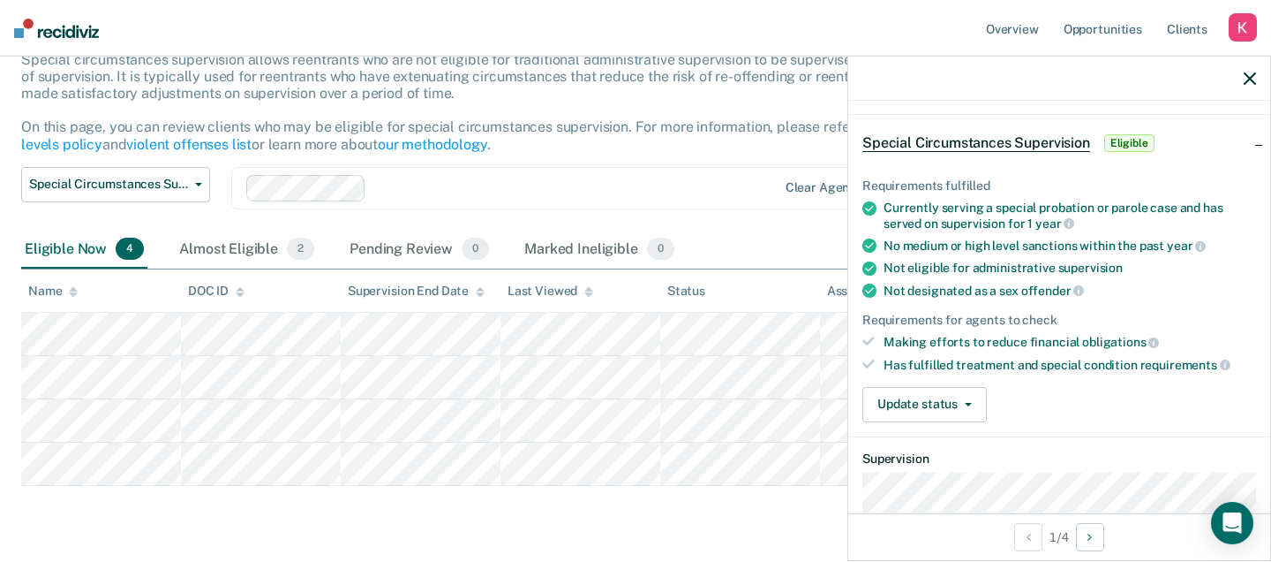
click at [1147, 387] on div "Update status Mark Pending Review Mark Ineligible" at bounding box center [1060, 404] width 394 height 35
drag, startPoint x: 1184, startPoint y: 363, endPoint x: 1066, endPoint y: 363, distance: 118.3
click at [1064, 363] on div "Has fulfilled treatment and special condition requirements" at bounding box center [1070, 365] width 373 height 16
click at [1066, 363] on div "Has fulfilled treatment and special condition requirements" at bounding box center [1070, 365] width 373 height 16
drag, startPoint x: 1052, startPoint y: 223, endPoint x: 1028, endPoint y: 223, distance: 24.7
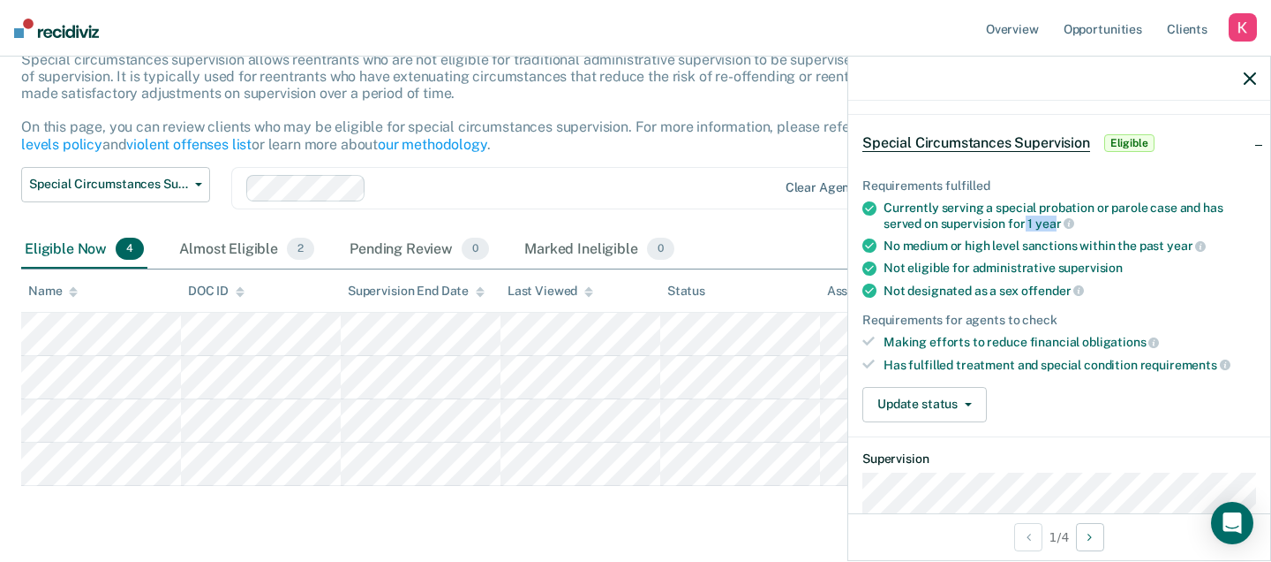
click at [1028, 223] on div "Currently serving a special probation or parole case and has served on supervis…" at bounding box center [1070, 215] width 373 height 30
click at [1251, 74] on icon "button" at bounding box center [1250, 78] width 12 height 12
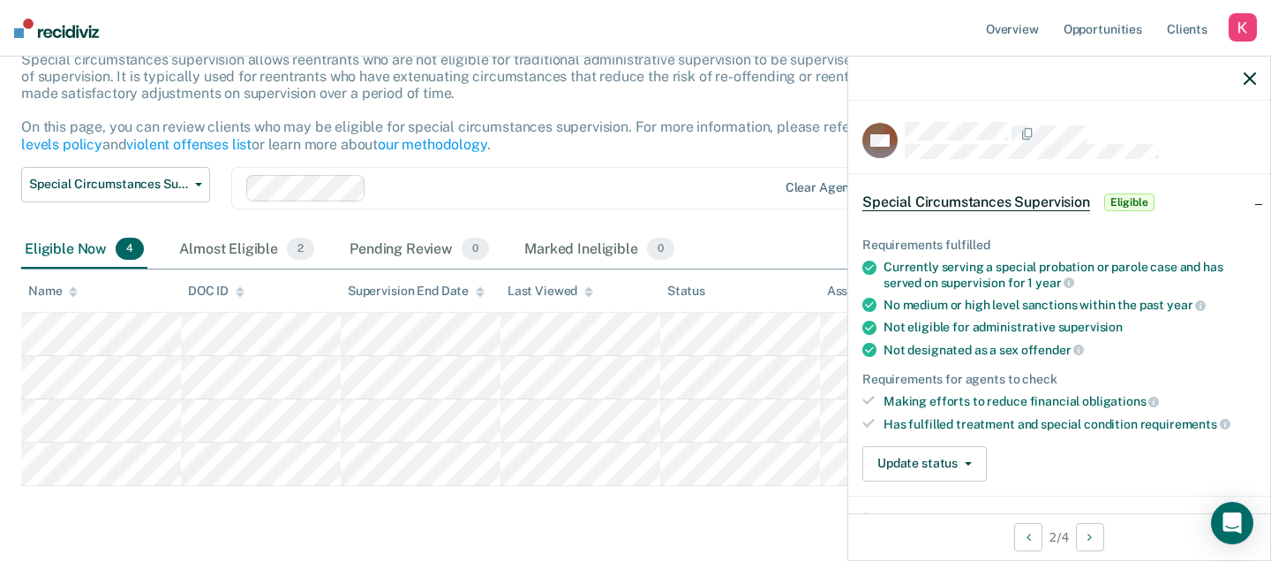
click at [1248, 77] on icon "button" at bounding box center [1250, 78] width 12 height 12
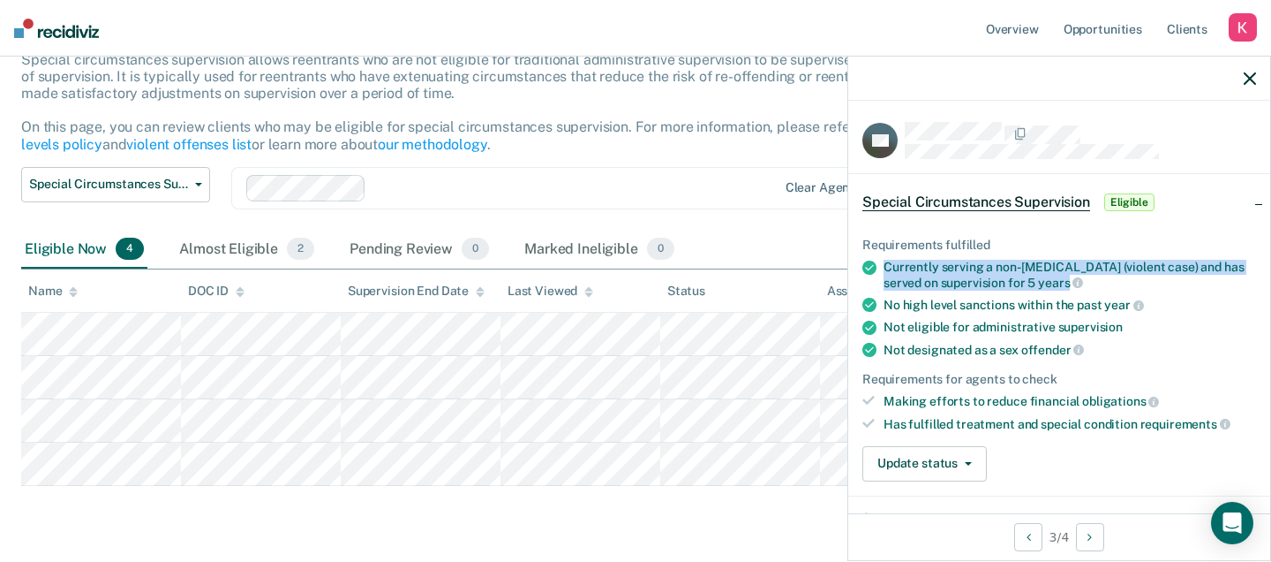
drag, startPoint x: 1071, startPoint y: 280, endPoint x: 886, endPoint y: 264, distance: 186.1
click at [886, 264] on div "Currently serving a non-life sentence (violent case) and has served on supervis…" at bounding box center [1070, 275] width 373 height 30
drag, startPoint x: 886, startPoint y: 264, endPoint x: 1068, endPoint y: 278, distance: 182.4
click at [1068, 278] on div "Currently serving a non-life sentence (violent case) and has served on supervis…" at bounding box center [1070, 275] width 373 height 30
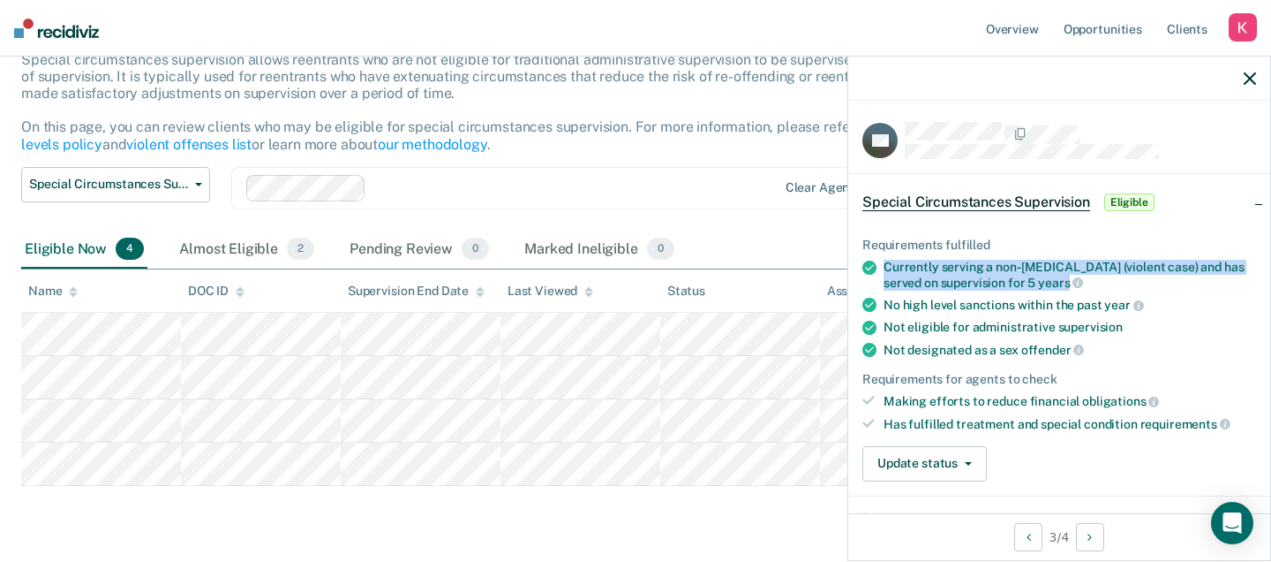
click at [1069, 277] on span "years" at bounding box center [1060, 282] width 45 height 14
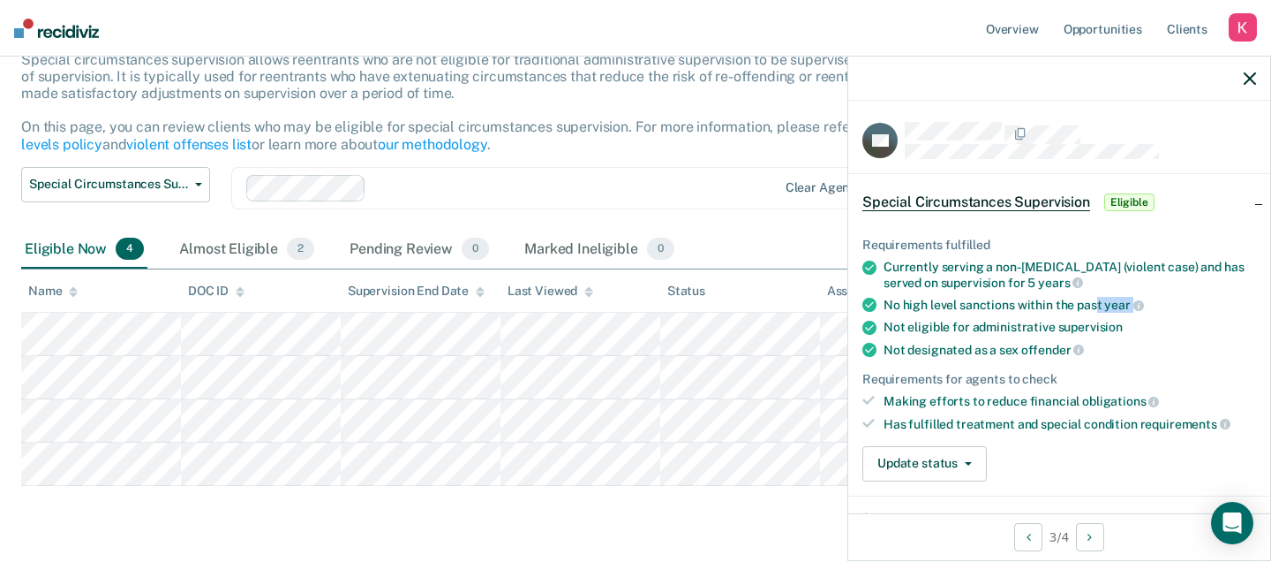
drag, startPoint x: 920, startPoint y: 310, endPoint x: 1100, endPoint y: 305, distance: 180.2
click at [1100, 305] on ul "Requirements fulfilled Currently serving a non-life sentence (violent case) and…" at bounding box center [1060, 334] width 394 height 193
click at [1100, 306] on div "No high level sanctions within the past year" at bounding box center [1070, 305] width 373 height 16
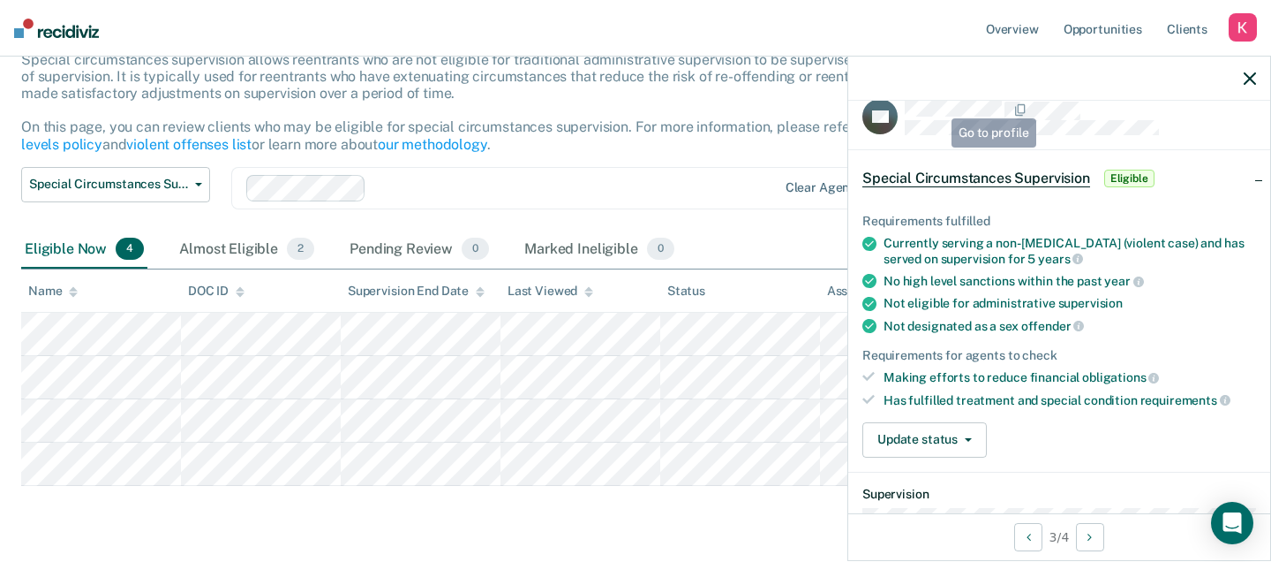
scroll to position [0, 0]
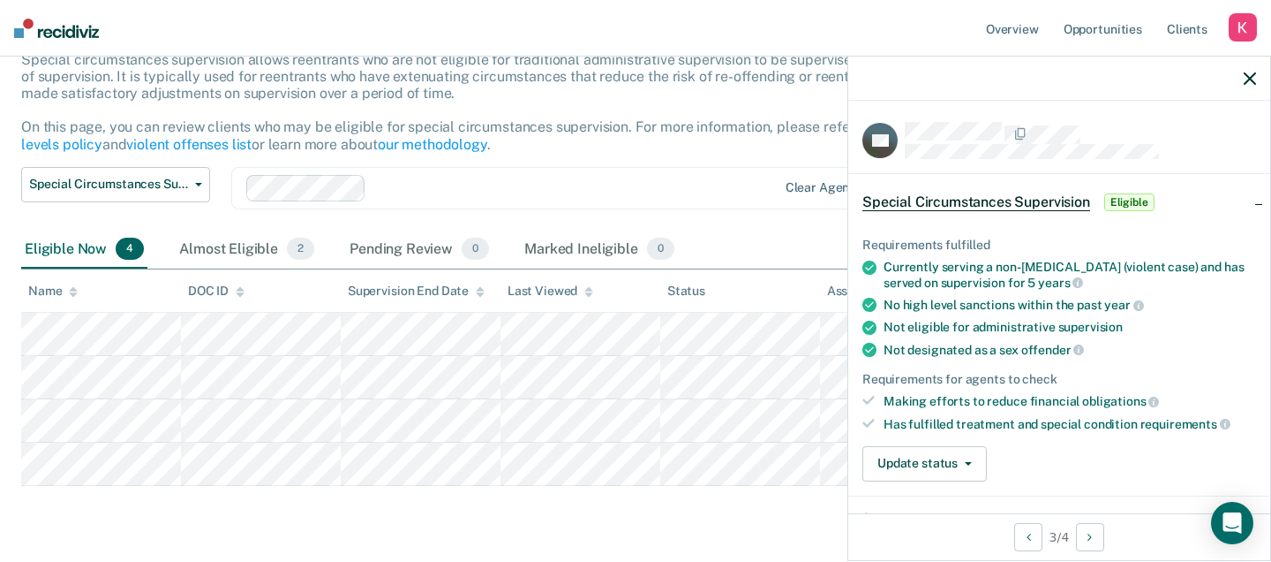
click at [1256, 68] on div at bounding box center [1060, 79] width 422 height 44
click at [1253, 78] on icon "button" at bounding box center [1250, 78] width 12 height 12
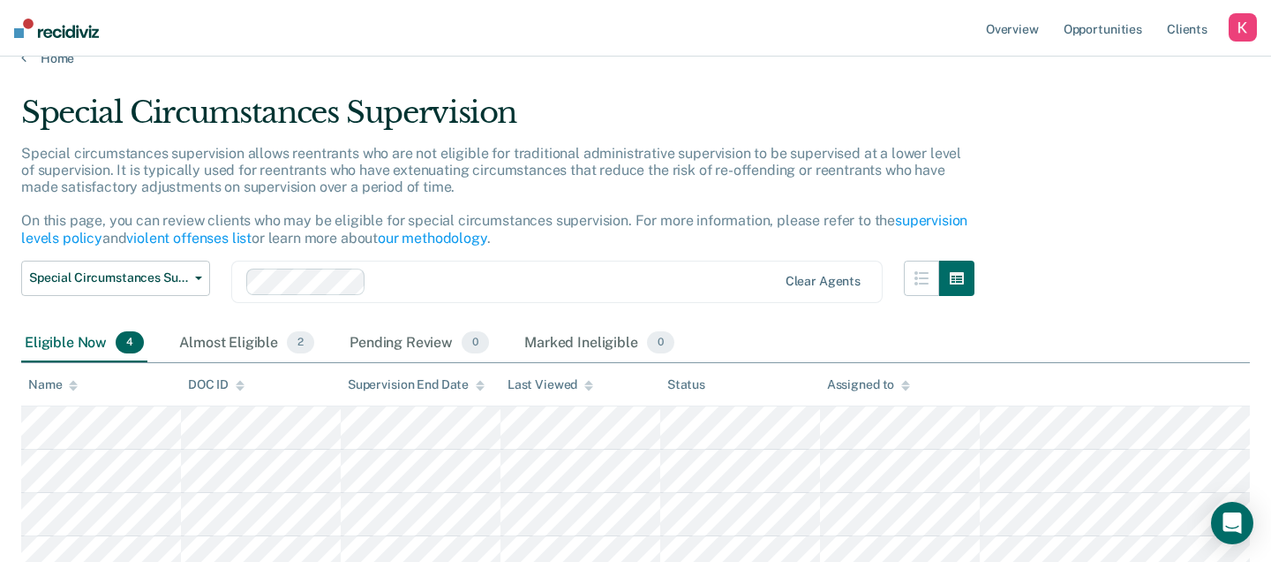
scroll to position [26, 0]
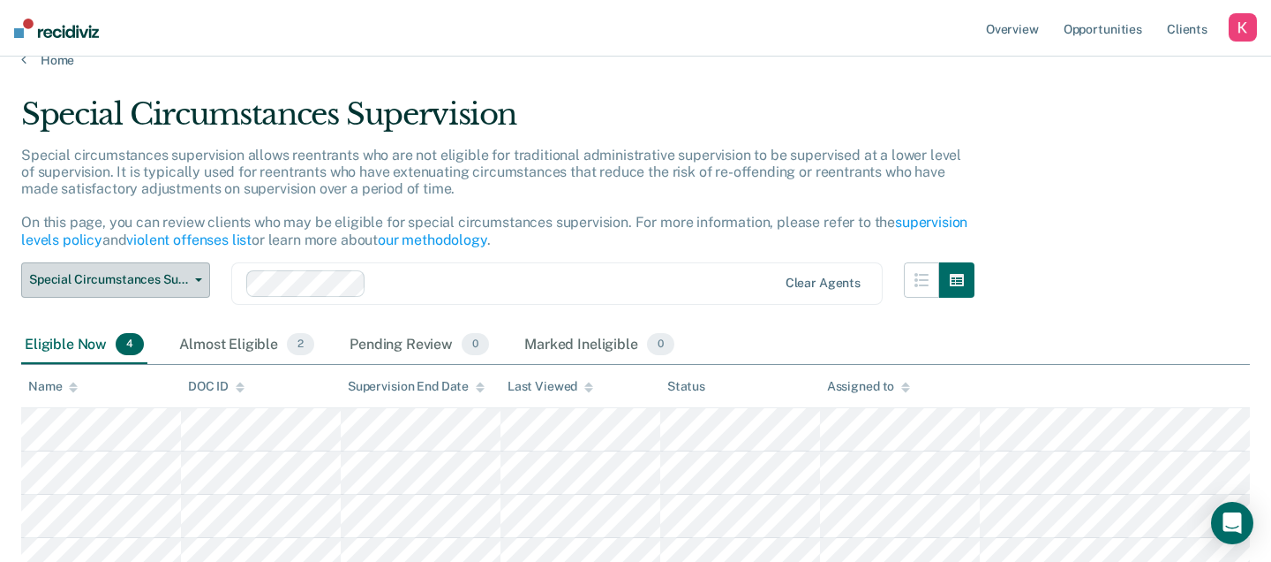
click at [188, 275] on button "Special Circumstances Supervision" at bounding box center [115, 279] width 189 height 35
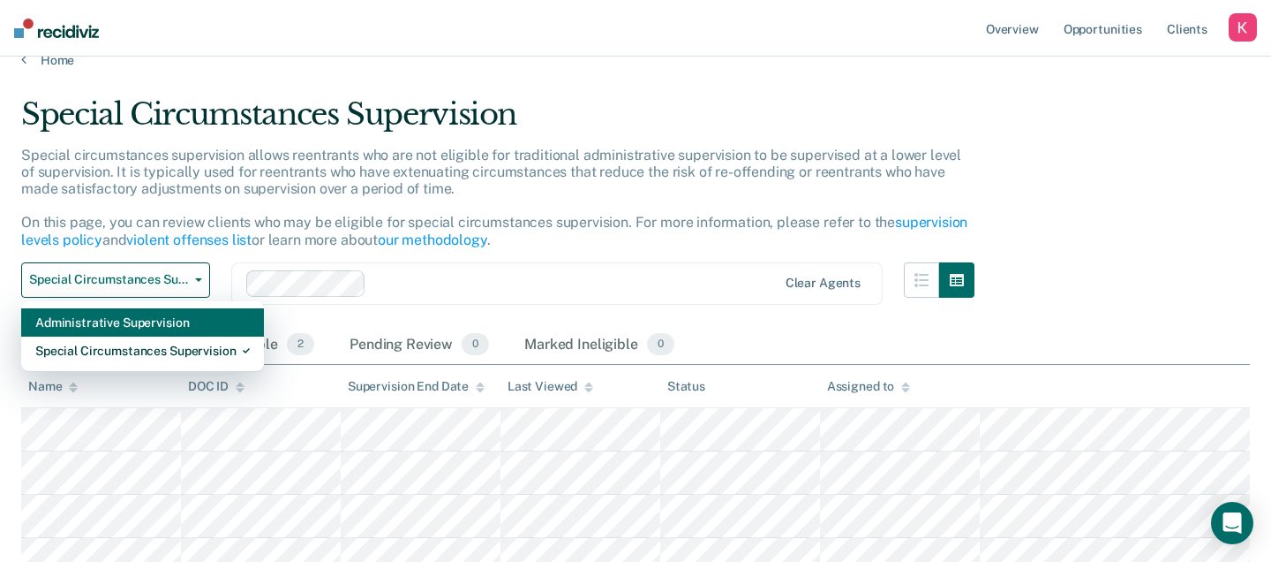
click at [169, 312] on div "Administrative Supervision" at bounding box center [142, 322] width 215 height 28
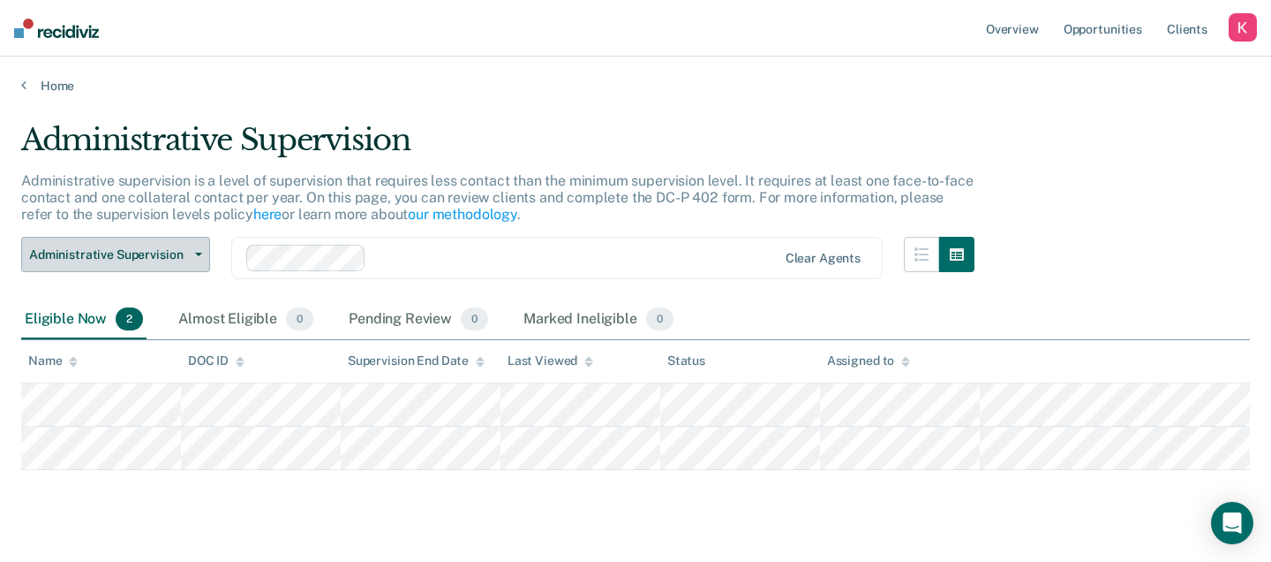
click at [180, 255] on span "Administrative Supervision" at bounding box center [108, 254] width 159 height 15
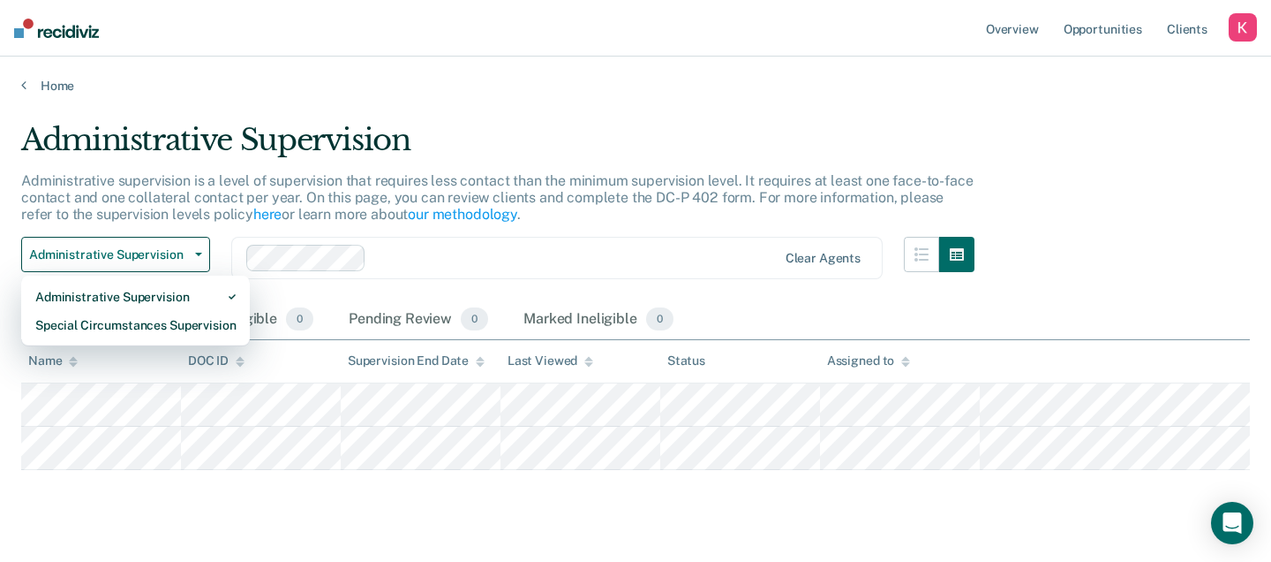
click at [213, 207] on p "Administrative supervision is a level of supervision that requires less contact…" at bounding box center [497, 197] width 953 height 50
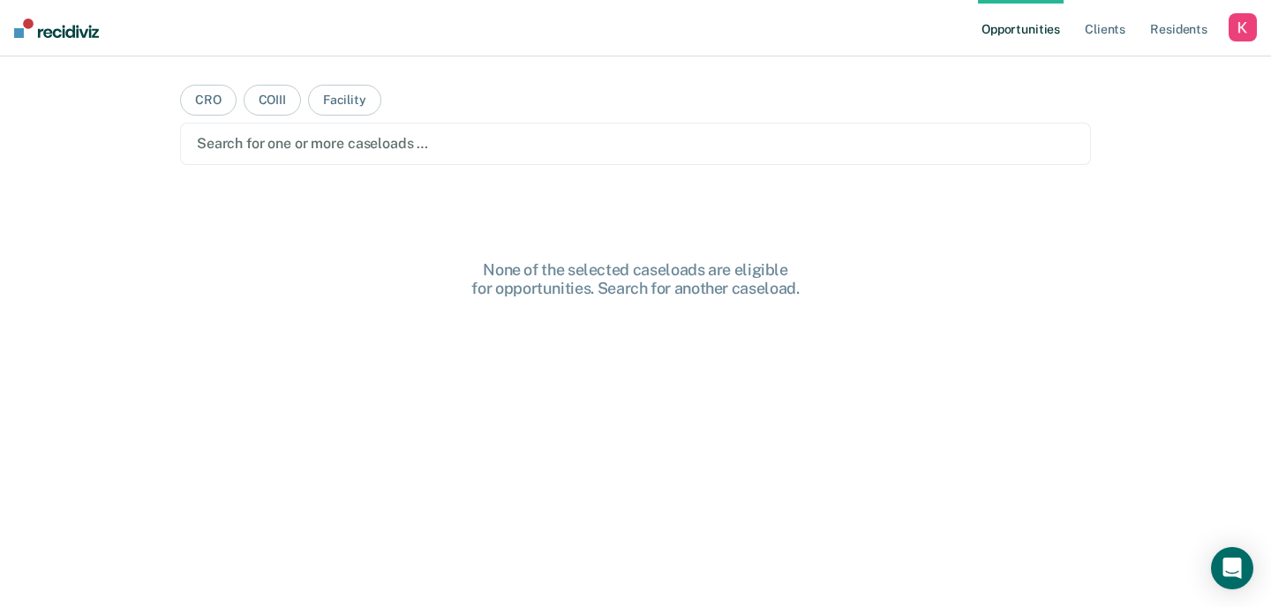
click at [1227, 24] on ul "Opportunities Client s Resident s" at bounding box center [1103, 28] width 251 height 57
click at [1241, 32] on div "button" at bounding box center [1243, 27] width 28 height 28
click at [1112, 70] on link "Profile" at bounding box center [1172, 71] width 142 height 15
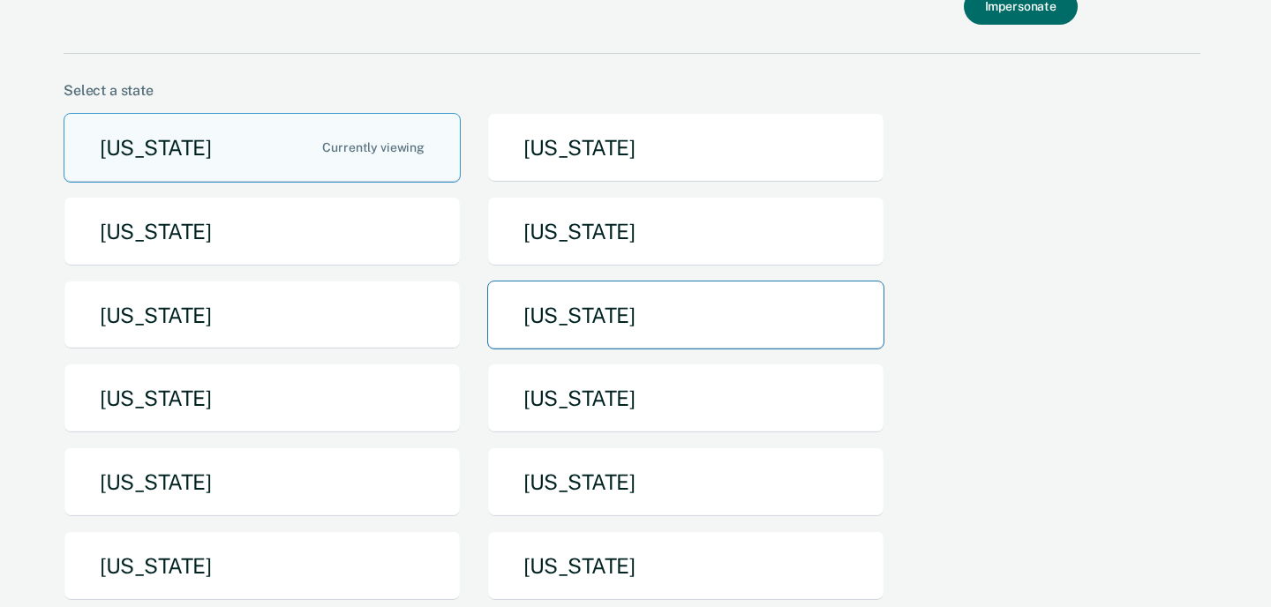
scroll to position [81, 0]
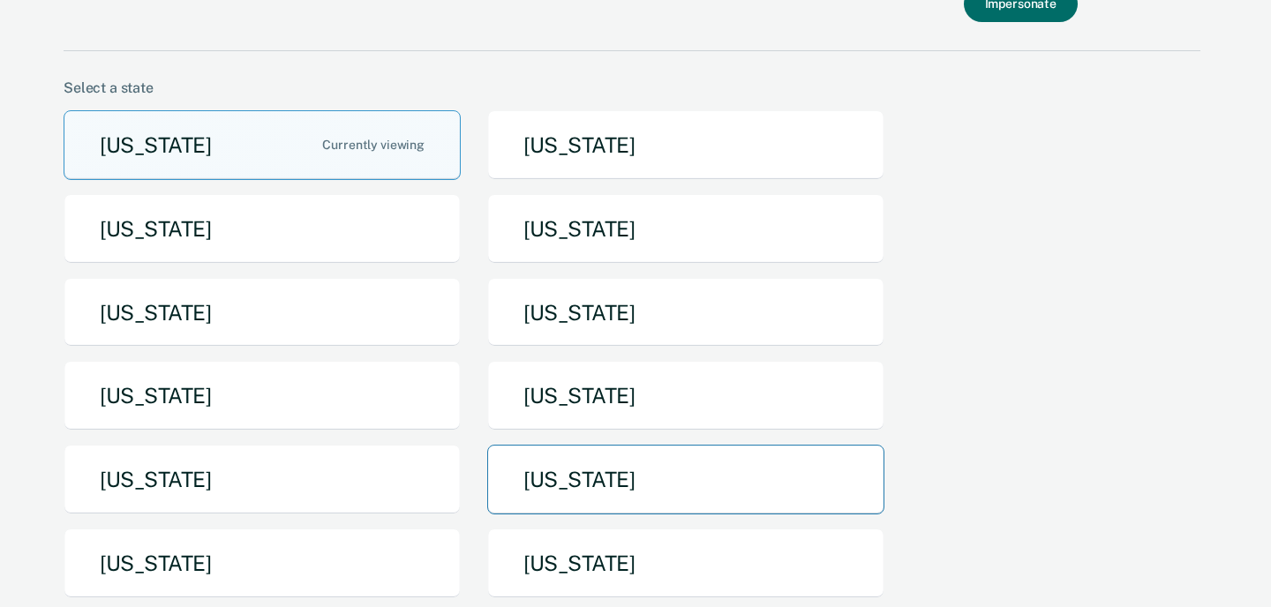
click at [600, 467] on button "[US_STATE]" at bounding box center [685, 480] width 397 height 70
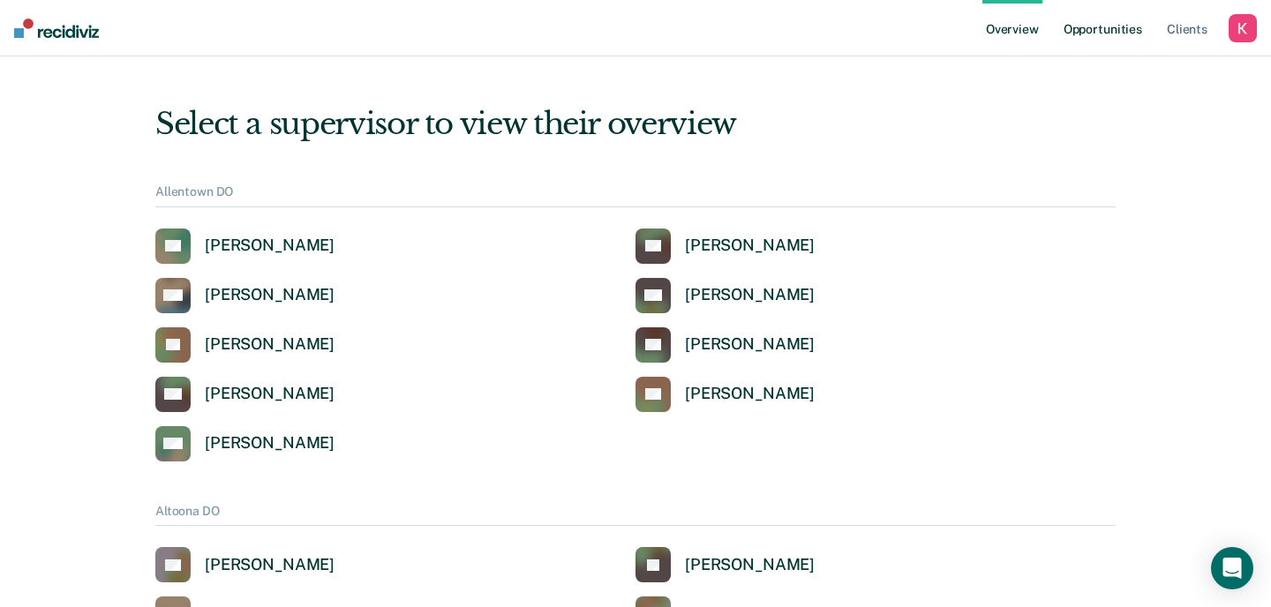
click at [1090, 38] on link "Opportunities" at bounding box center [1103, 28] width 86 height 57
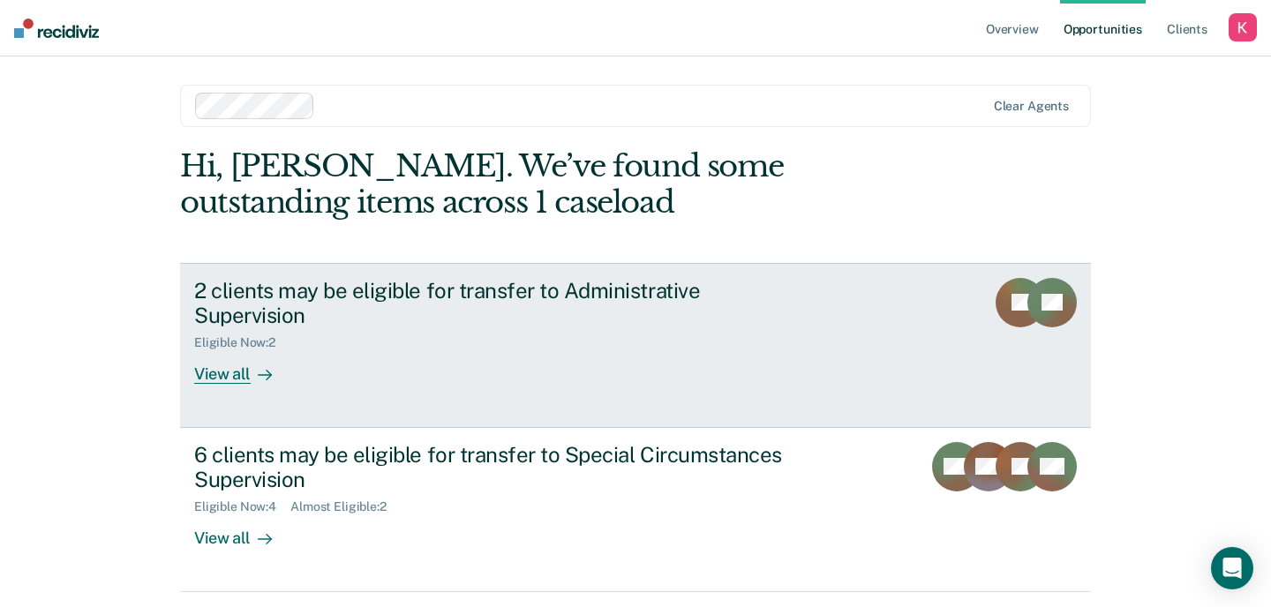
click at [458, 327] on div "2 clients may be eligible for transfer to Administrative Supervision Eligible N…" at bounding box center [525, 331] width 662 height 107
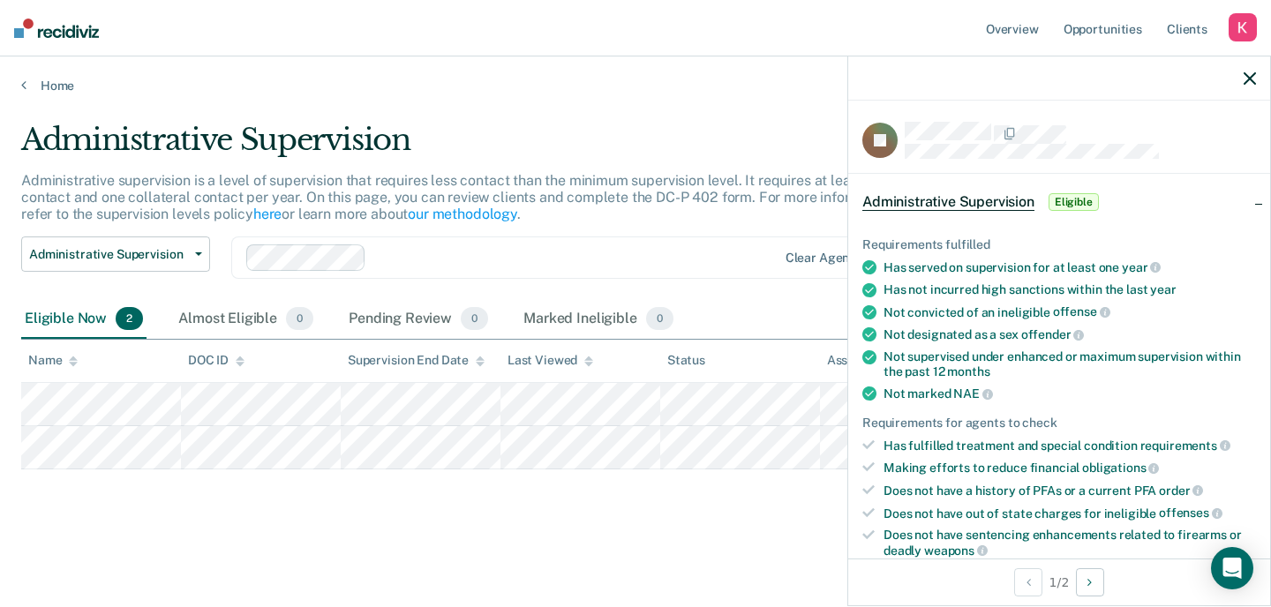
scroll to position [59, 0]
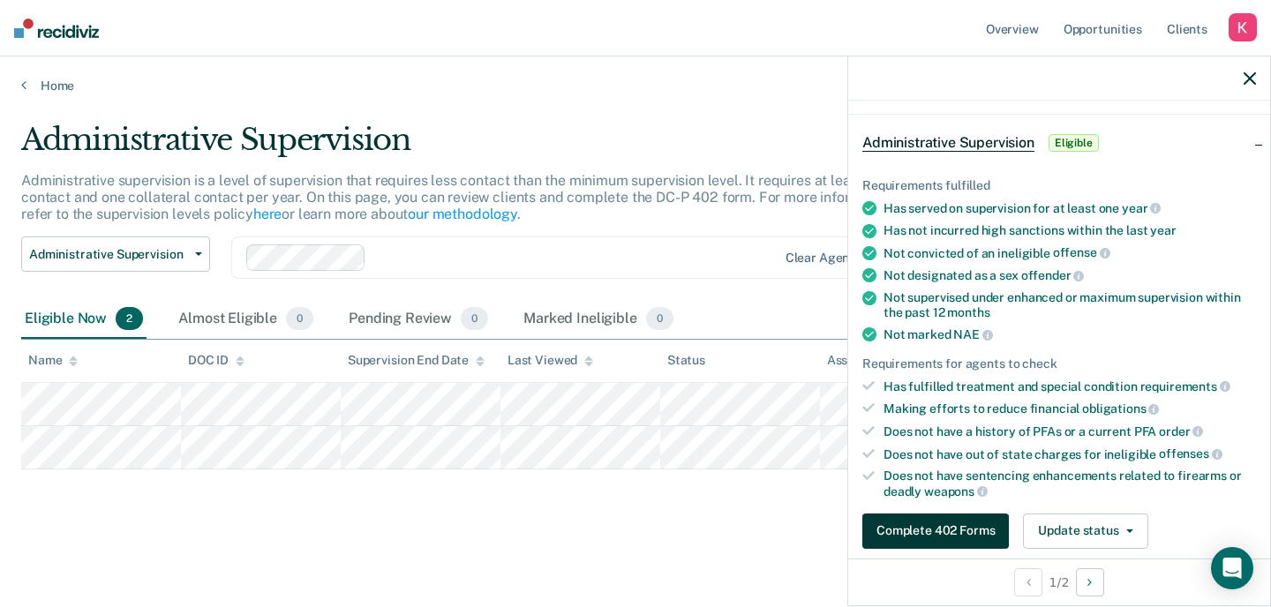
click at [950, 532] on button "Complete 402 Forms" at bounding box center [936, 531] width 147 height 35
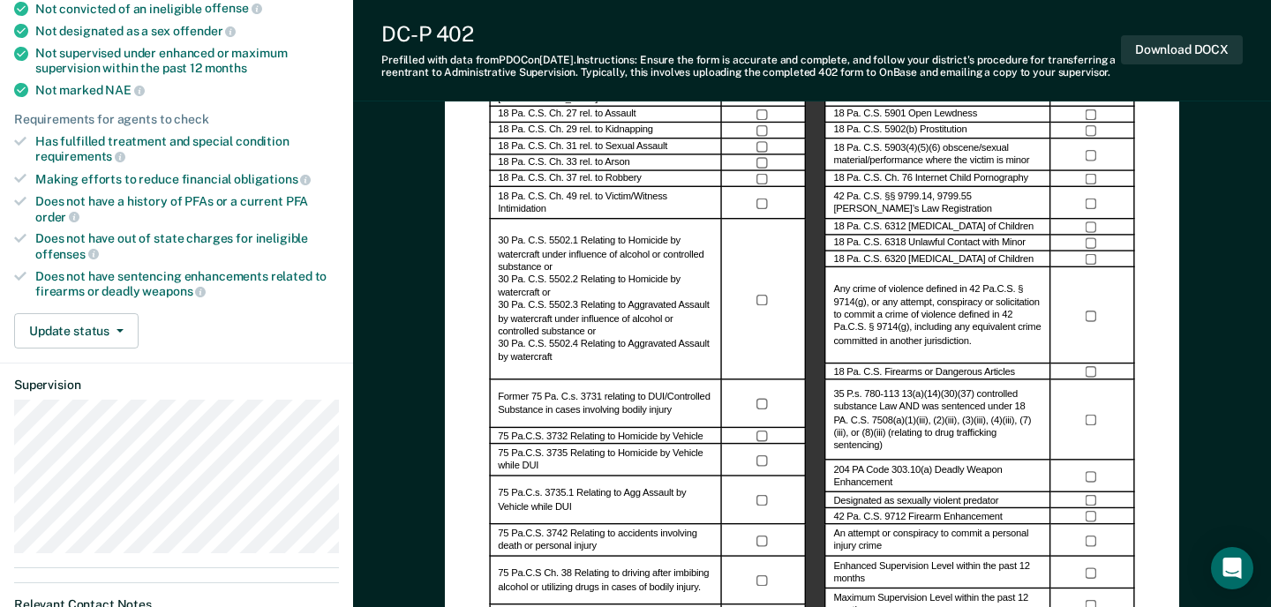
scroll to position [293, 0]
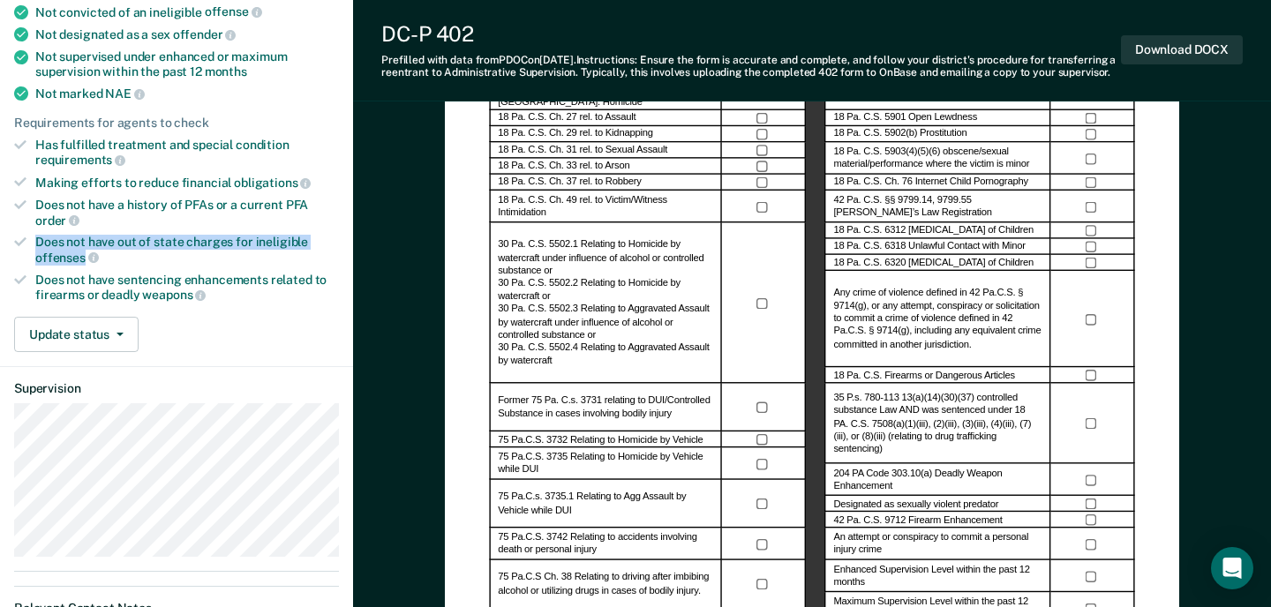
drag, startPoint x: 82, startPoint y: 248, endPoint x: 34, endPoint y: 235, distance: 49.5
click at [34, 235] on li "Does not have out of state charges for ineligible offenses" at bounding box center [176, 250] width 325 height 30
click at [38, 181] on div "Making efforts to reduce financial obligations" at bounding box center [187, 183] width 304 height 16
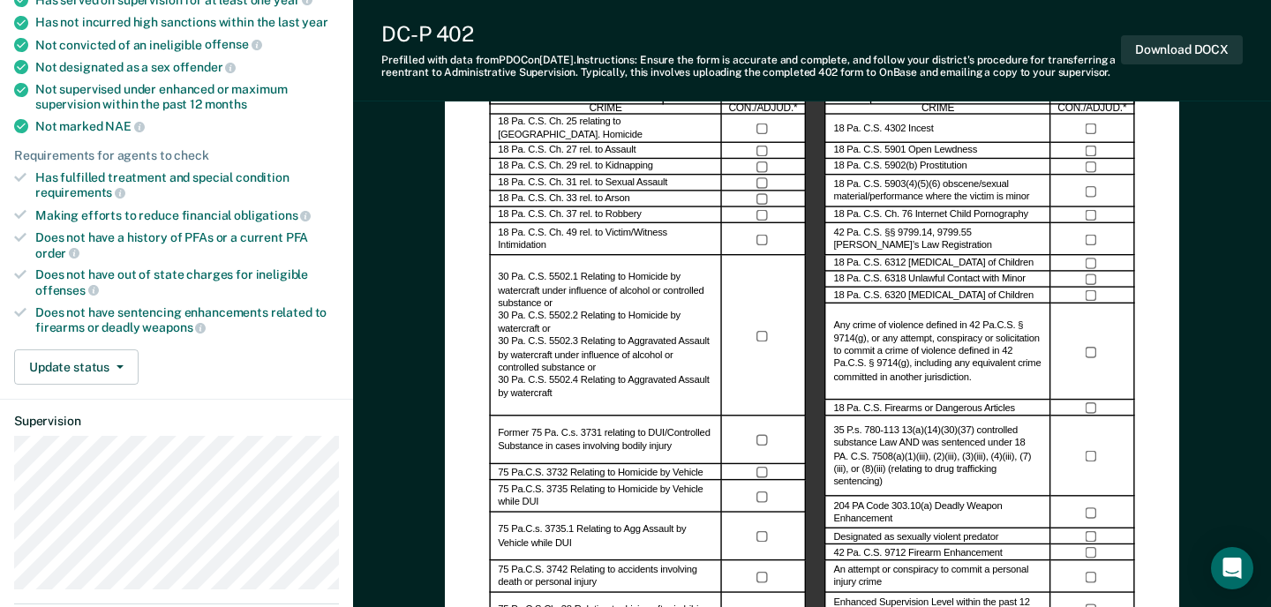
scroll to position [245, 0]
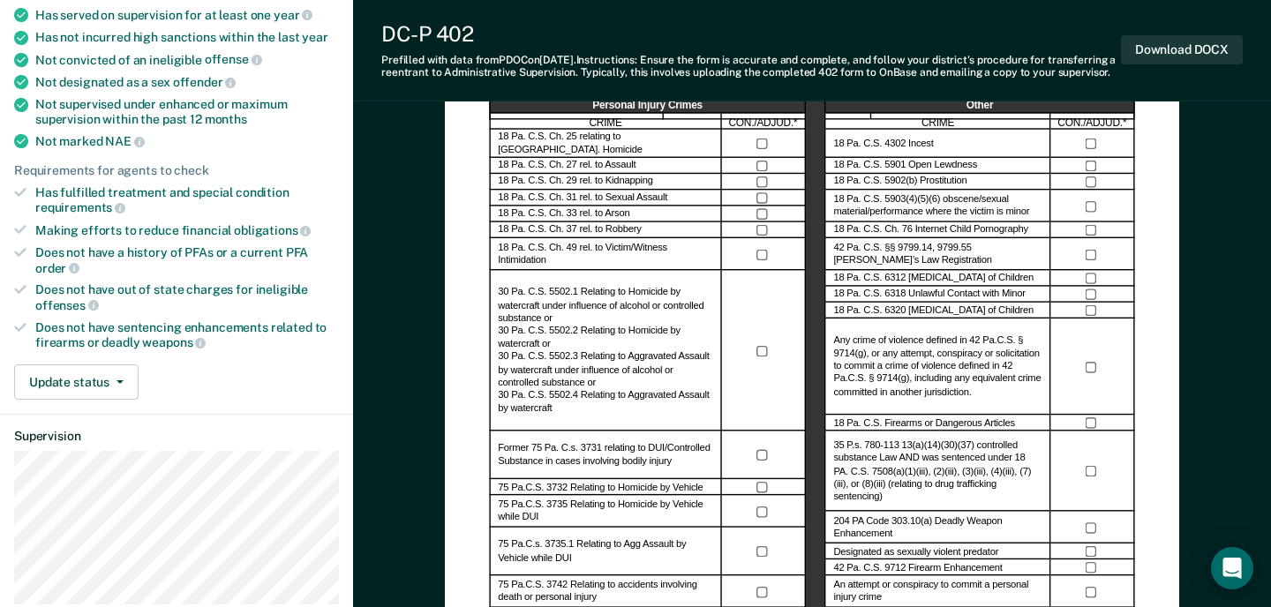
click at [239, 283] on div "Does not have out of state charges for ineligible offenses" at bounding box center [187, 298] width 304 height 30
click at [241, 299] on div "Does not have out of state charges for ineligible offenses" at bounding box center [187, 298] width 304 height 30
click at [241, 321] on div "Does not have sentencing enhancements related to firearms or deadly weapons" at bounding box center [187, 336] width 304 height 30
click at [241, 336] on div "Does not have sentencing enhancements related to firearms or deadly weapons" at bounding box center [187, 336] width 304 height 30
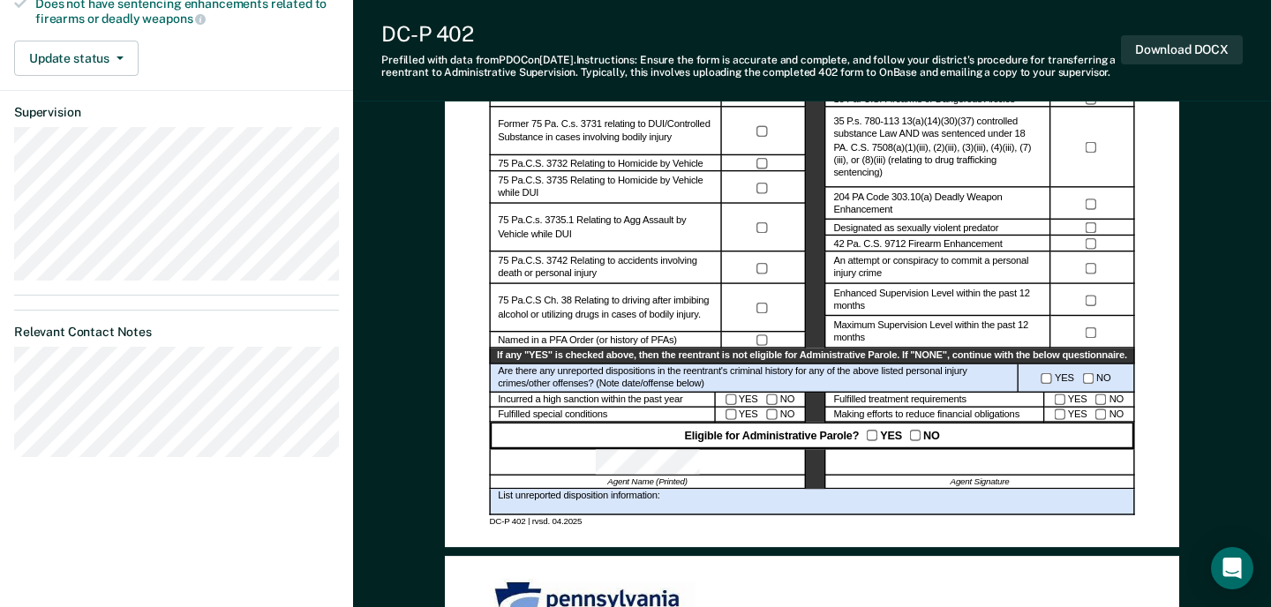
scroll to position [570, 0]
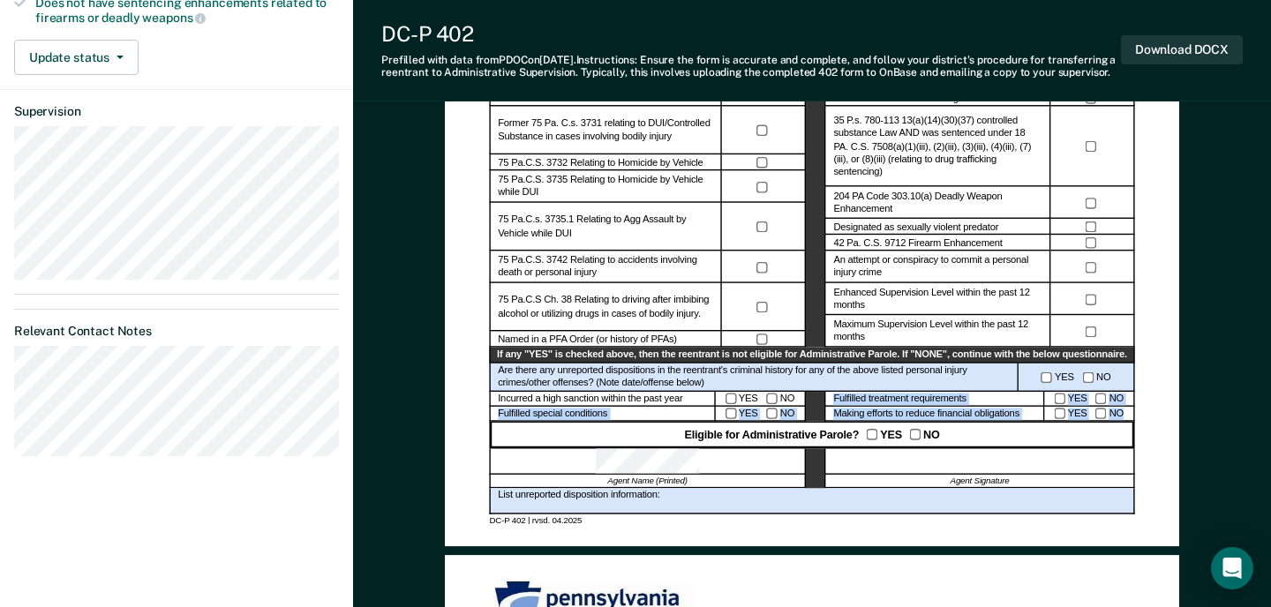
drag, startPoint x: 834, startPoint y: 411, endPoint x: 1131, endPoint y: 426, distance: 297.1
click at [1131, 422] on div "If any "YES" is checked above, then the reentrant is not eligible for Administr…" at bounding box center [811, 385] width 645 height 74
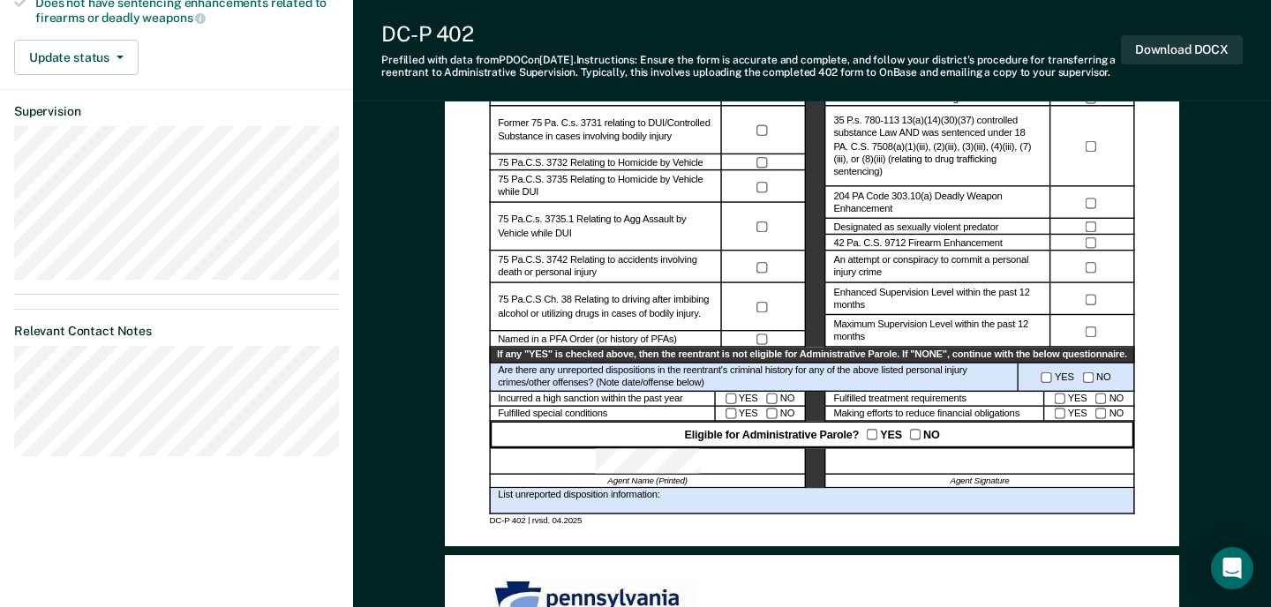
click at [1162, 483] on div "Administrative Parole Eligibility Reentrant Name (Last, First) Parole No.: Date…" at bounding box center [812, 67] width 735 height 957
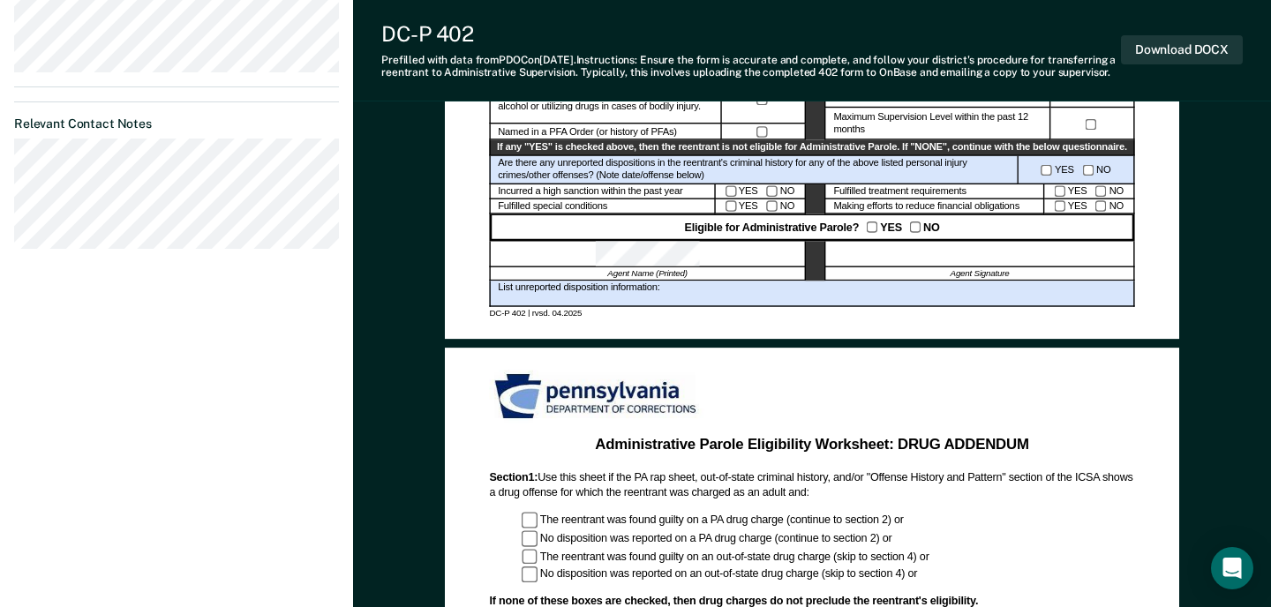
scroll to position [0, 0]
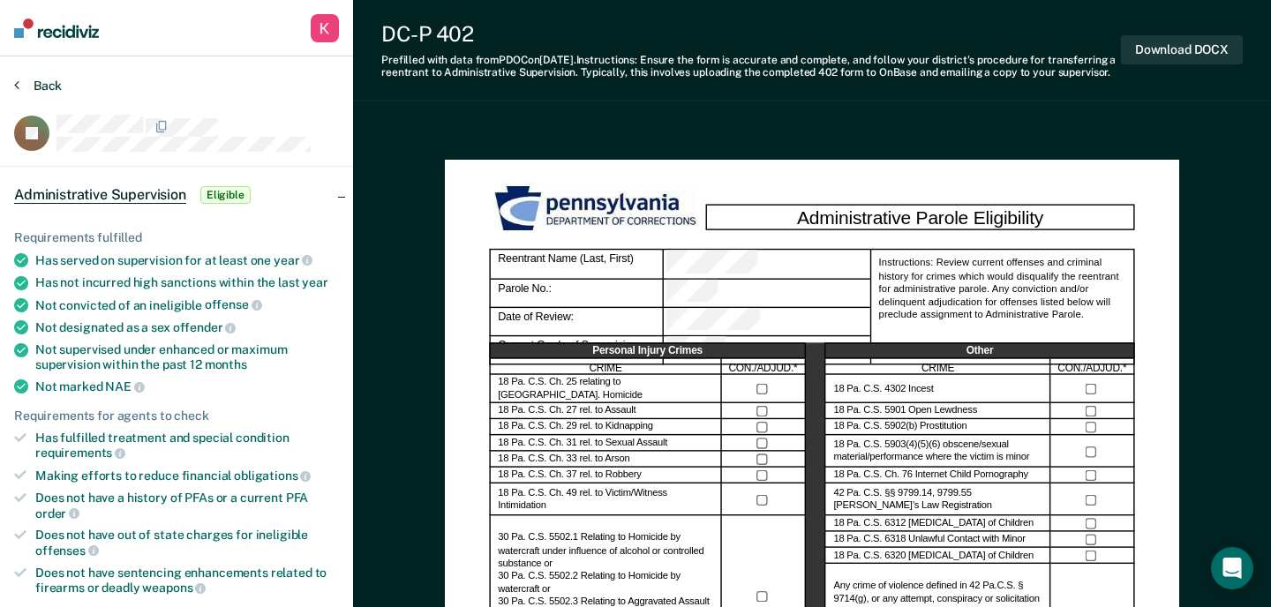
click at [47, 87] on button "Back" at bounding box center [38, 86] width 48 height 16
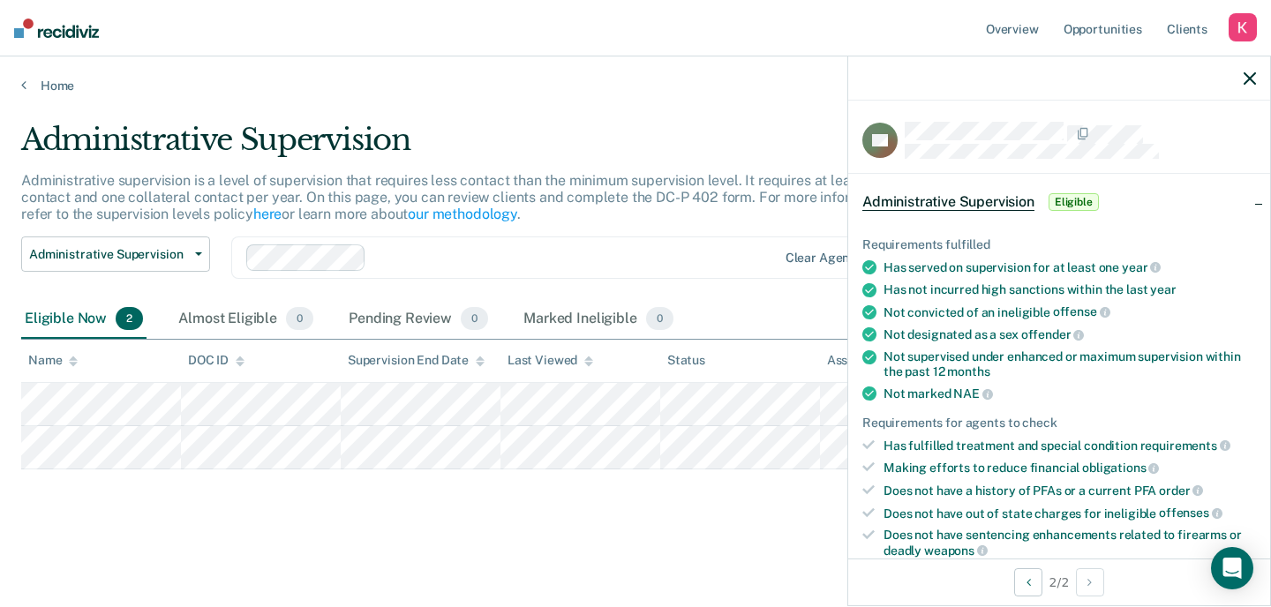
click at [1253, 81] on icon "button" at bounding box center [1250, 78] width 12 height 12
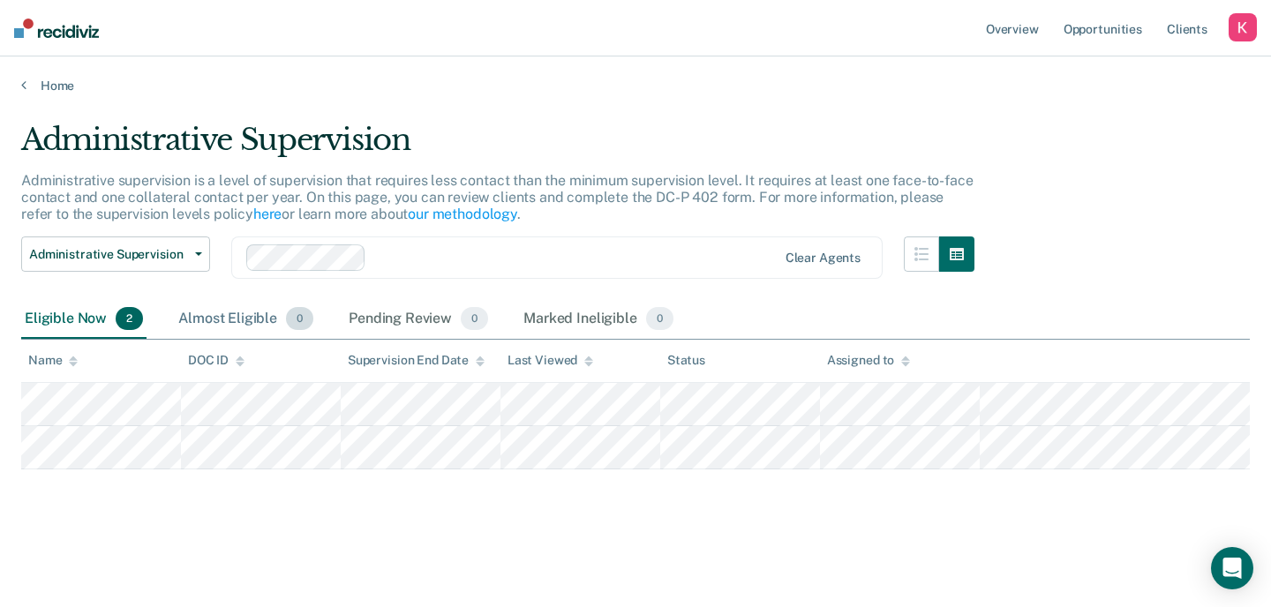
click at [230, 323] on div "Almost Eligible 0" at bounding box center [246, 319] width 142 height 39
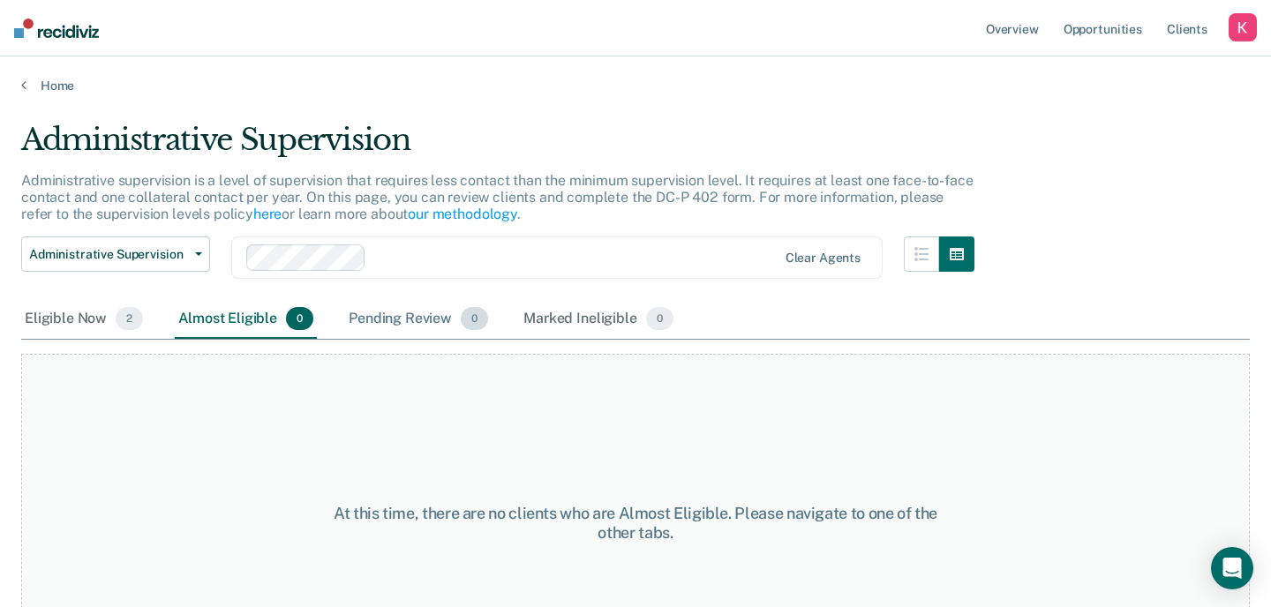
click at [370, 323] on div "Pending Review 0" at bounding box center [418, 319] width 147 height 39
click at [48, 314] on div "Eligible Now 2" at bounding box center [83, 319] width 125 height 39
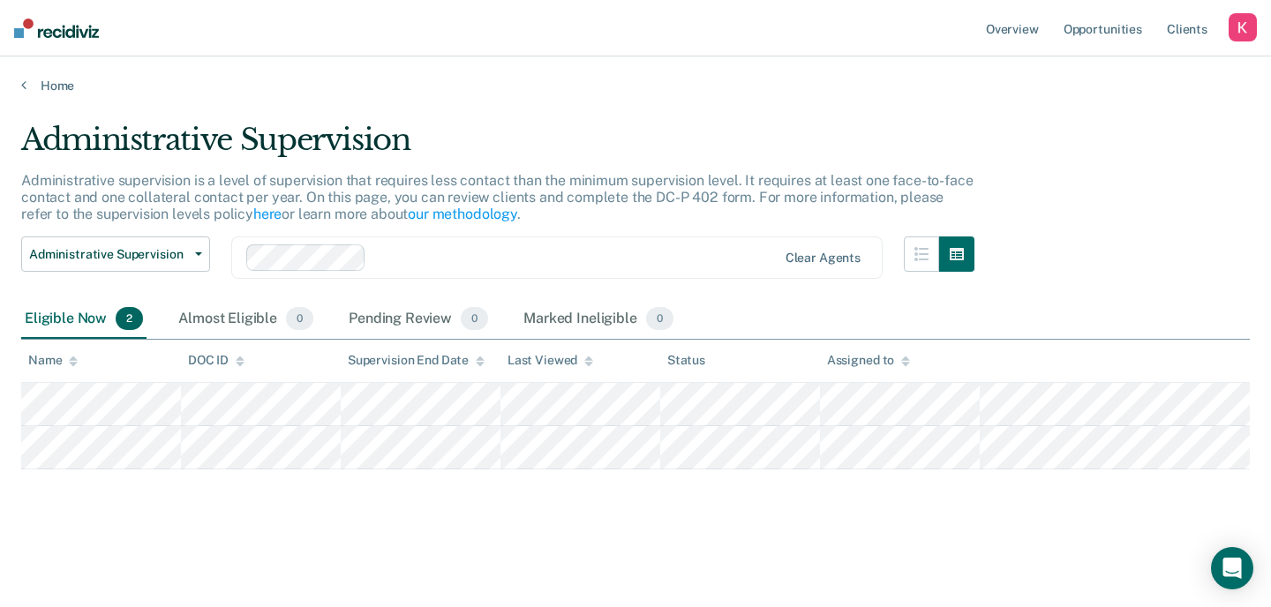
click at [1242, 25] on div "button" at bounding box center [1243, 27] width 28 height 28
click at [1170, 97] on link "How it works" at bounding box center [1172, 94] width 142 height 15
click at [1069, 242] on div "Administrative Supervision Administrative supervision is a level of supervision…" at bounding box center [635, 298] width 1229 height 353
click at [1063, 290] on div "Administrative Supervision Administrative supervision is a level of supervision…" at bounding box center [635, 298] width 1229 height 353
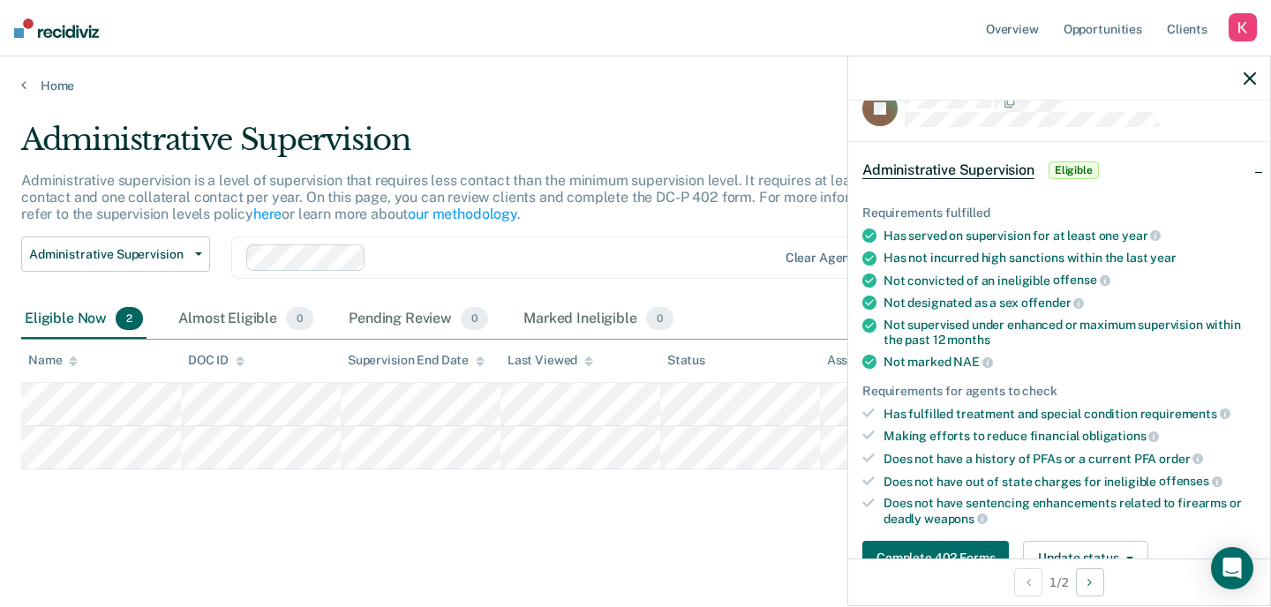
scroll to position [41, 0]
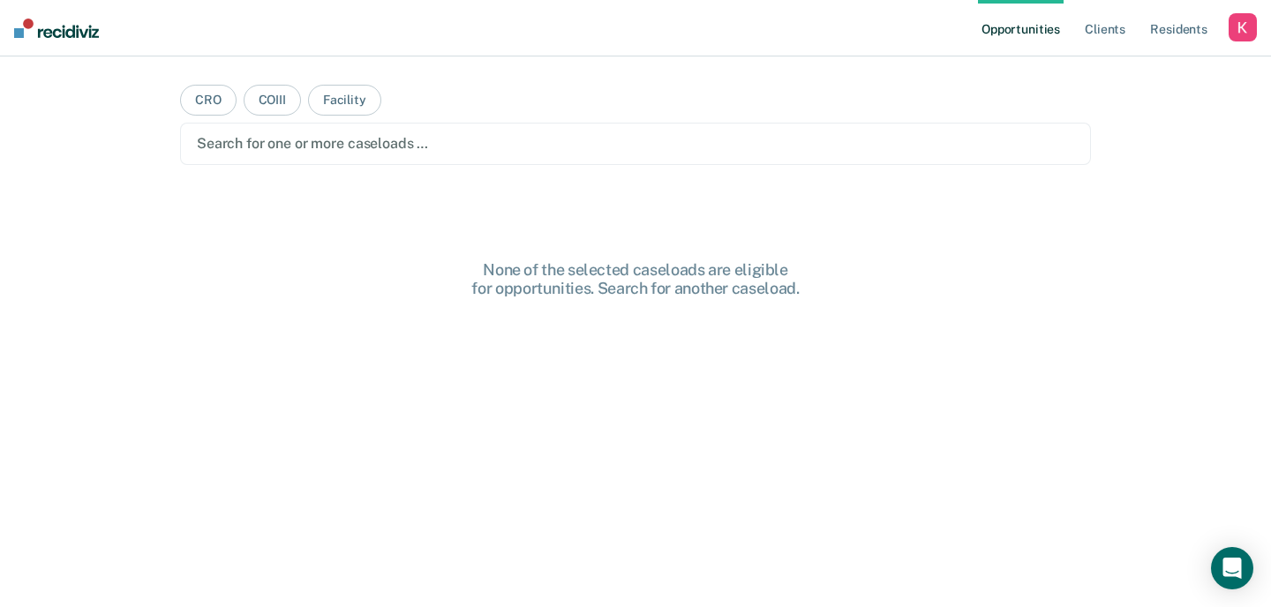
click at [790, 87] on main "CRO COIII Facility Search for one or more caseloads … None of the selected case…" at bounding box center [636, 311] width 954 height 509
click at [1174, 26] on link "Resident s" at bounding box center [1179, 28] width 64 height 57
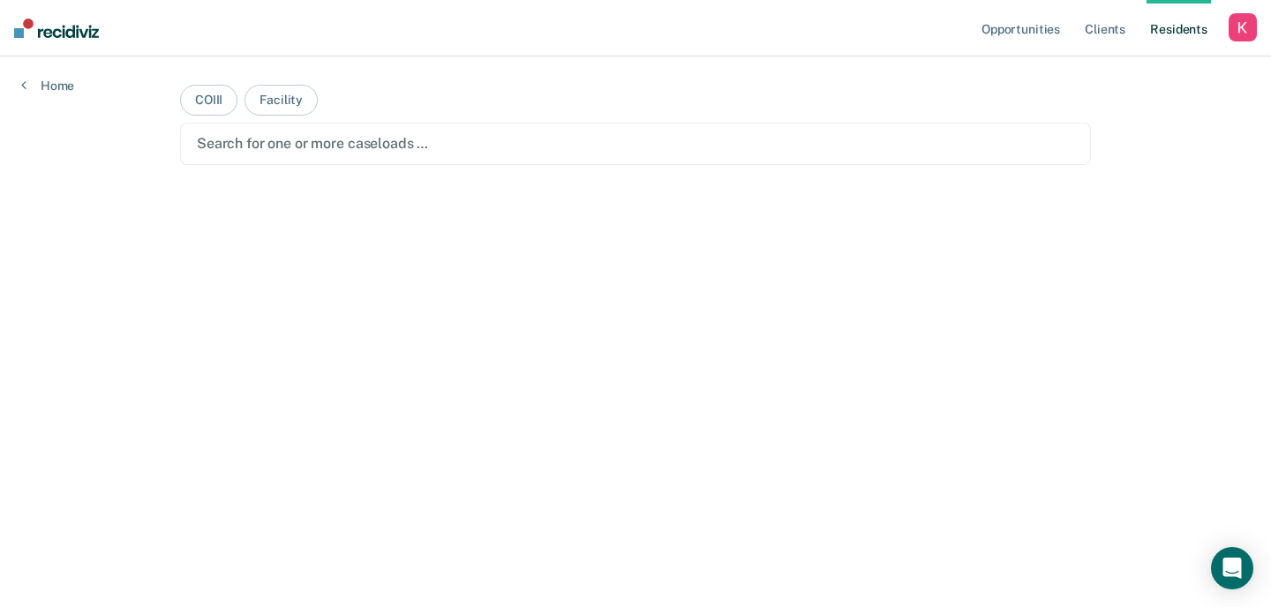
click at [1248, 30] on div "button" at bounding box center [1243, 27] width 28 height 28
click at [1120, 74] on link "Profile" at bounding box center [1172, 71] width 142 height 15
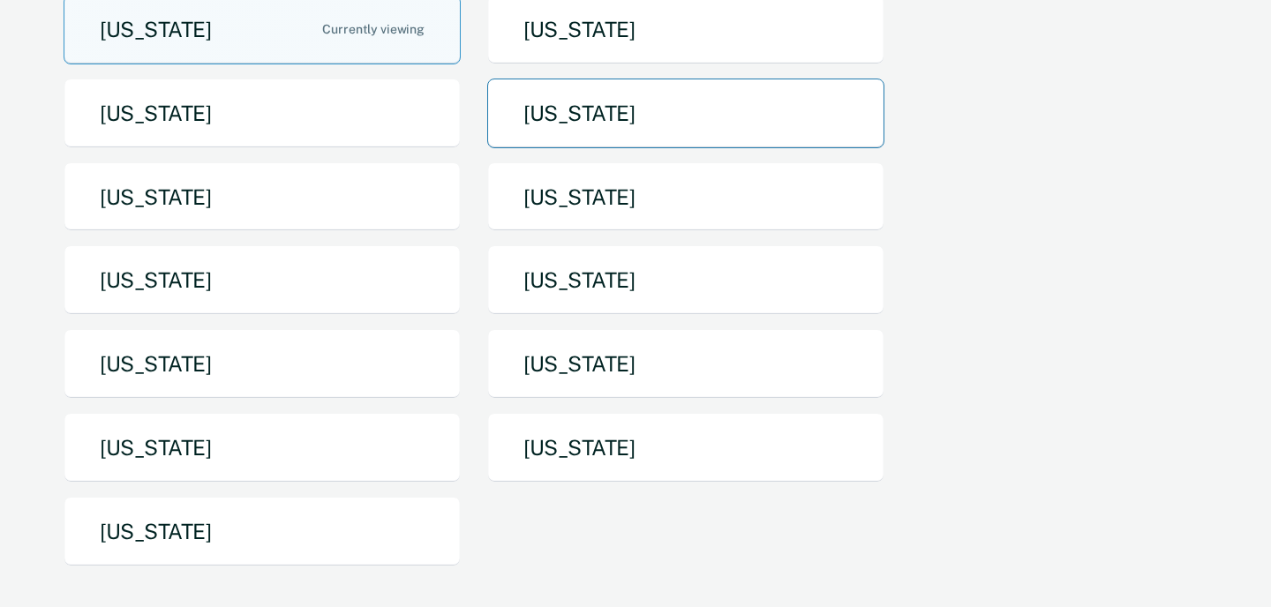
scroll to position [205, 0]
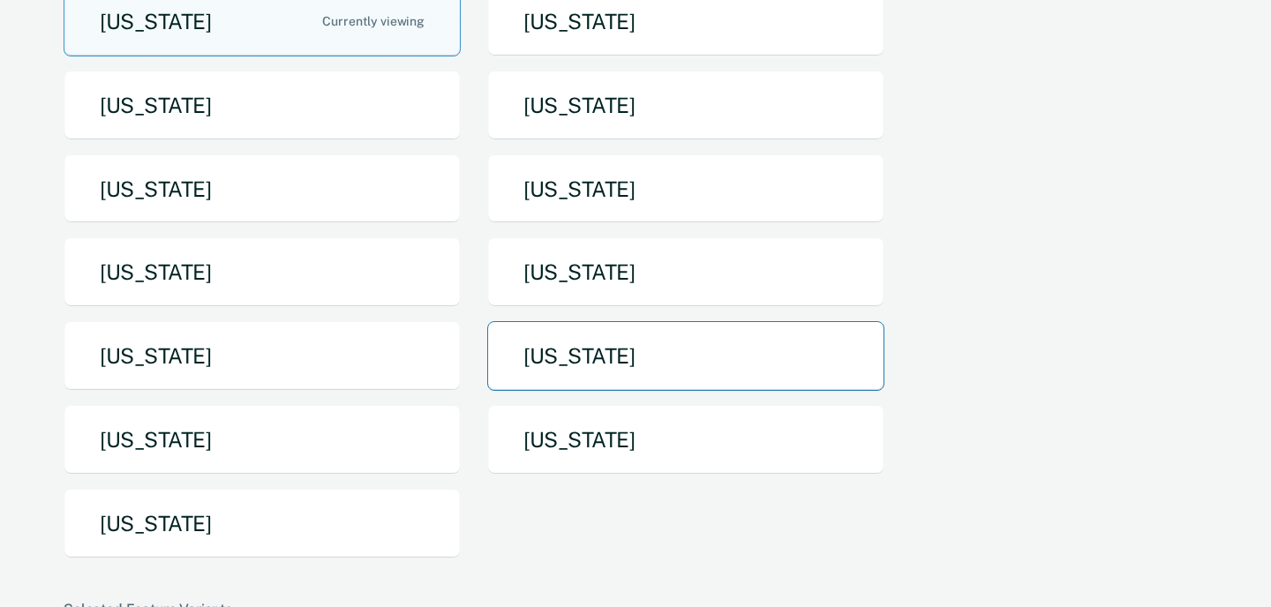
click at [641, 350] on button "[US_STATE]" at bounding box center [685, 356] width 397 height 70
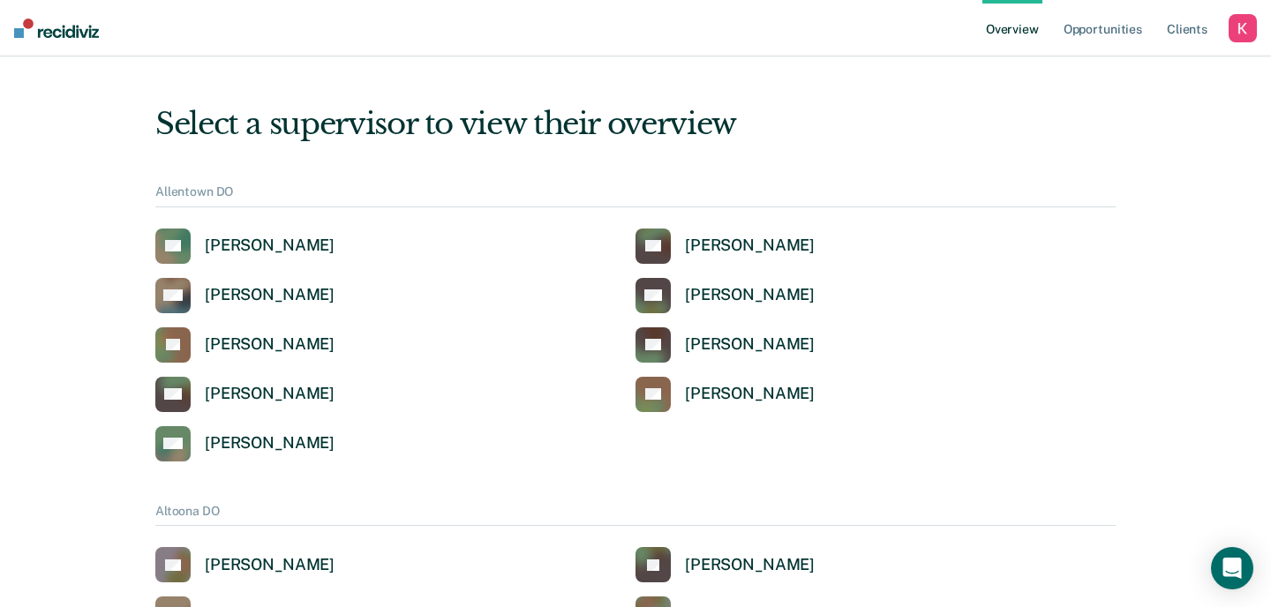
click at [1239, 30] on div "button" at bounding box center [1243, 28] width 28 height 28
click at [1122, 64] on link "Profile" at bounding box center [1172, 71] width 142 height 15
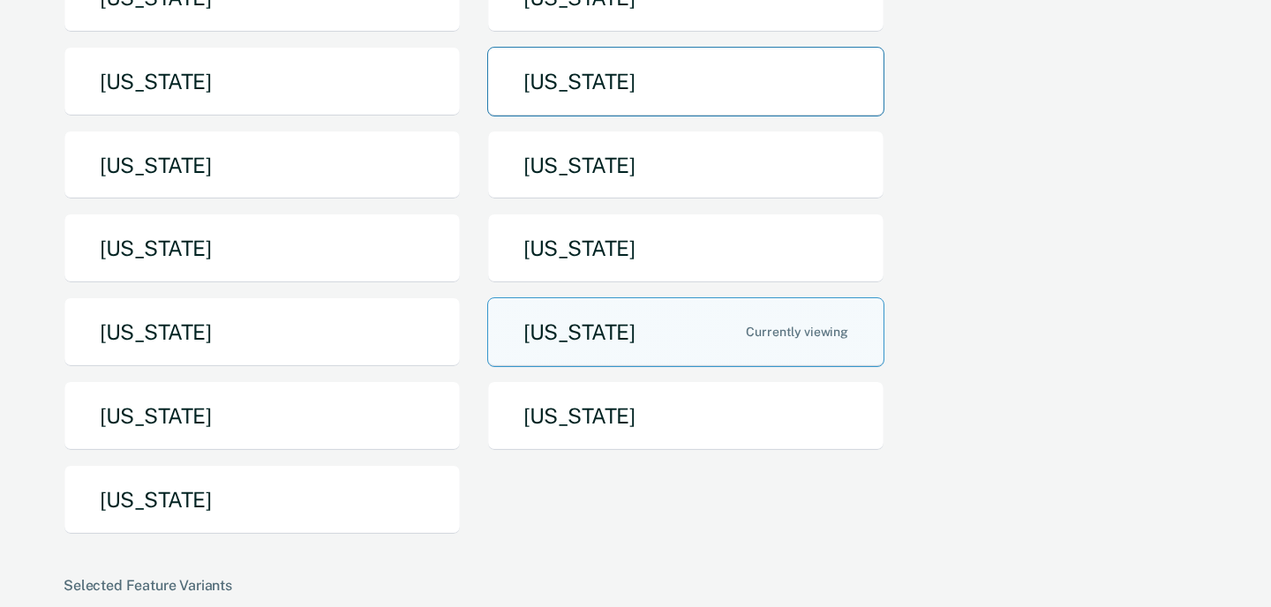
scroll to position [232, 0]
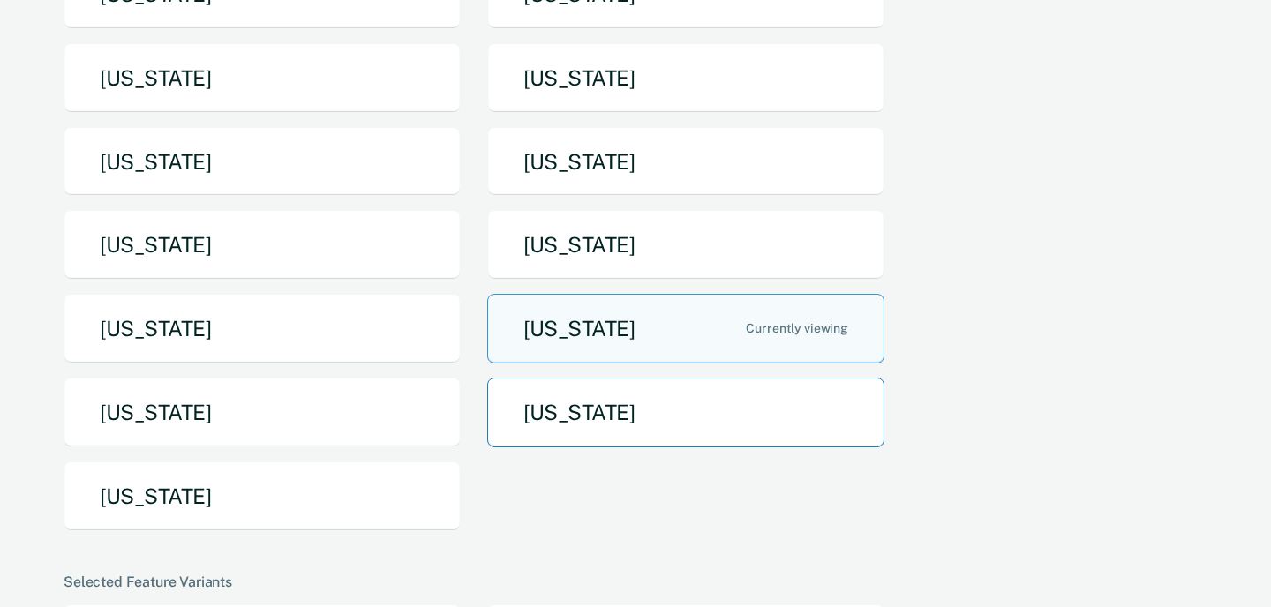
click at [615, 399] on button "[US_STATE]" at bounding box center [685, 413] width 397 height 70
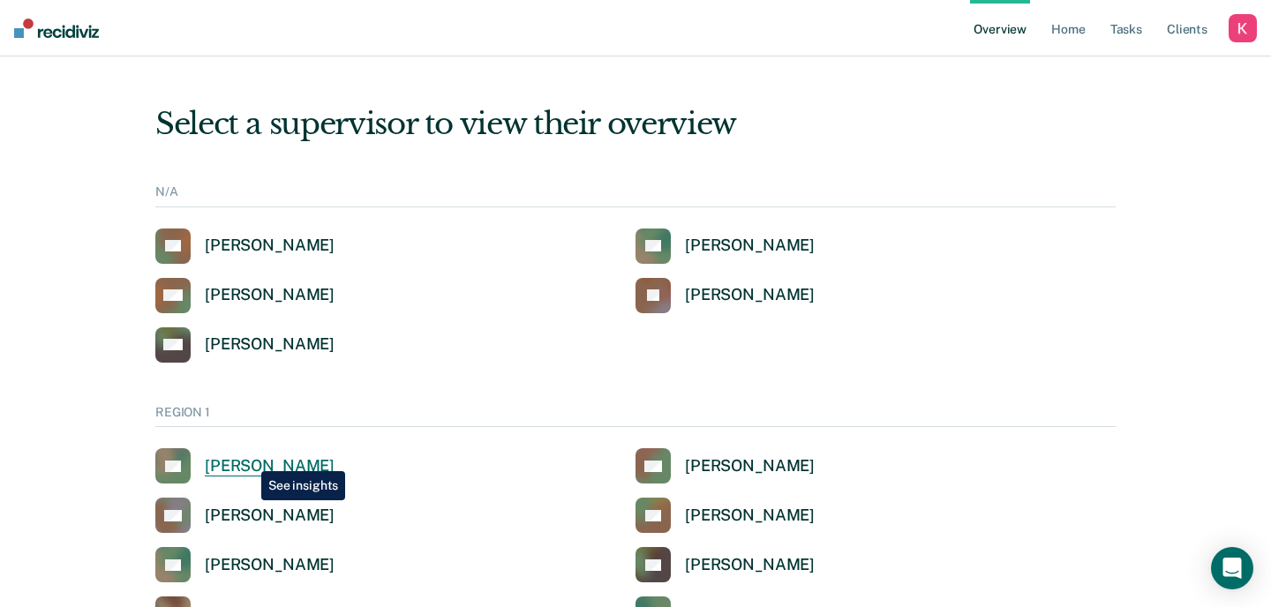
click at [248, 459] on div "Alicia Sanchez" at bounding box center [270, 466] width 130 height 20
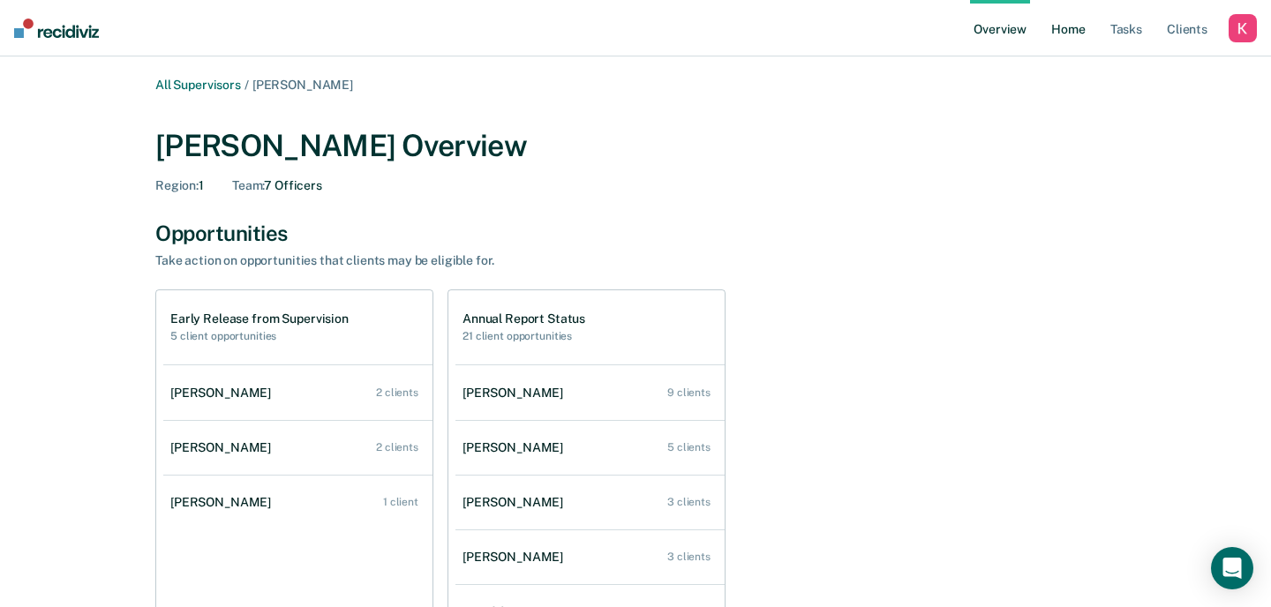
click at [1063, 32] on link "Home" at bounding box center [1068, 28] width 41 height 57
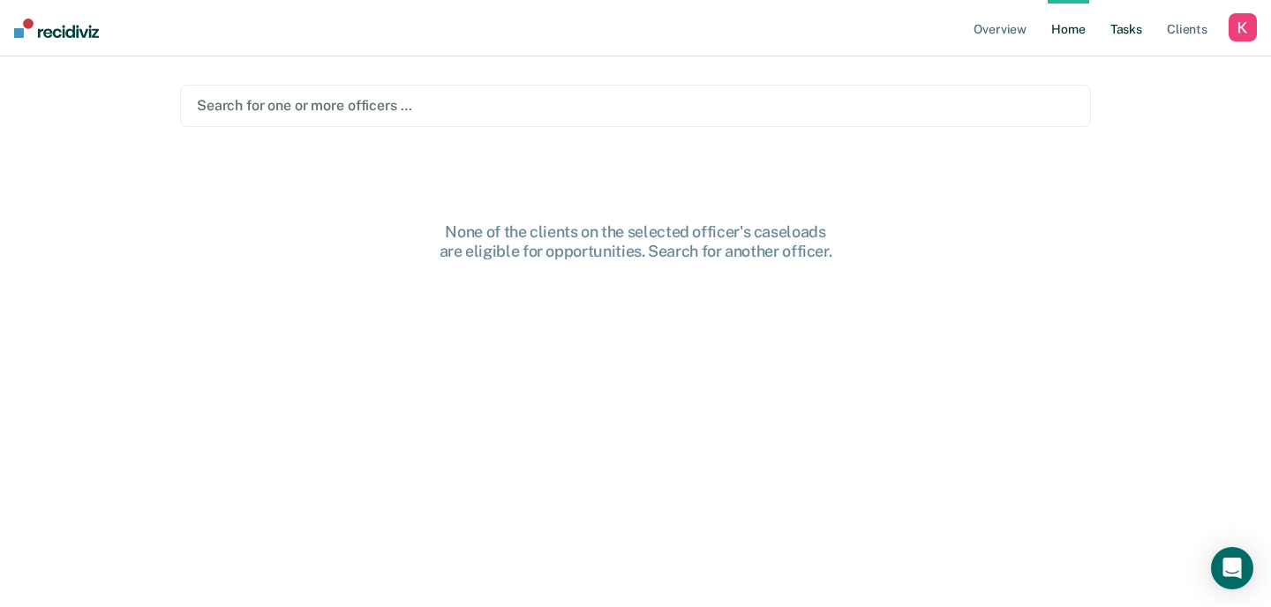
click at [1133, 22] on link "Tasks" at bounding box center [1126, 28] width 39 height 57
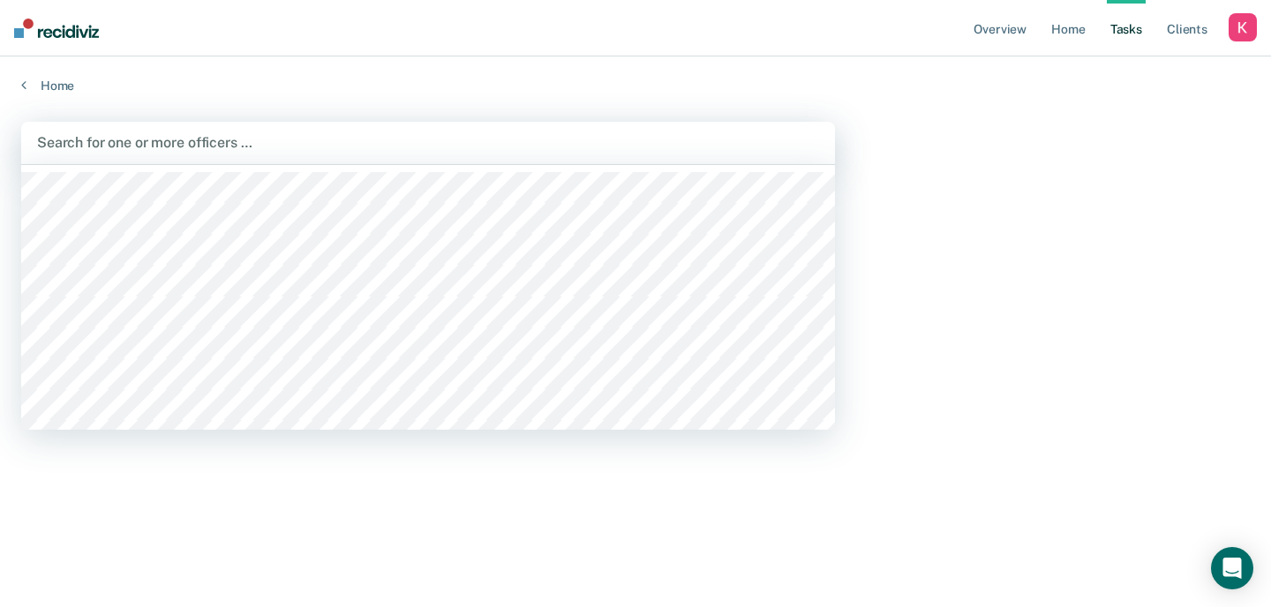
click at [201, 142] on div at bounding box center [428, 142] width 782 height 20
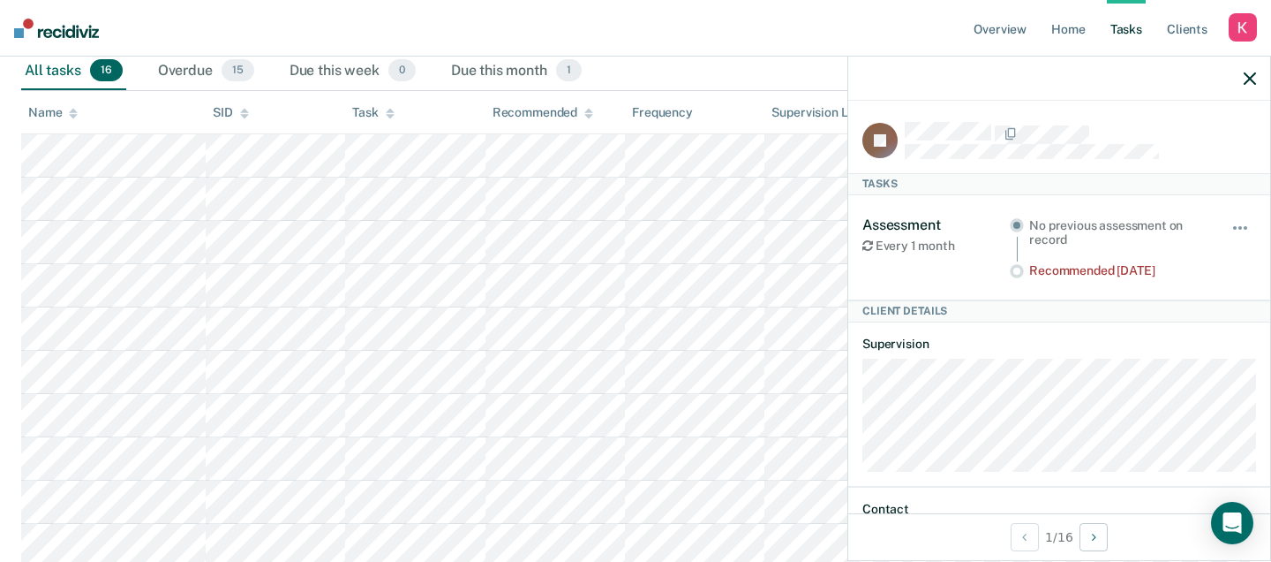
click at [1252, 83] on icon "button" at bounding box center [1250, 78] width 12 height 12
